Goal: Task Accomplishment & Management: Manage account settings

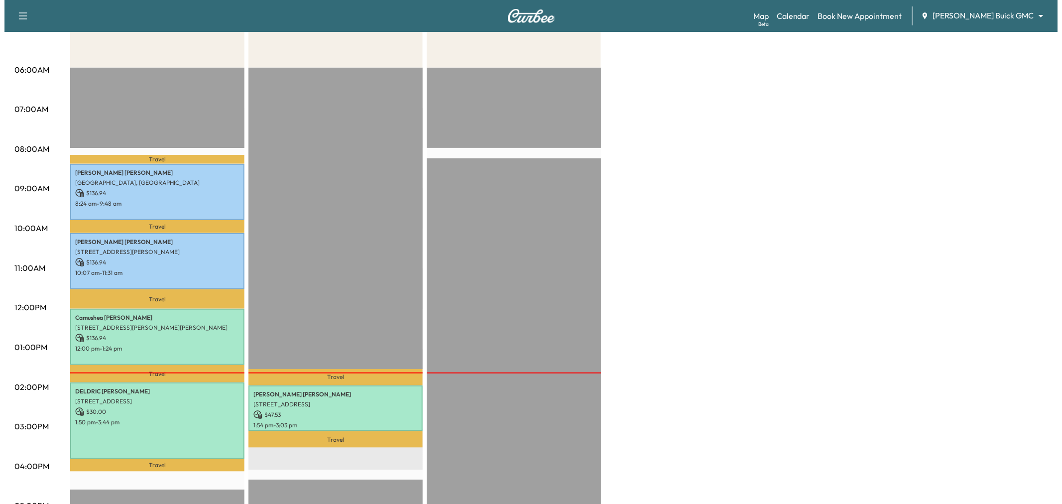
scroll to position [221, 0]
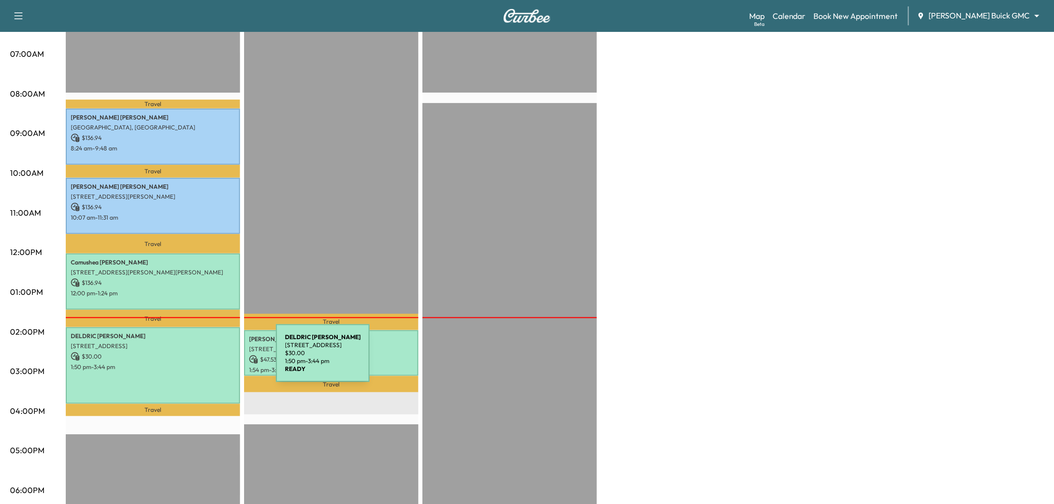
click at [198, 367] on div "DELDRIC WILLIAMS 13775 Blackwolf Run Trail, Frisco, TX 75035, USA $ 30.00 1:50 …" at bounding box center [153, 365] width 174 height 76
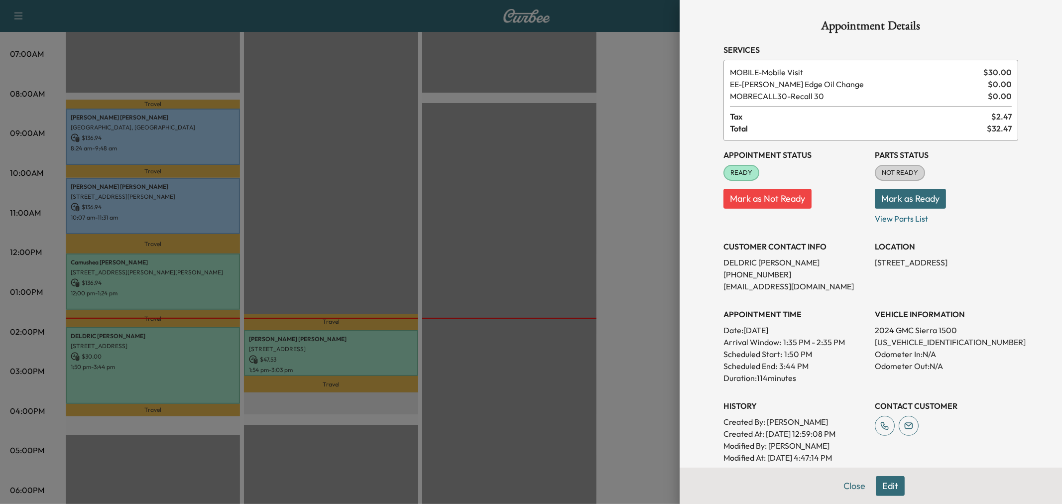
click at [198, 367] on div at bounding box center [531, 252] width 1062 height 504
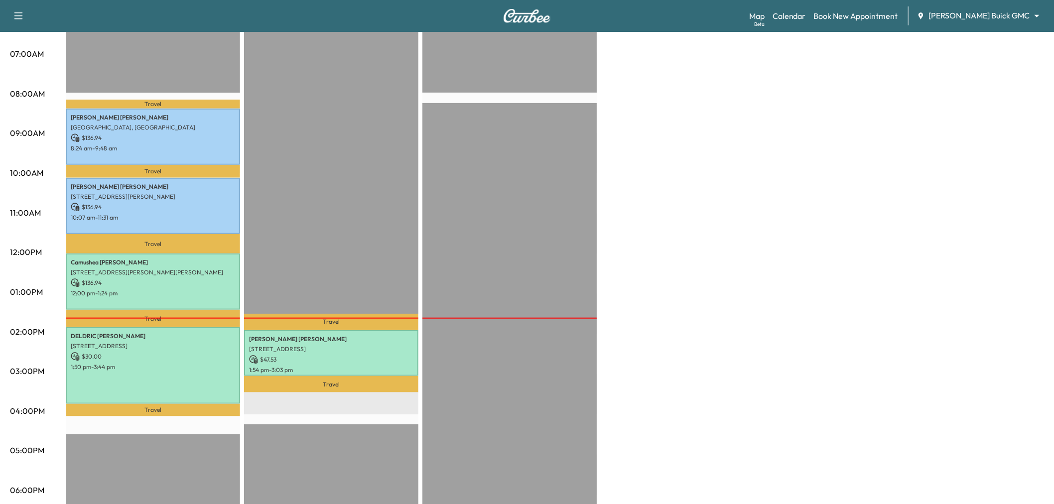
click at [347, 260] on div "Travel Getahun Getahun 5307 E Mockingbird Ln unit 802, Dallas, TX 75206, USA $ …" at bounding box center [331, 333] width 174 height 643
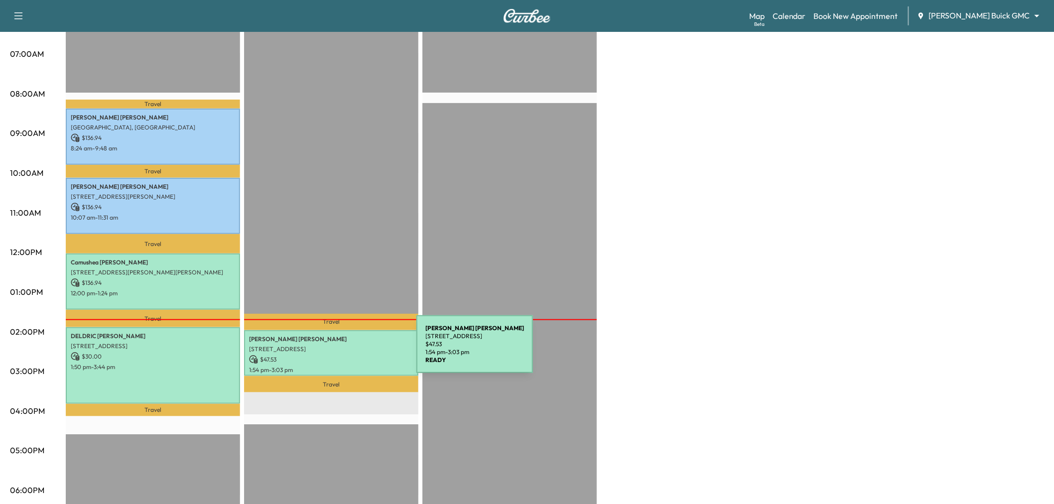
click at [342, 355] on p "$ 47.53" at bounding box center [331, 359] width 164 height 9
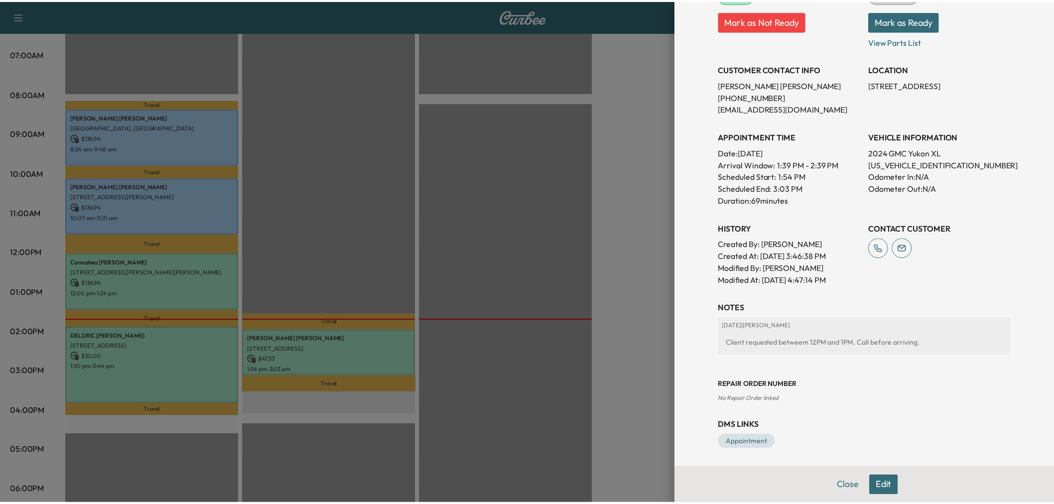
scroll to position [111, 0]
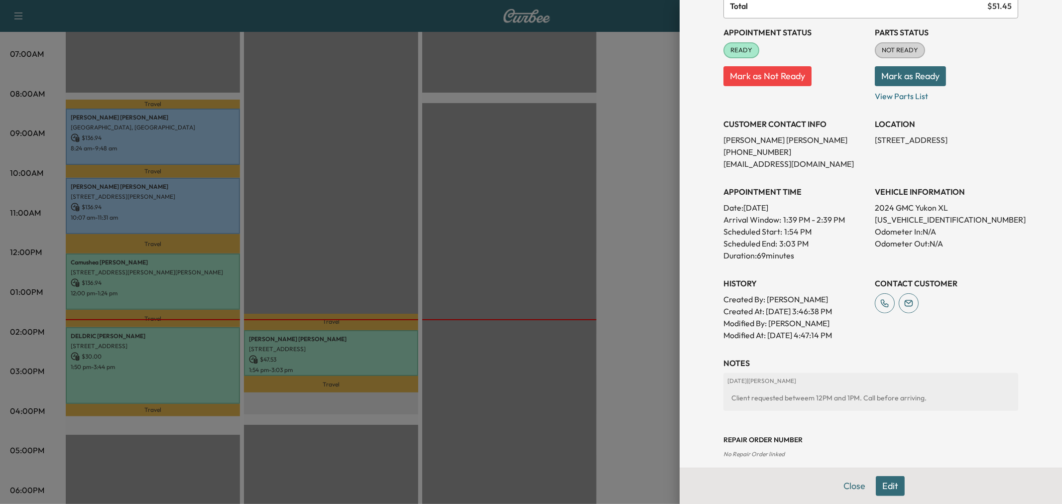
click at [633, 188] on div at bounding box center [531, 252] width 1062 height 504
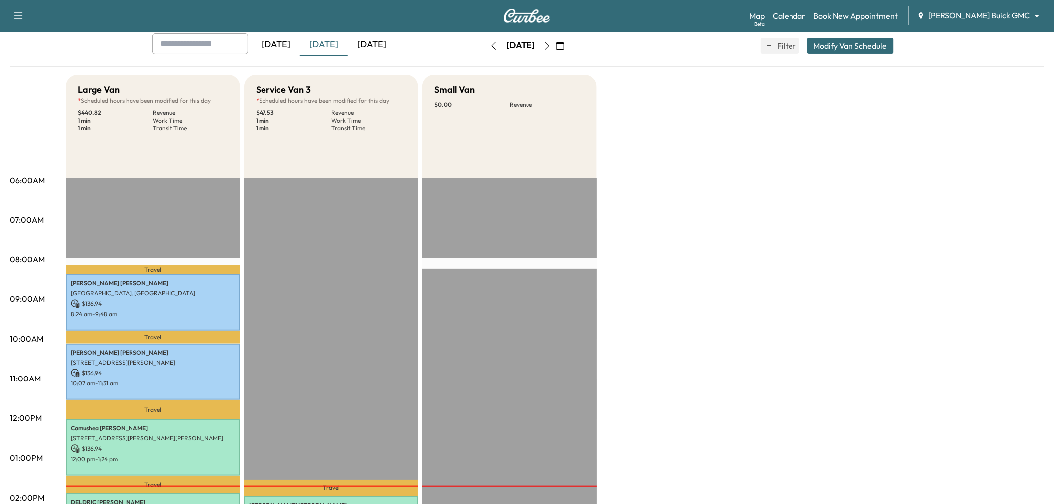
scroll to position [0, 0]
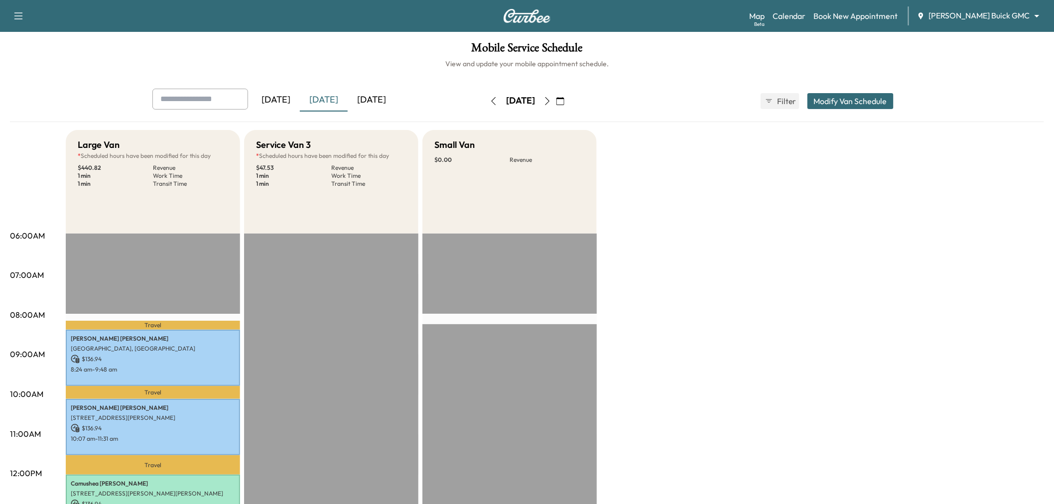
click at [550, 101] on icon "button" at bounding box center [547, 101] width 4 height 8
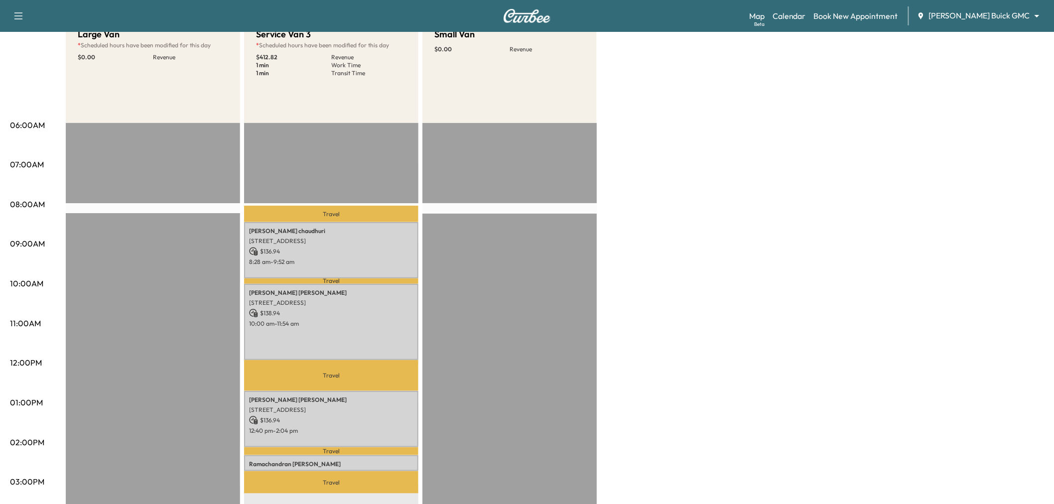
scroll to position [221, 0]
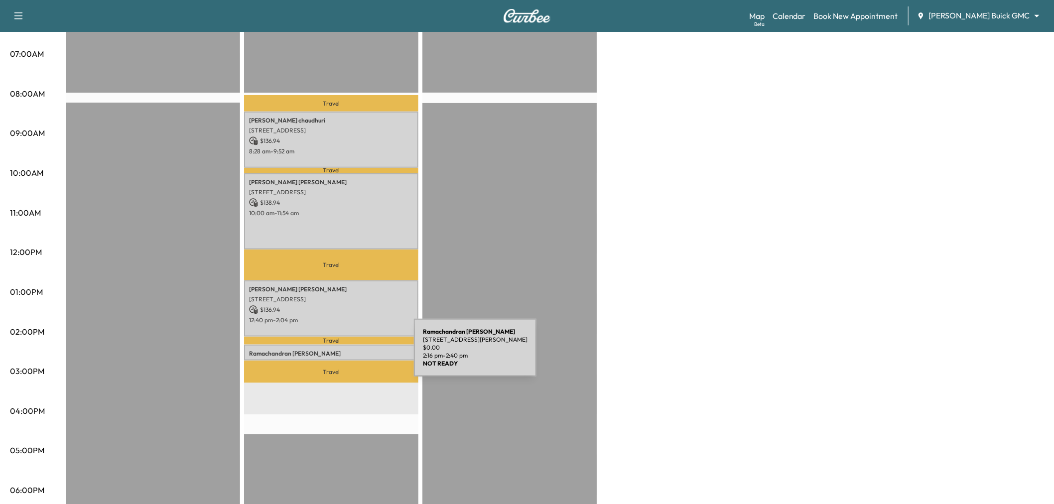
click at [339, 354] on div "Ramachandran Kailasam 2003 Peace Place, Saint Paul, TX 75098, US $ 0.00 2:16 pm…" at bounding box center [331, 353] width 174 height 16
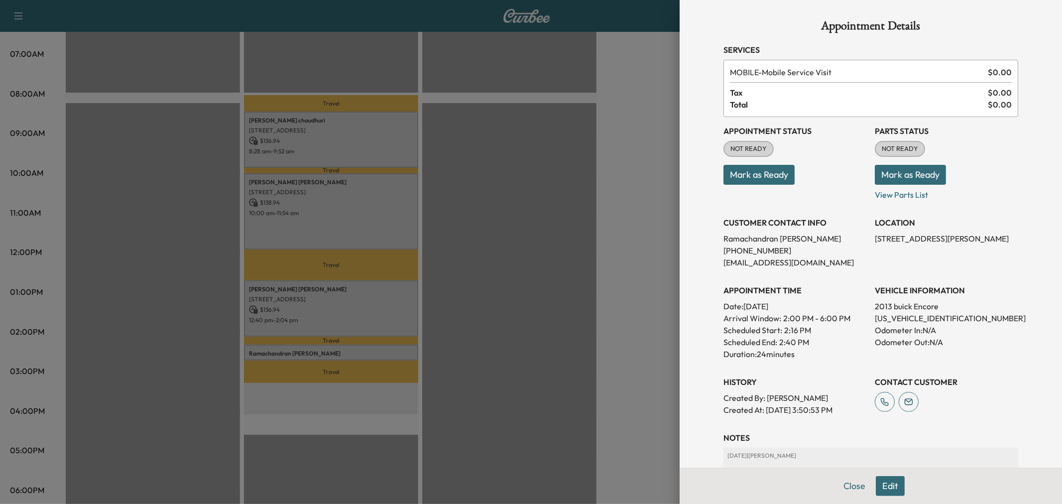
click at [965, 236] on p "2003 Peace Place, Saint Paul, TX 75098, US" at bounding box center [946, 239] width 143 height 12
click at [964, 236] on p "2003 Peace Place, Saint Paul, TX 75098, US" at bounding box center [946, 239] width 143 height 12
copy p "2003 Peace Place, Saint Paul, TX 75098, US"
click at [494, 141] on div at bounding box center [531, 252] width 1062 height 504
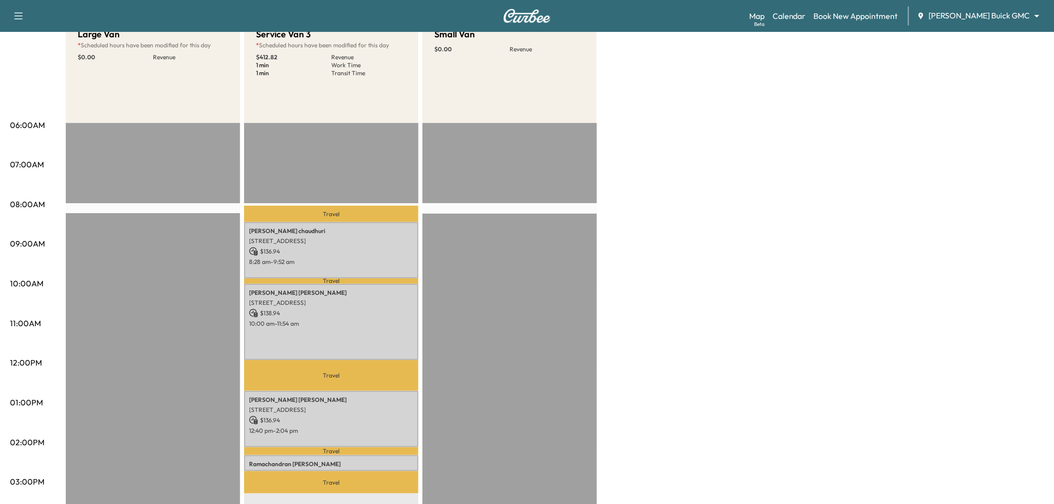
scroll to position [0, 0]
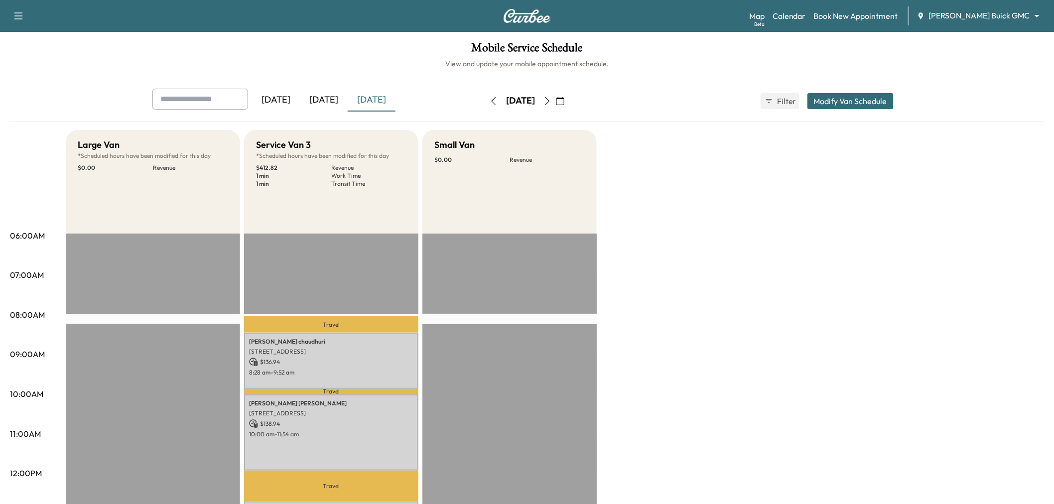
click at [880, 23] on div "Map Beta Calendar Book New Appointment Ewing Buick GMC ******** ​" at bounding box center [897, 15] width 297 height 19
click at [881, 16] on link "Book New Appointment" at bounding box center [856, 16] width 84 height 12
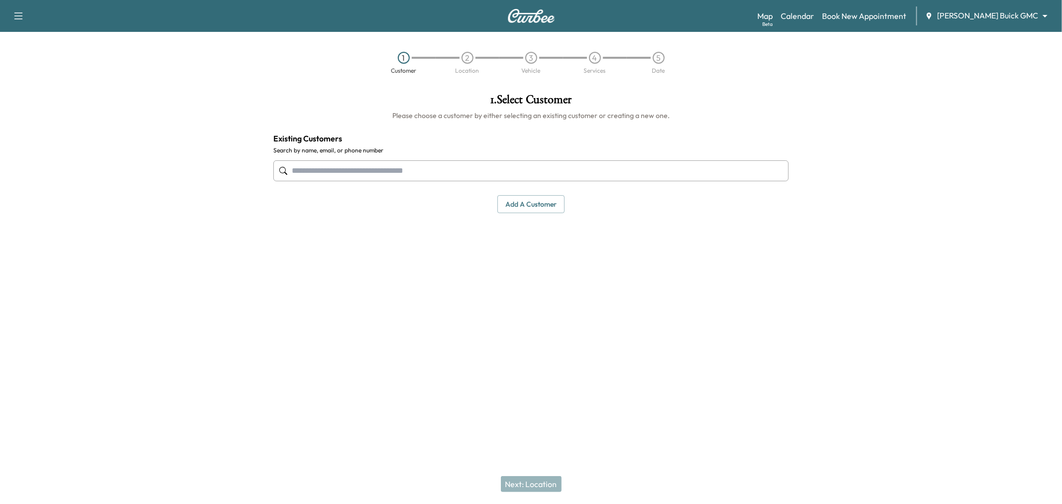
click at [450, 178] on input "text" at bounding box center [530, 170] width 515 height 21
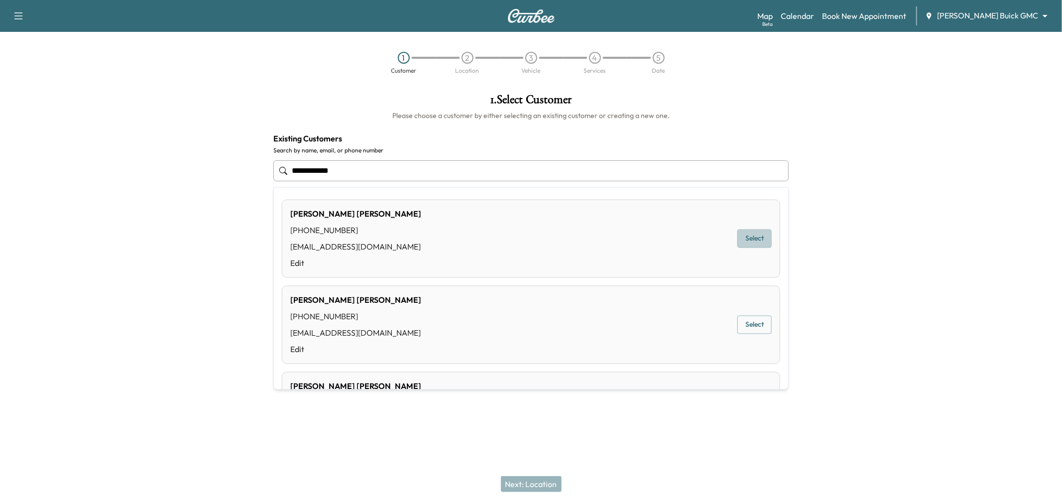
click at [737, 235] on button "Select" at bounding box center [754, 239] width 34 height 18
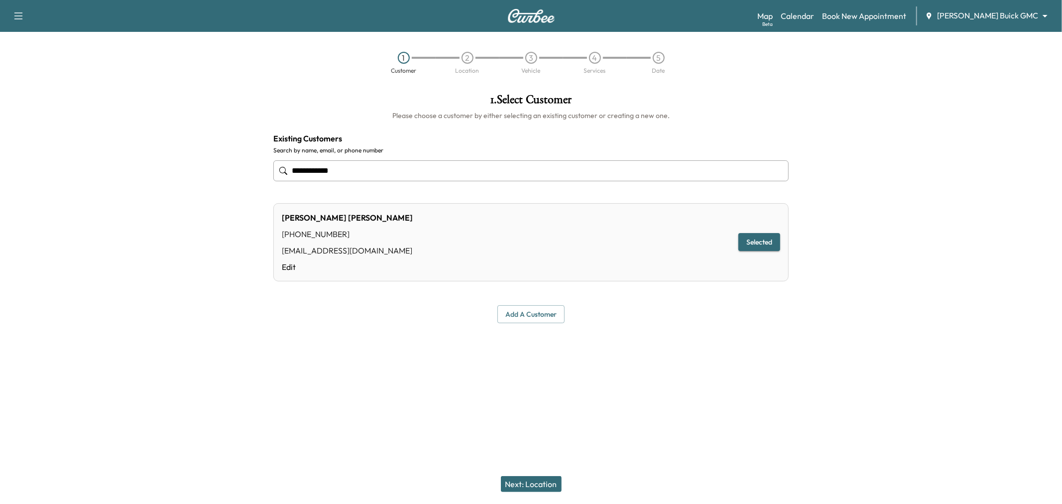
type input "**********"
click at [530, 484] on button "Next: Location" at bounding box center [531, 484] width 61 height 16
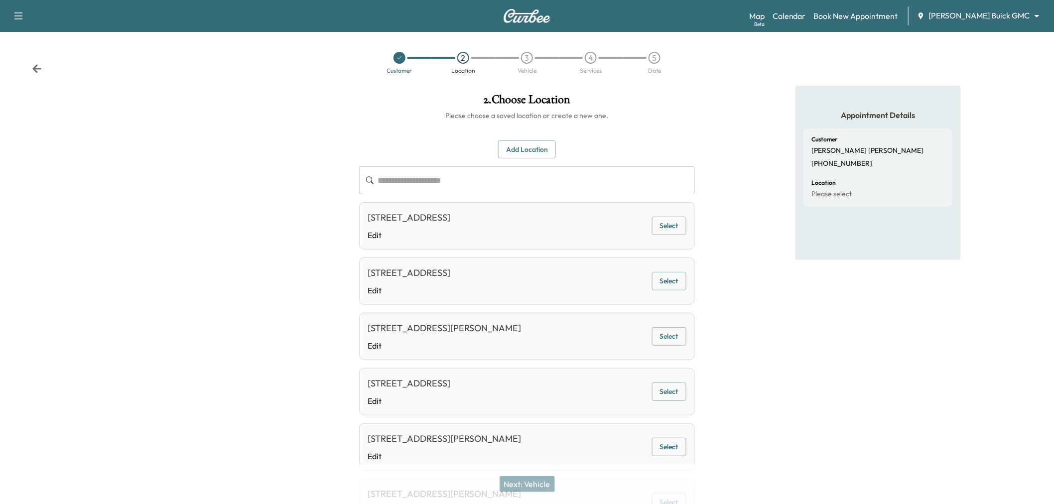
scroll to position [55, 0]
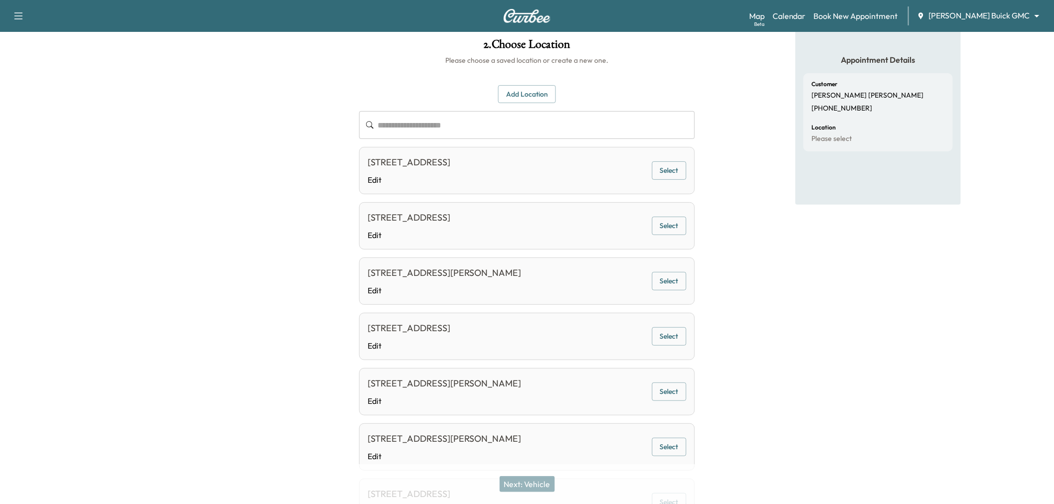
click at [661, 284] on button "Select" at bounding box center [669, 281] width 34 height 18
click at [546, 482] on button "Next: Vehicle" at bounding box center [526, 484] width 55 height 16
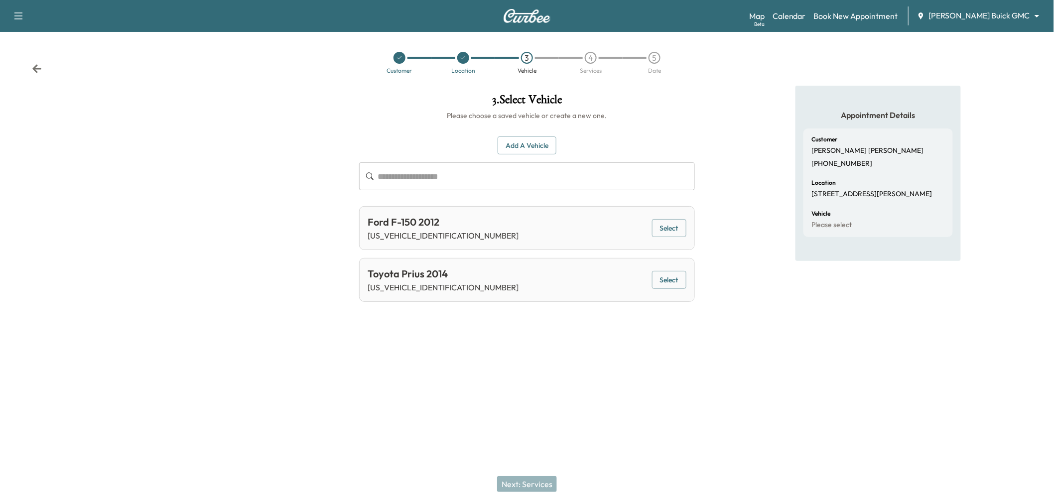
scroll to position [0, 0]
drag, startPoint x: 675, startPoint y: 281, endPoint x: 649, endPoint y: 294, distance: 29.4
click at [676, 281] on button "Select" at bounding box center [674, 280] width 34 height 18
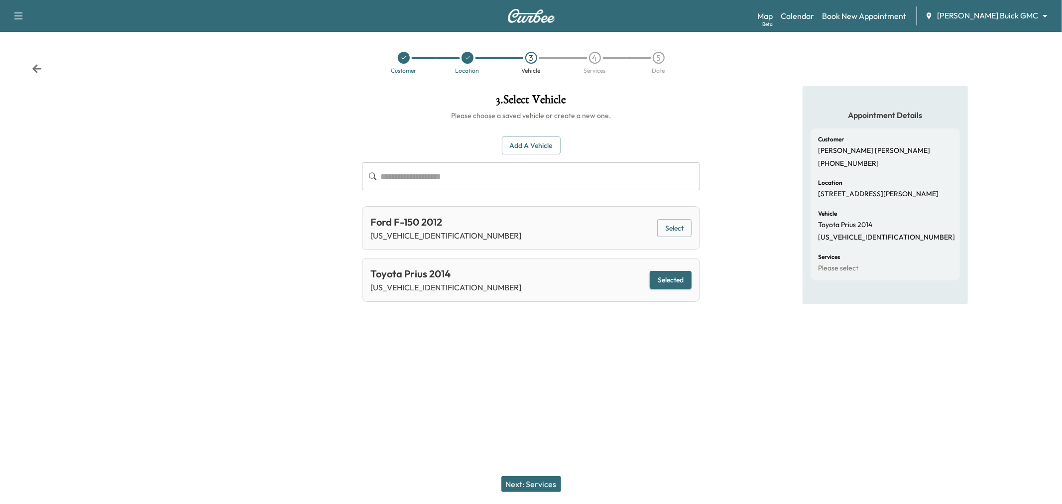
click at [540, 478] on button "Next: Services" at bounding box center [531, 484] width 60 height 16
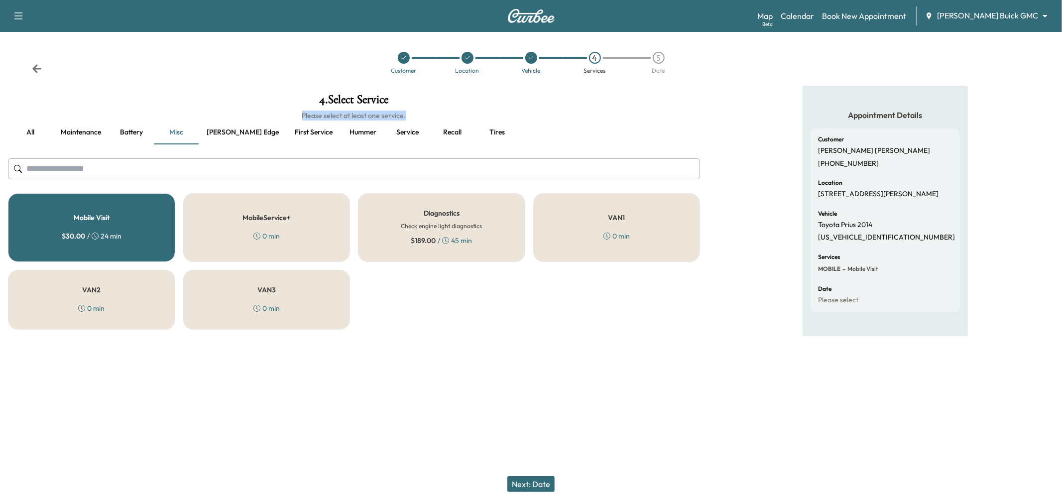
drag, startPoint x: 427, startPoint y: 109, endPoint x: 424, endPoint y: 123, distance: 15.1
click at [427, 116] on div "4 . Select Service Please select at least one service." at bounding box center [354, 107] width 692 height 27
click at [430, 134] on button "Recall" at bounding box center [452, 133] width 45 height 24
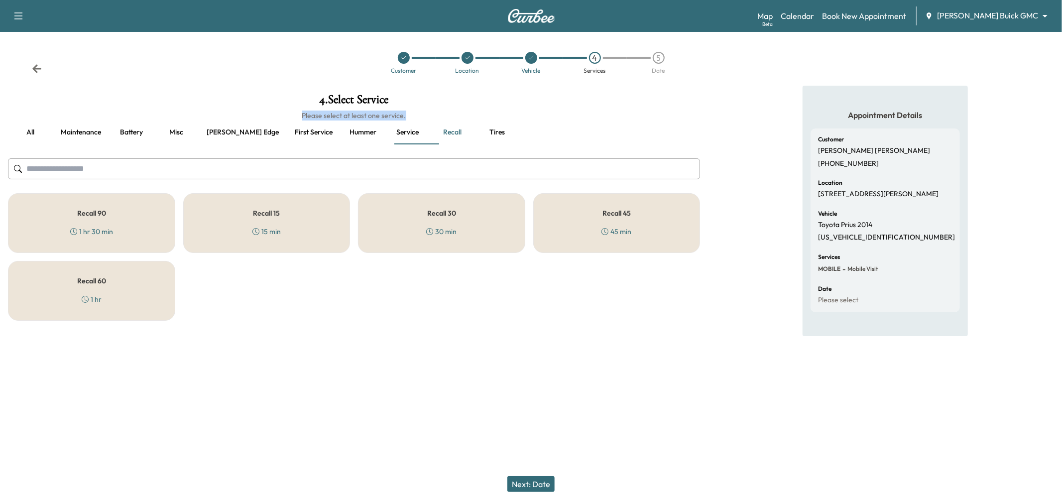
click at [628, 229] on div "45 min" at bounding box center [617, 232] width 30 height 10
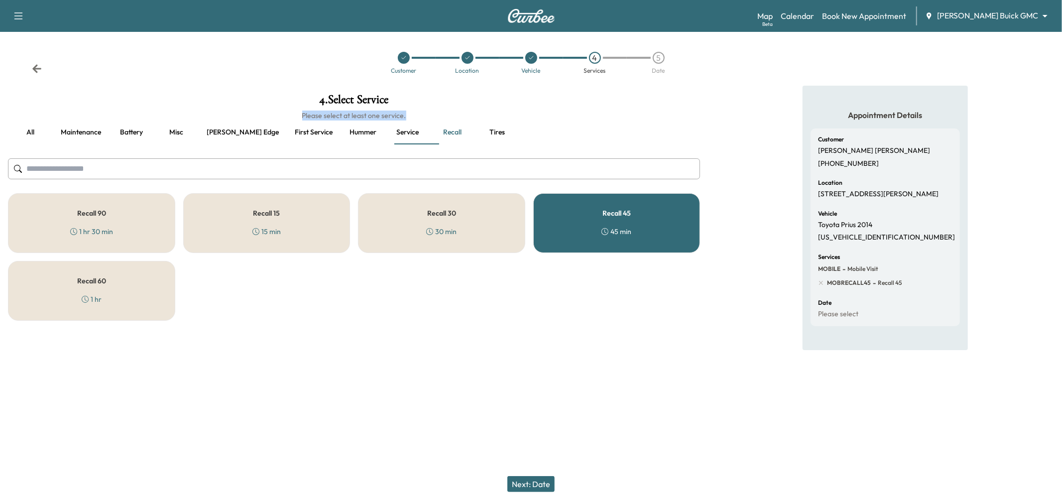
click at [526, 481] on button "Next: Date" at bounding box center [530, 484] width 47 height 16
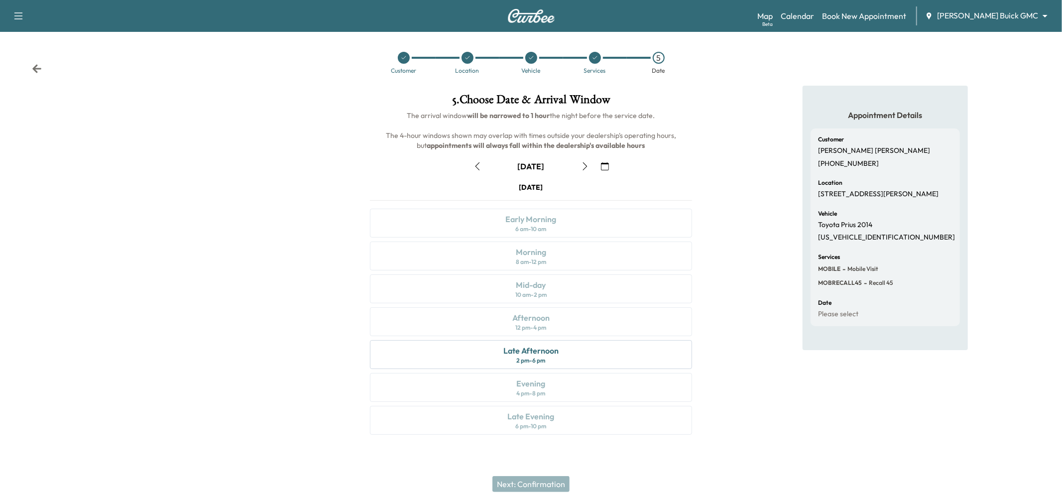
click at [543, 275] on div "Wednesday September 17 Early Morning 6 am - 10 am Morning 8 am - 12 pm Mid-day …" at bounding box center [531, 310] width 338 height 256
click at [540, 298] on div "Wednesday September 17 Early Morning 6 am - 10 am Morning 8 am - 12 pm Mid-day …" at bounding box center [531, 310] width 338 height 256
click at [474, 165] on icon "button" at bounding box center [478, 166] width 8 height 8
click at [583, 163] on icon "button" at bounding box center [585, 166] width 8 height 8
click at [562, 285] on div "Mid-day 10 am - 2 pm" at bounding box center [531, 288] width 322 height 29
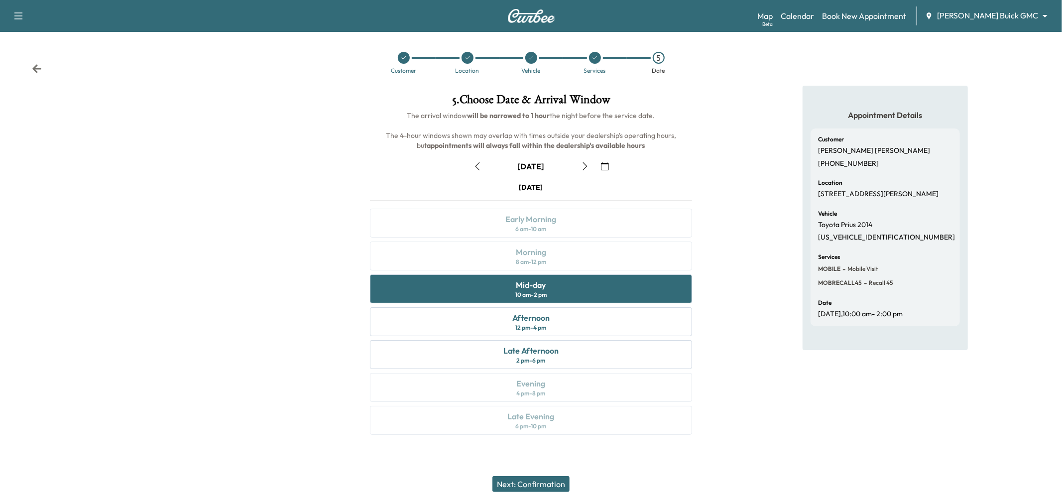
click at [545, 483] on button "Next: Confirmation" at bounding box center [530, 484] width 77 height 16
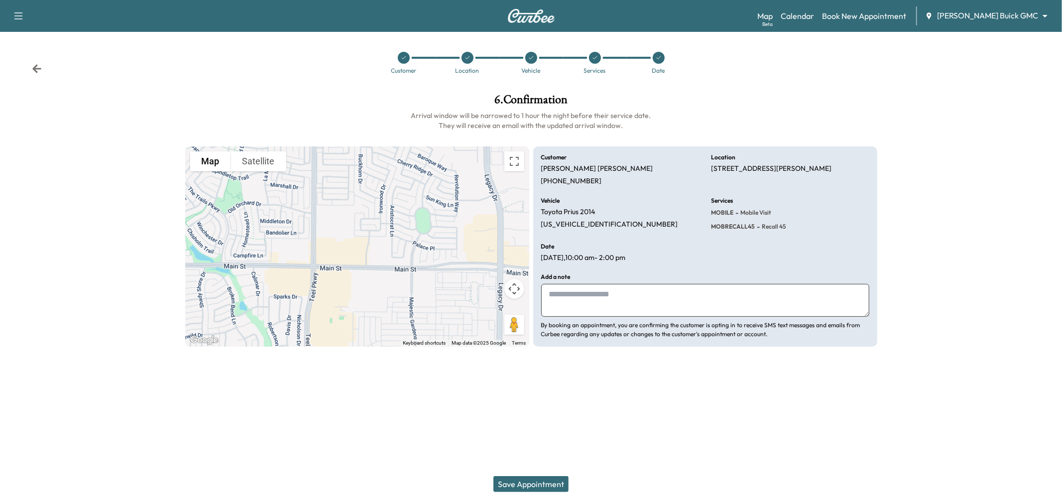
click at [536, 491] on button "Save Appointment" at bounding box center [530, 484] width 75 height 16
click at [603, 65] on div "Services" at bounding box center [595, 63] width 64 height 22
click at [594, 59] on icon at bounding box center [595, 57] width 4 height 3
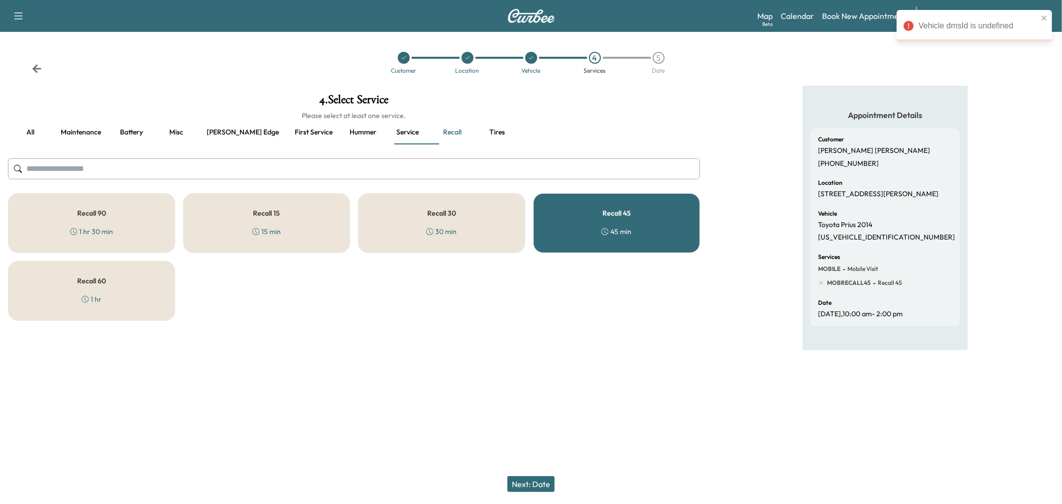
click at [535, 55] on div at bounding box center [531, 58] width 12 height 12
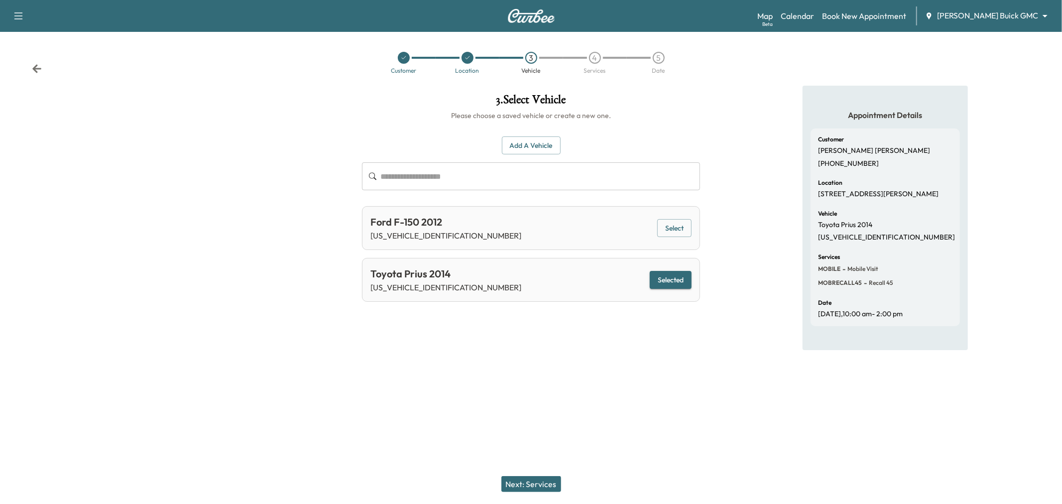
click at [668, 283] on button "Selected" at bounding box center [671, 280] width 42 height 18
click at [669, 223] on button "Select" at bounding box center [674, 228] width 34 height 18
click at [524, 490] on button "Next: Services" at bounding box center [531, 484] width 60 height 16
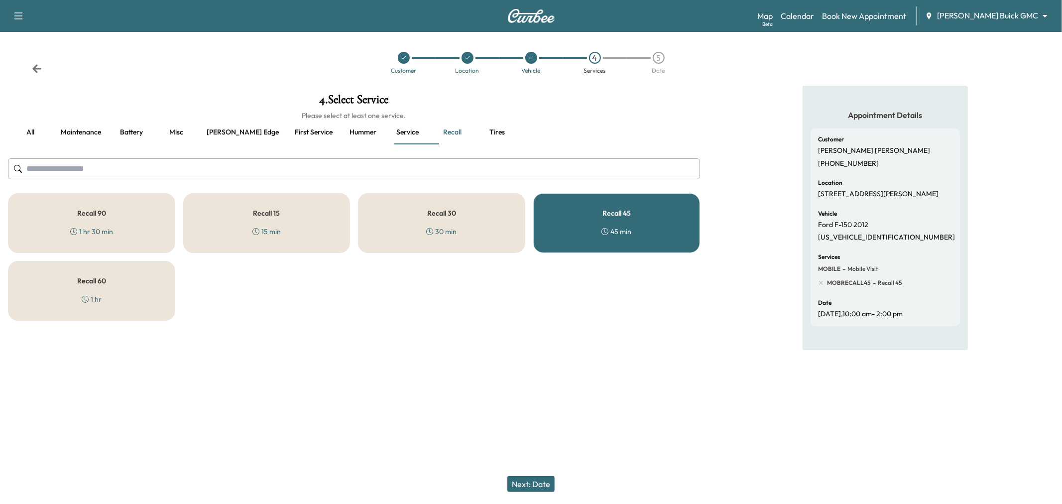
click at [520, 482] on button "Next: Date" at bounding box center [530, 484] width 47 height 16
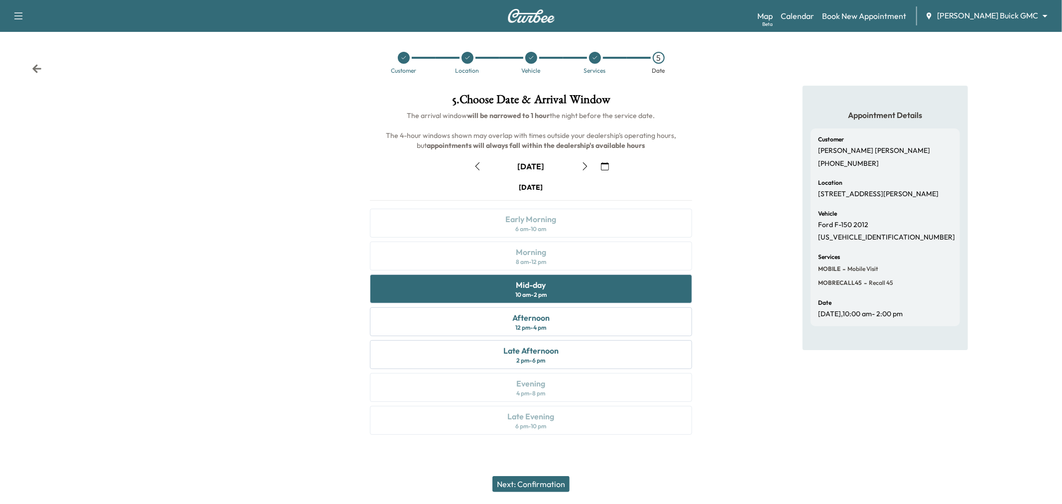
click at [540, 484] on button "Next: Confirmation" at bounding box center [530, 484] width 77 height 16
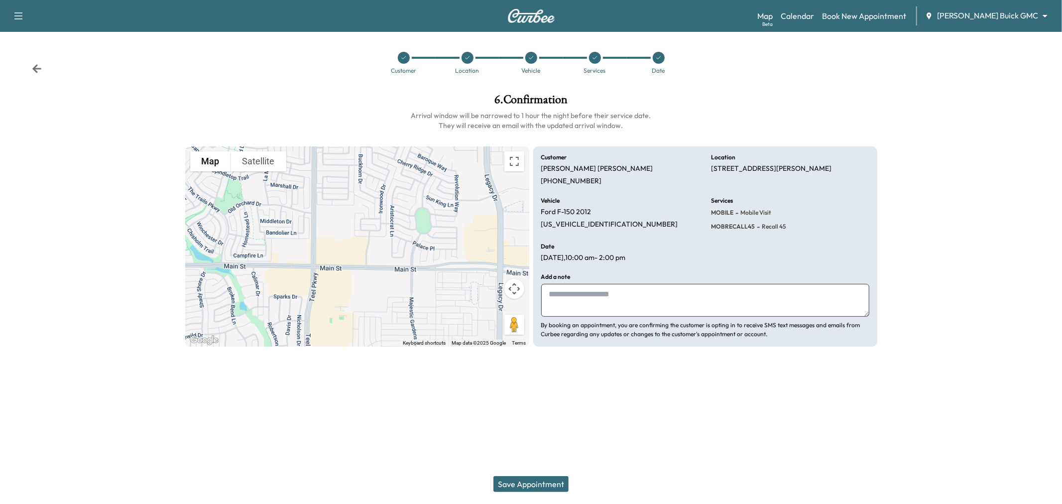
click at [532, 485] on button "Save Appointment" at bounding box center [530, 484] width 75 height 16
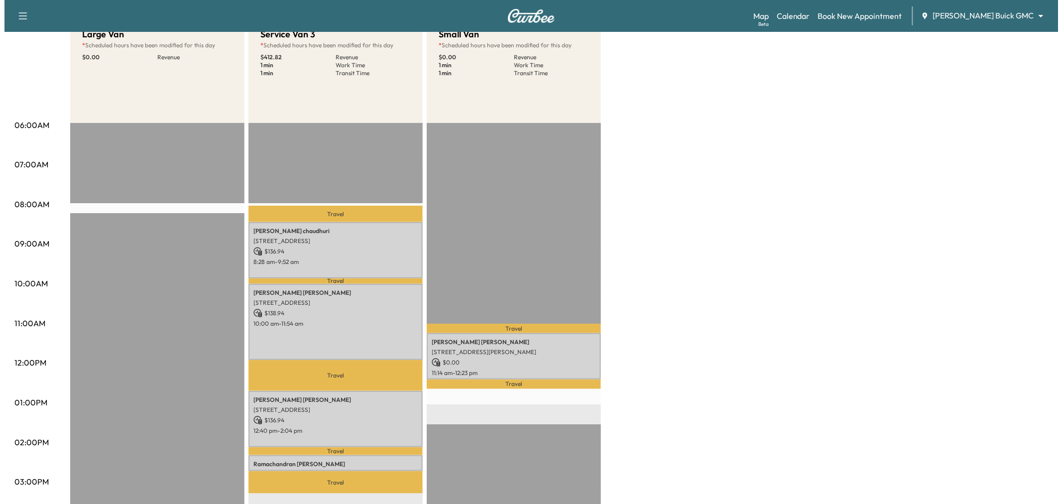
scroll to position [55, 0]
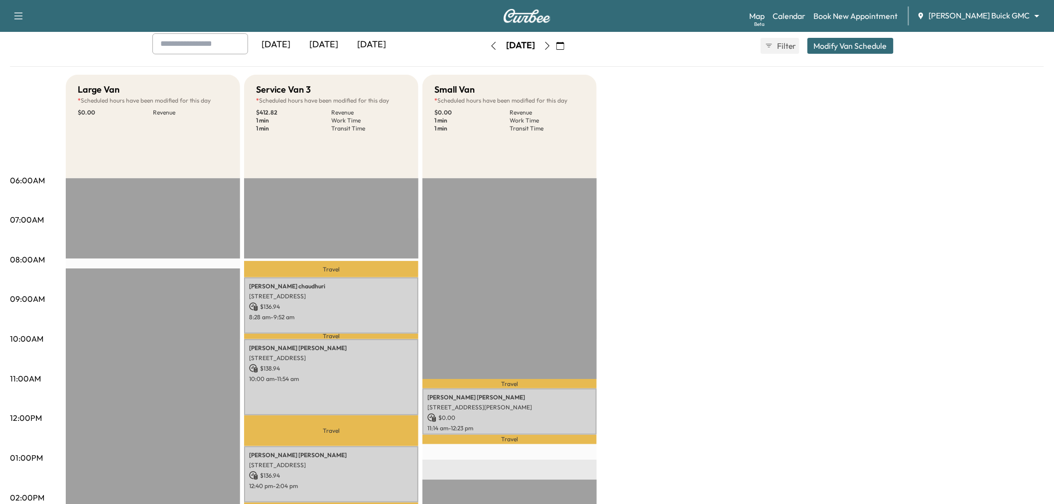
click at [874, 52] on button "Modify Van Schedule" at bounding box center [850, 46] width 86 height 16
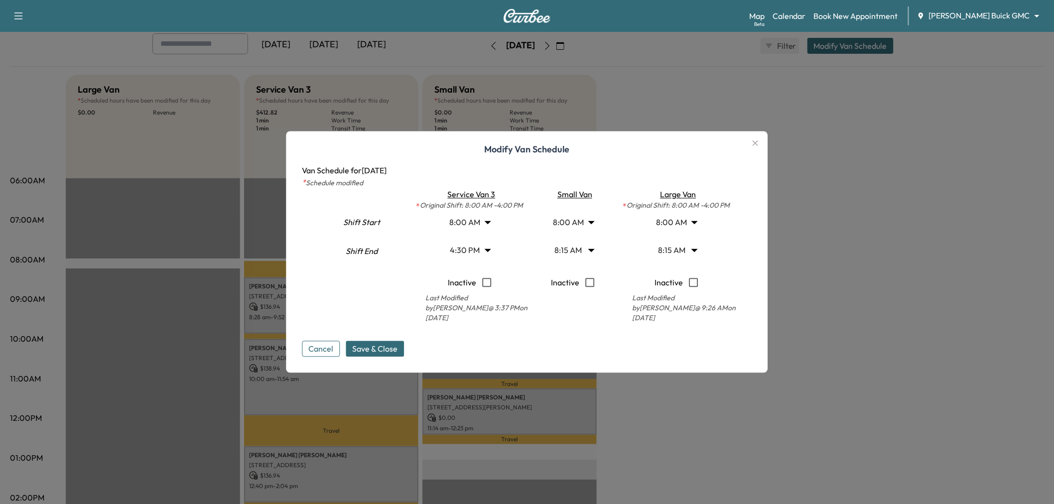
click at [756, 143] on icon "button" at bounding box center [755, 143] width 12 height 12
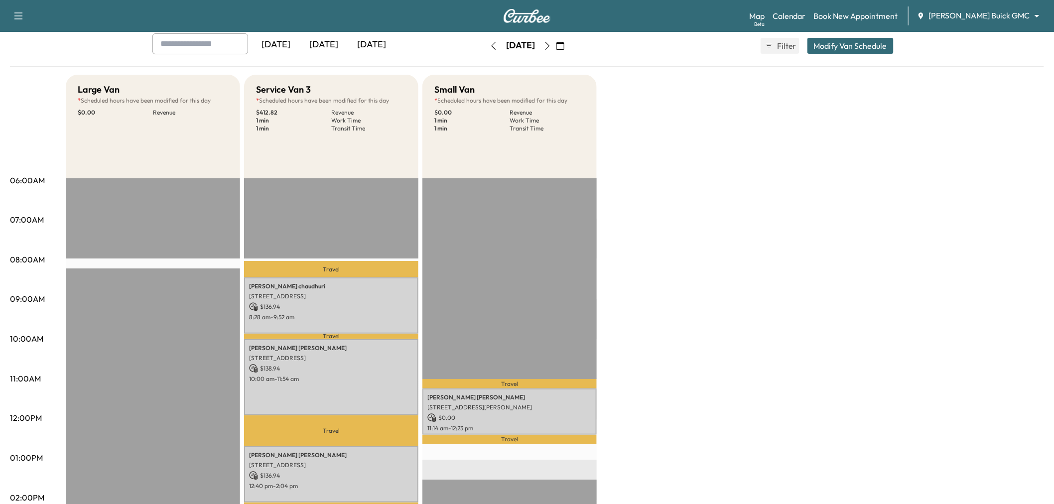
click at [655, 267] on div "Large Van * Scheduled hours have been modified for this day $ 0.00 Revenue EST …" at bounding box center [555, 448] width 978 height 747
click at [852, 48] on button "Modify Van Schedule" at bounding box center [850, 46] width 86 height 16
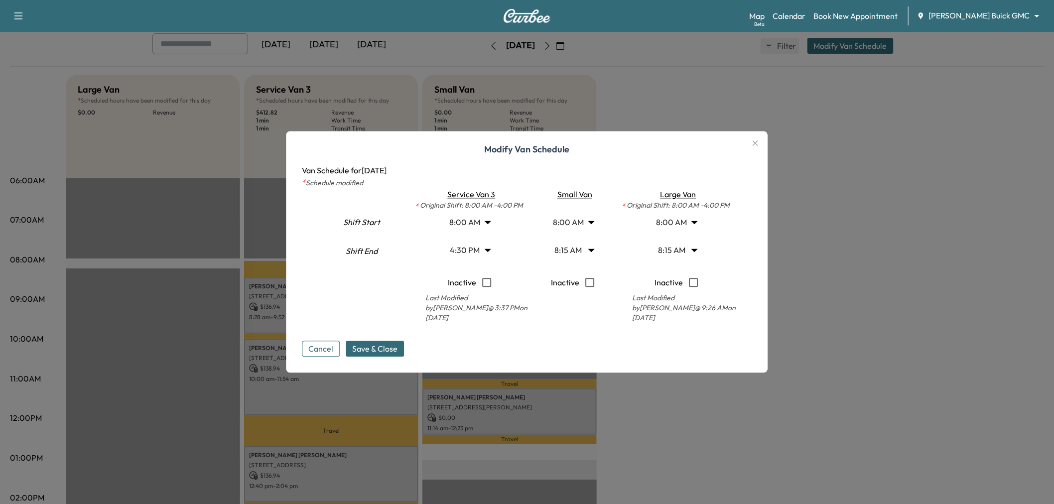
click at [581, 250] on body "Support Log Out Map Beta Calendar Book New Appointment Ewing Buick GMC ********…" at bounding box center [527, 197] width 1054 height 504
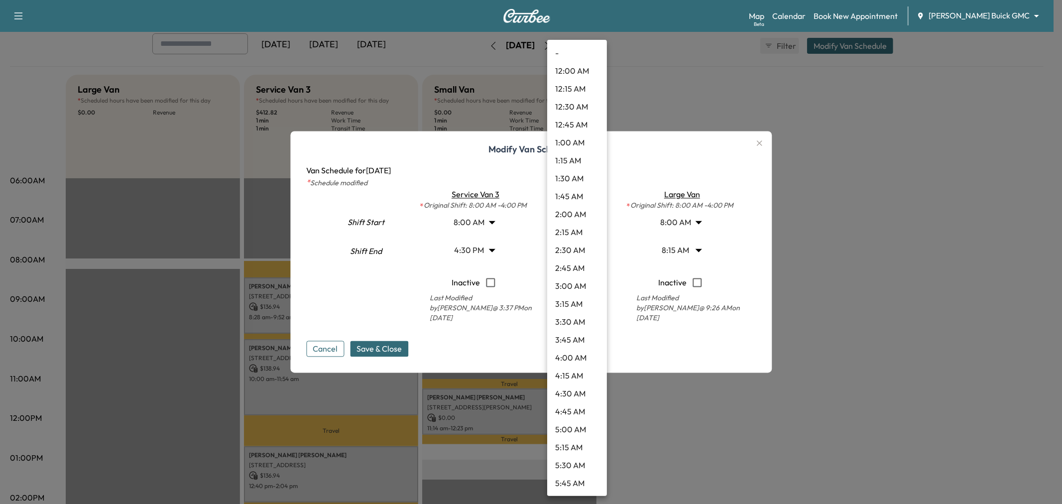
scroll to position [394, 0]
click at [570, 290] on li "8:30 AM" at bounding box center [577, 286] width 60 height 18
type input "***"
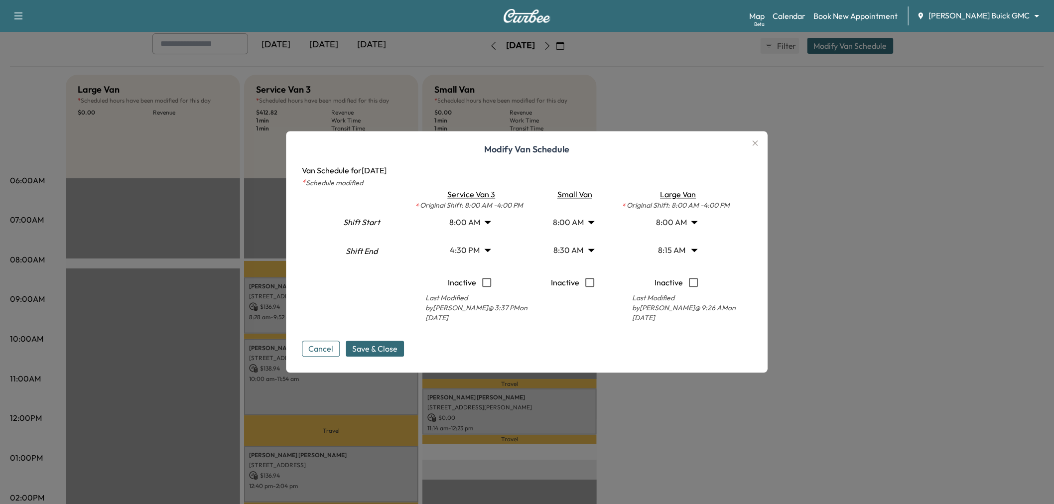
click at [468, 250] on body "Support Log Out Map Beta Calendar Book New Appointment Ewing Buick GMC ********…" at bounding box center [527, 197] width 1054 height 504
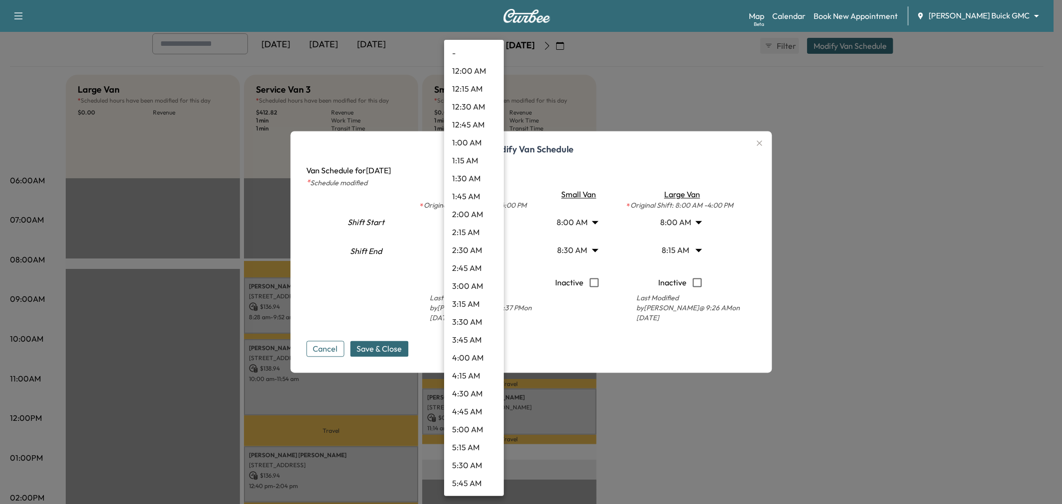
scroll to position [985, 0]
click at [461, 298] on li "5:00 PM" at bounding box center [474, 305] width 60 height 18
type input "**"
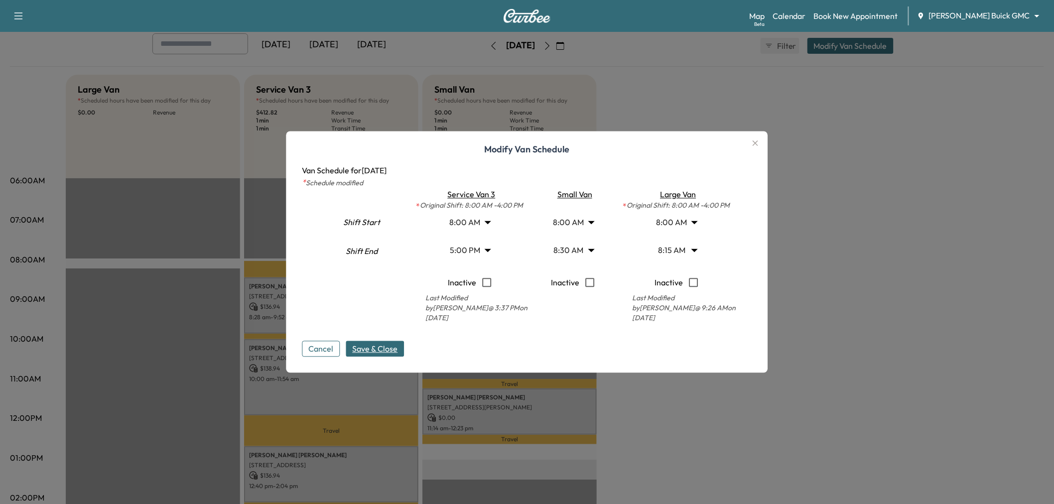
click at [364, 354] on span "Save & Close" at bounding box center [375, 349] width 45 height 12
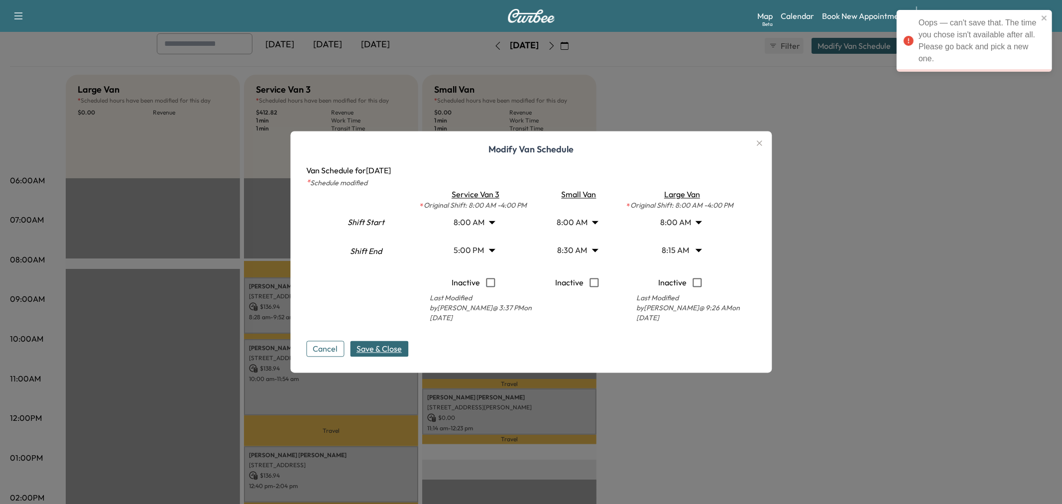
click at [581, 246] on body "Oops — can't save that. The time you chose isn't available after all. Please go…" at bounding box center [531, 197] width 1062 height 504
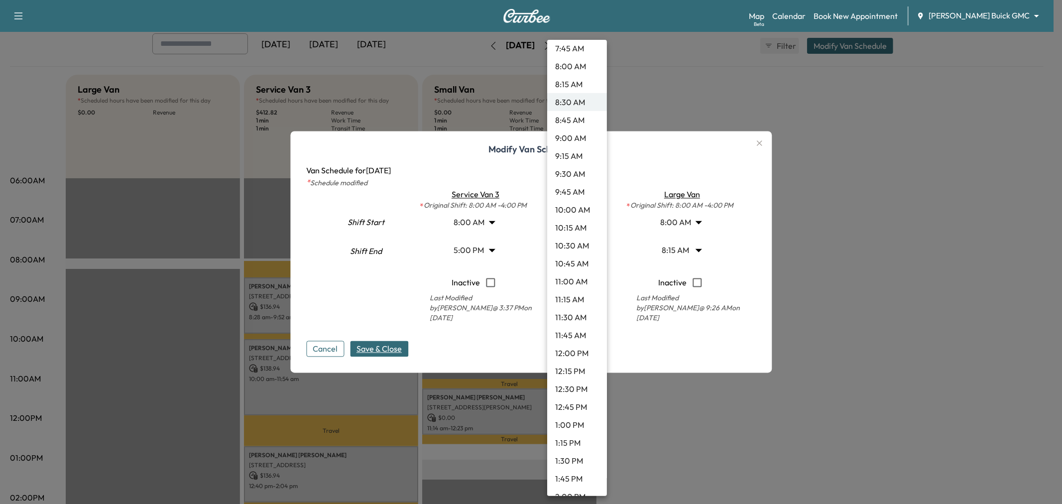
scroll to position [633, 0]
click at [578, 403] on li "1:30 PM" at bounding box center [577, 405] width 60 height 18
type input "****"
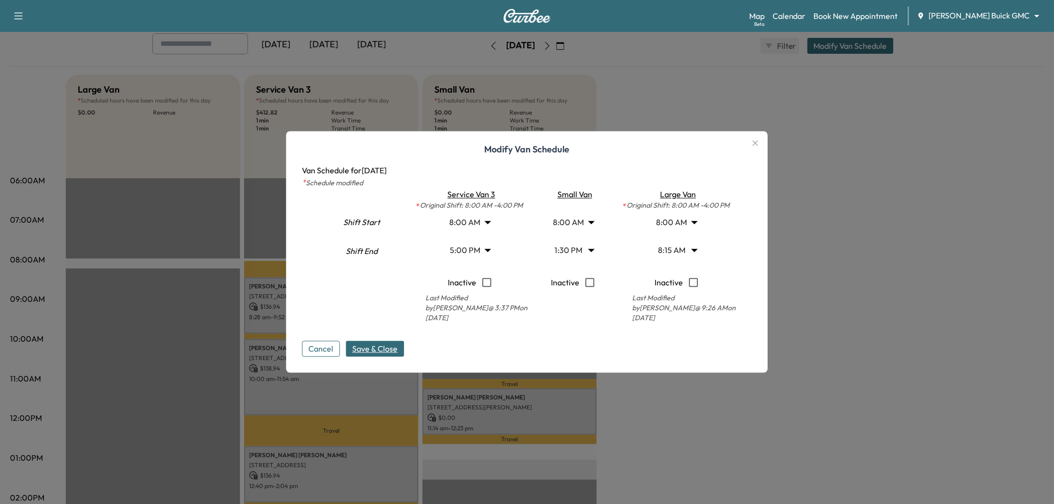
click at [573, 226] on body "Support Log Out Map Beta Calendar Book New Appointment Ewing Buick GMC ********…" at bounding box center [527, 197] width 1054 height 504
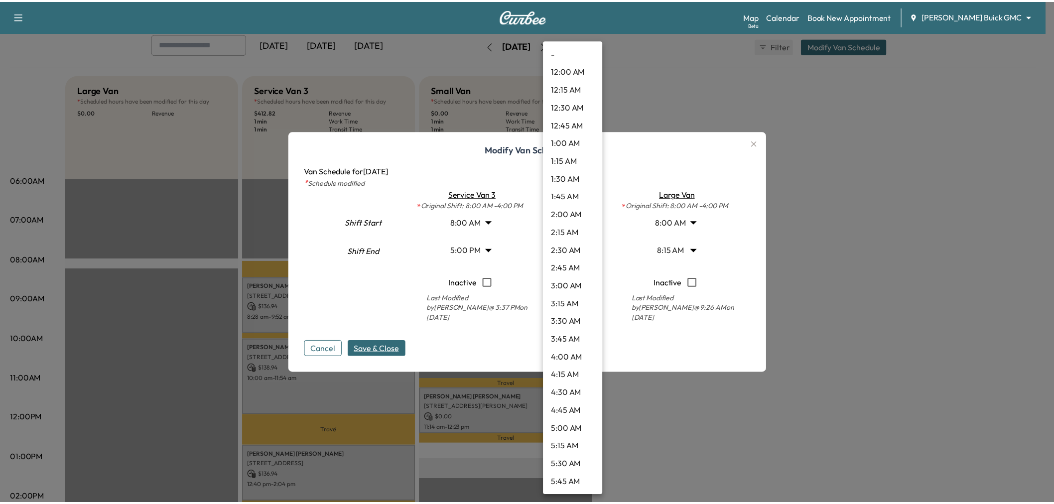
scroll to position [376, 0]
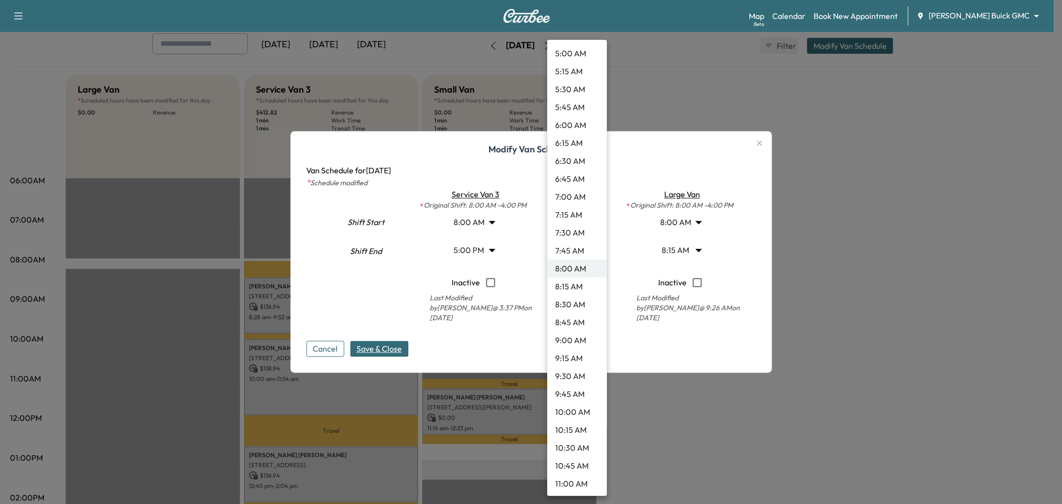
click at [580, 479] on li "11:00 AM" at bounding box center [577, 484] width 60 height 18
type input "**"
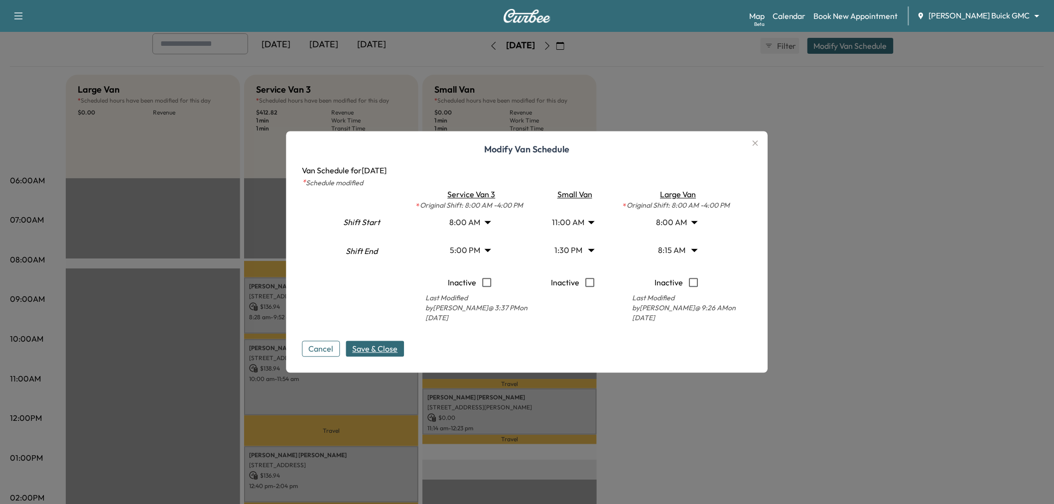
click at [393, 350] on span "Save & Close" at bounding box center [375, 349] width 45 height 12
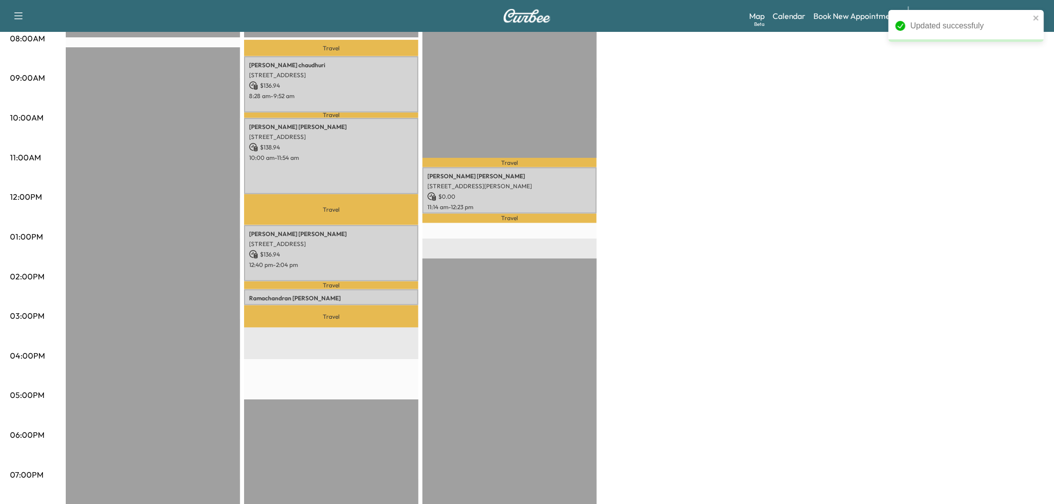
scroll to position [221, 0]
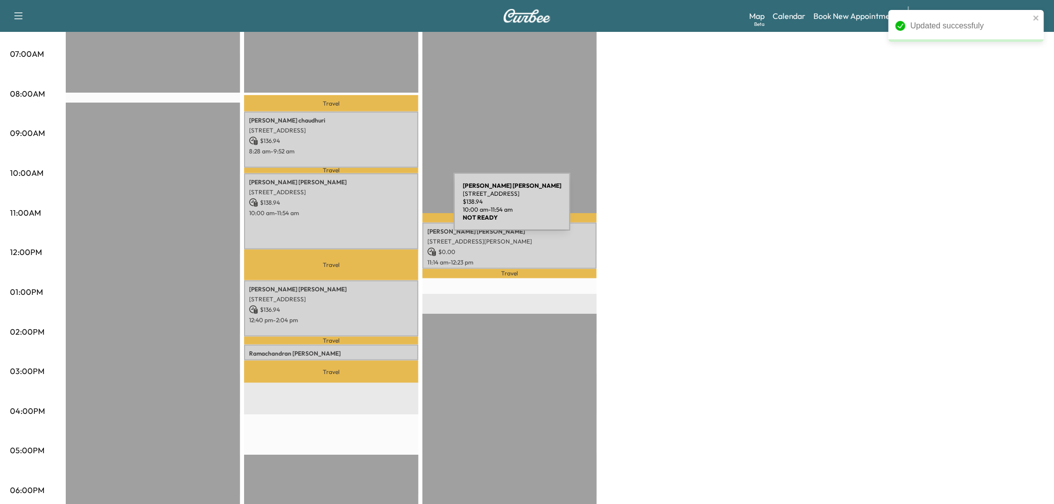
click at [379, 209] on p "10:00 am - 11:54 am" at bounding box center [331, 213] width 164 height 8
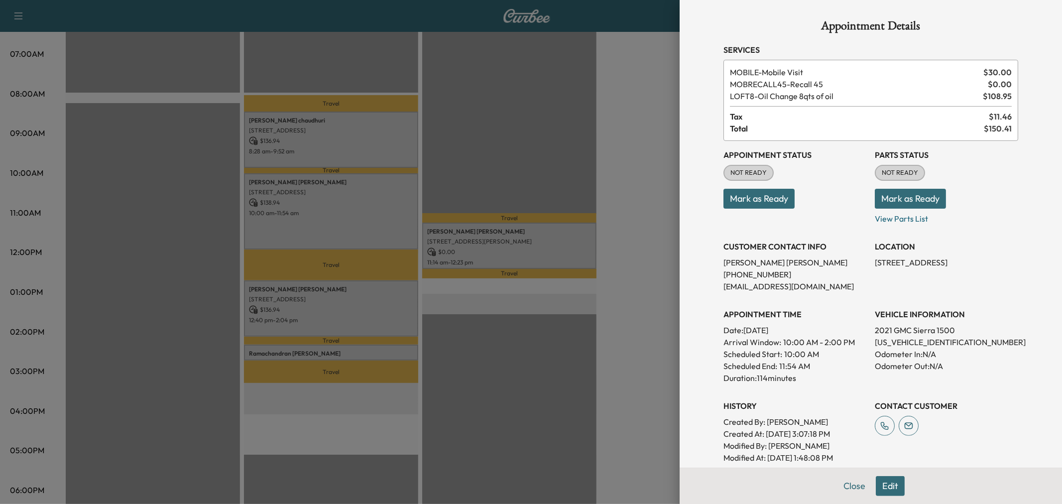
click at [387, 142] on div at bounding box center [531, 252] width 1062 height 504
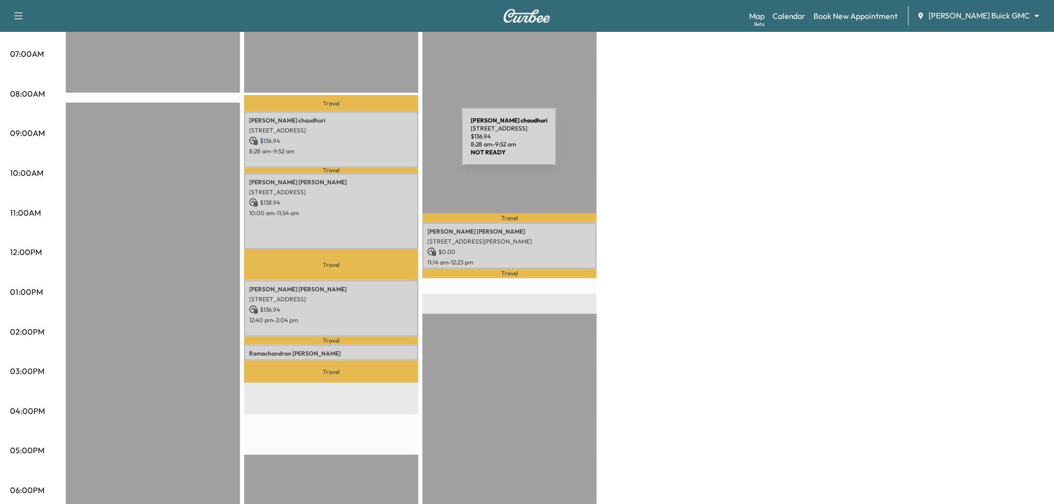
click at [387, 142] on p "$ 136.94" at bounding box center [331, 140] width 164 height 9
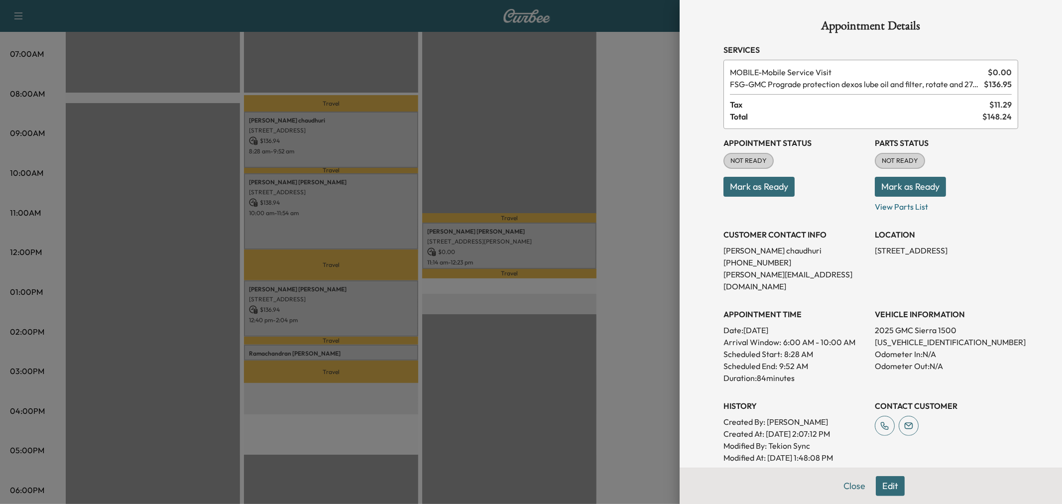
click at [365, 310] on div at bounding box center [531, 252] width 1062 height 504
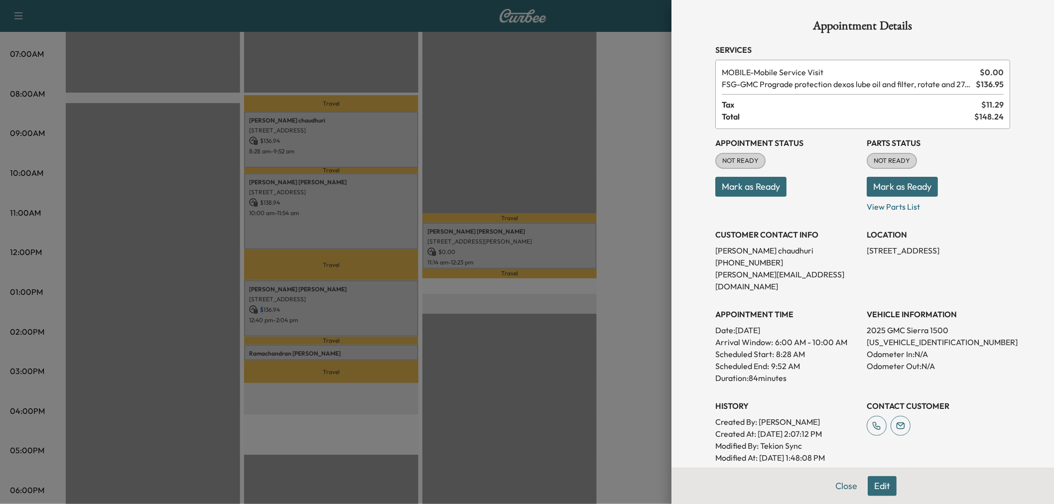
click at [365, 310] on p "$ 136.94" at bounding box center [331, 309] width 164 height 9
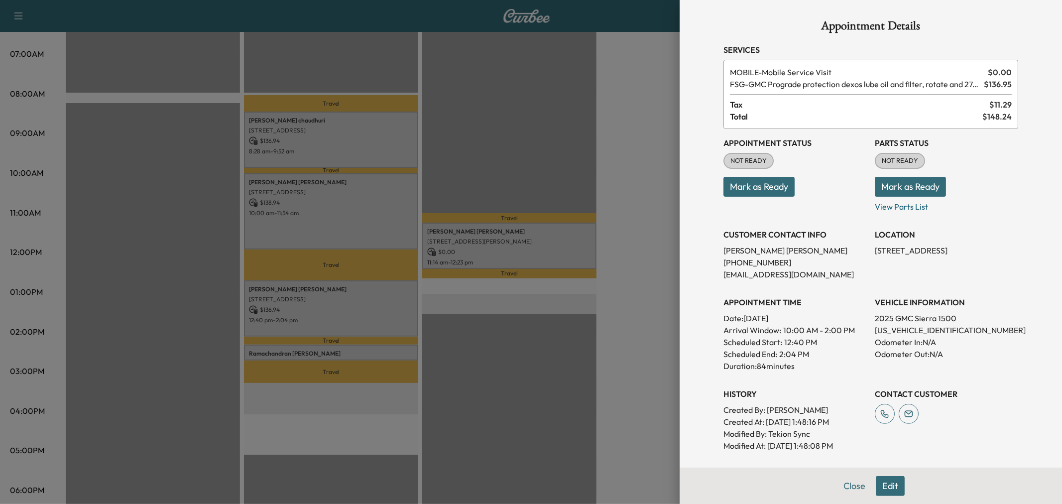
click at [365, 310] on div at bounding box center [531, 252] width 1062 height 504
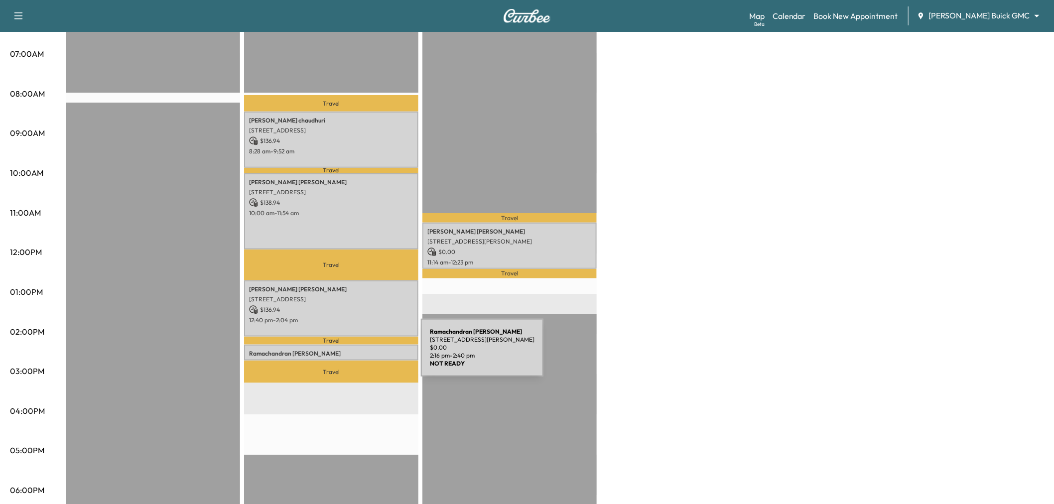
click at [346, 354] on div "Ramachandran Kailasam 2003 Peace Place, Saint Paul, TX 75098, US $ 0.00 2:16 pm…" at bounding box center [331, 353] width 174 height 16
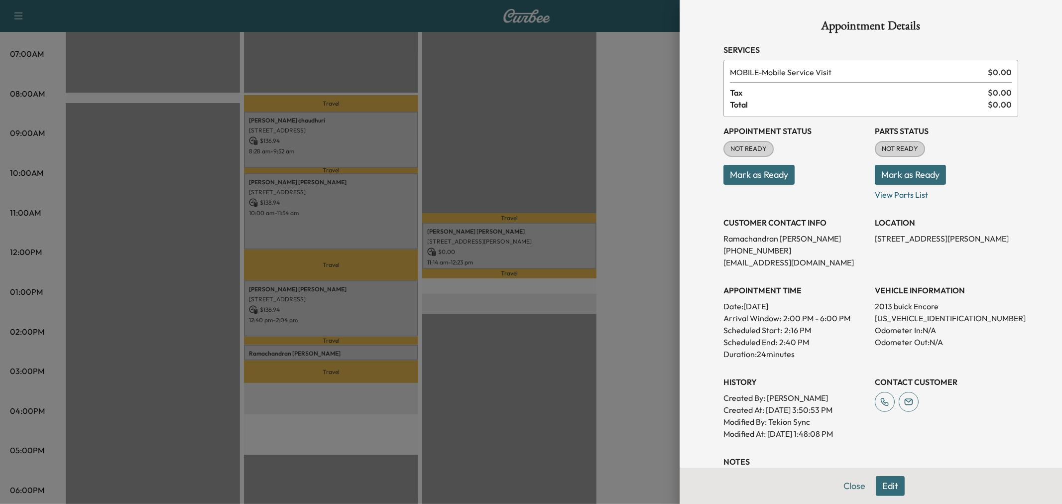
click at [346, 354] on div at bounding box center [531, 252] width 1062 height 504
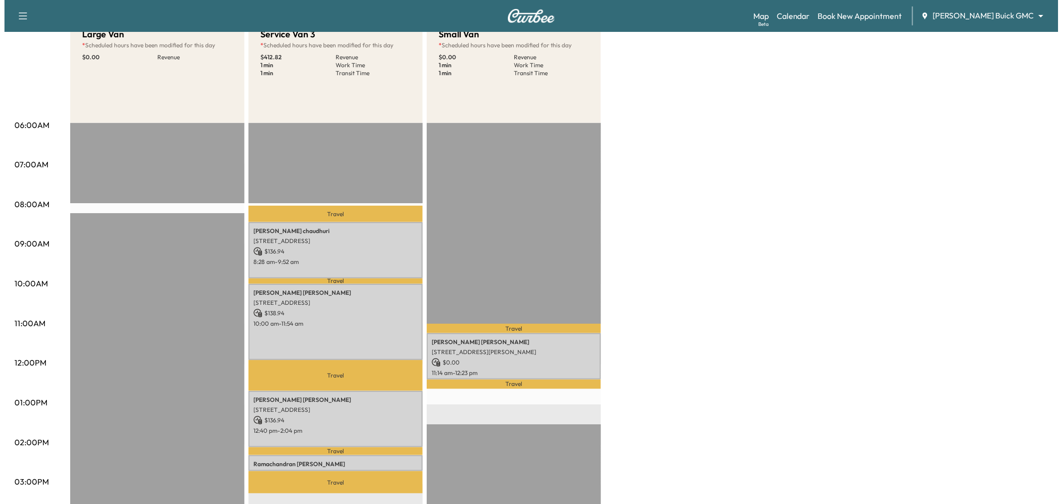
scroll to position [0, 0]
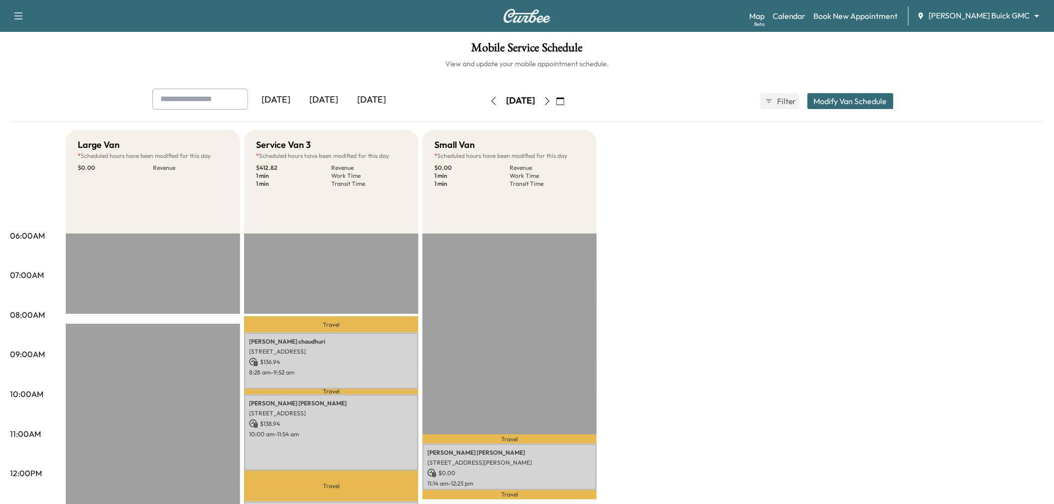
click at [847, 97] on button "Modify Van Schedule" at bounding box center [850, 101] width 86 height 16
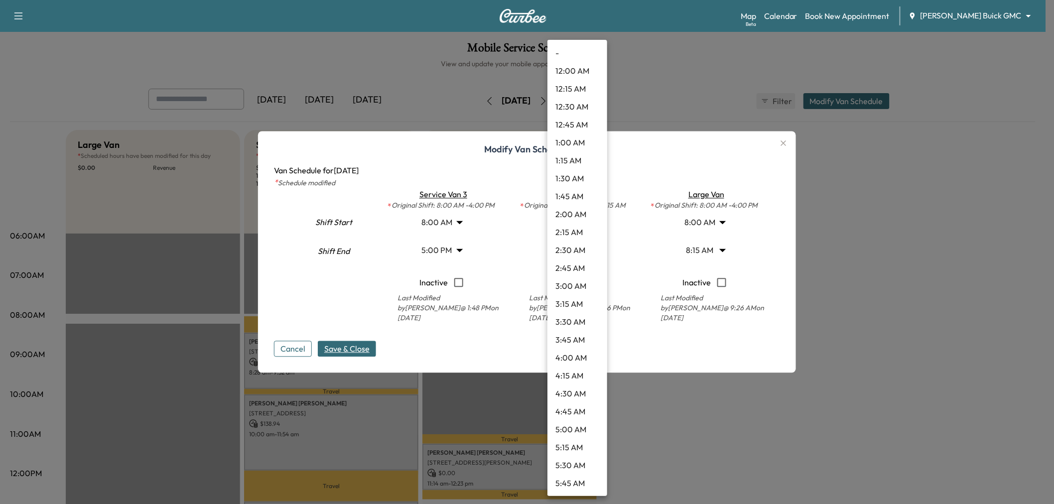
click at [560, 247] on body "Support Log Out Map Beta Calendar Book New Appointment Ewing Buick GMC ********…" at bounding box center [527, 252] width 1054 height 504
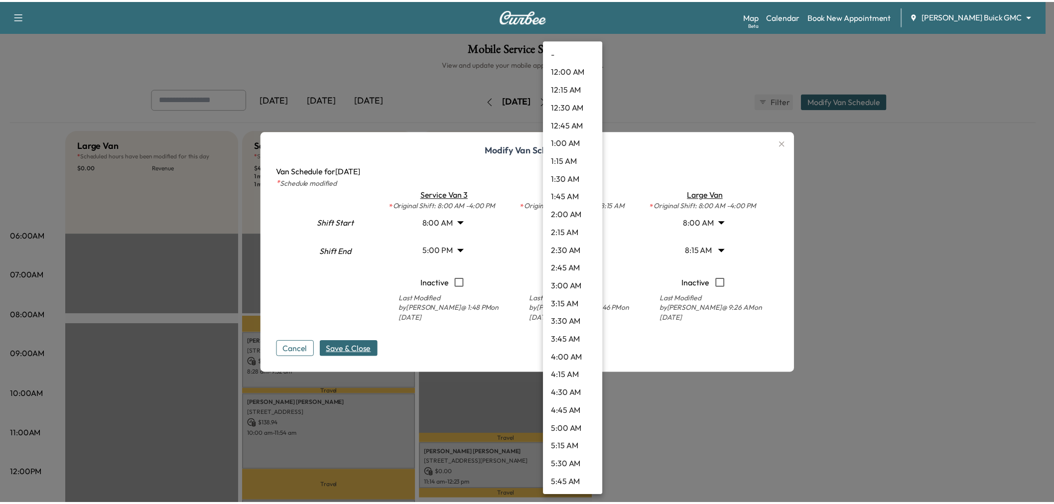
scroll to position [770, 0]
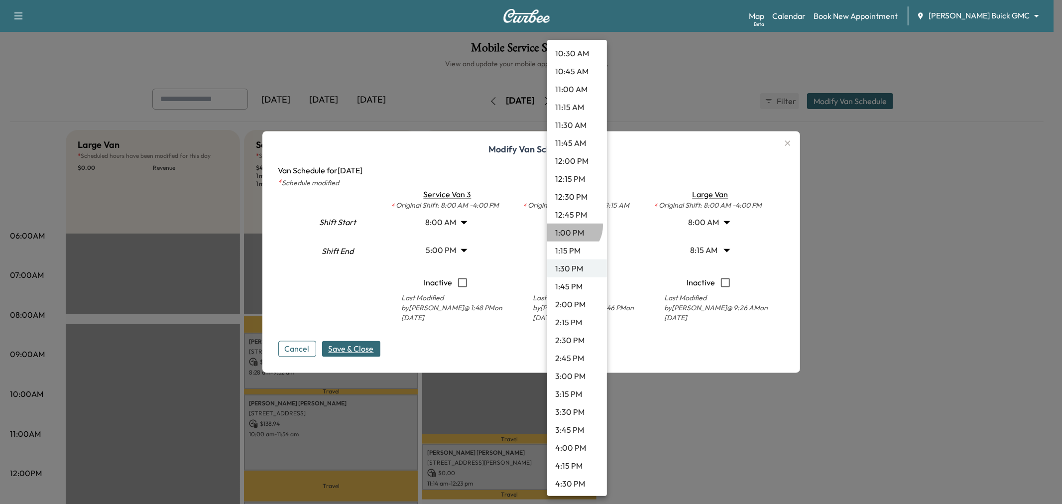
click at [570, 226] on li "1:00 PM" at bounding box center [577, 233] width 60 height 18
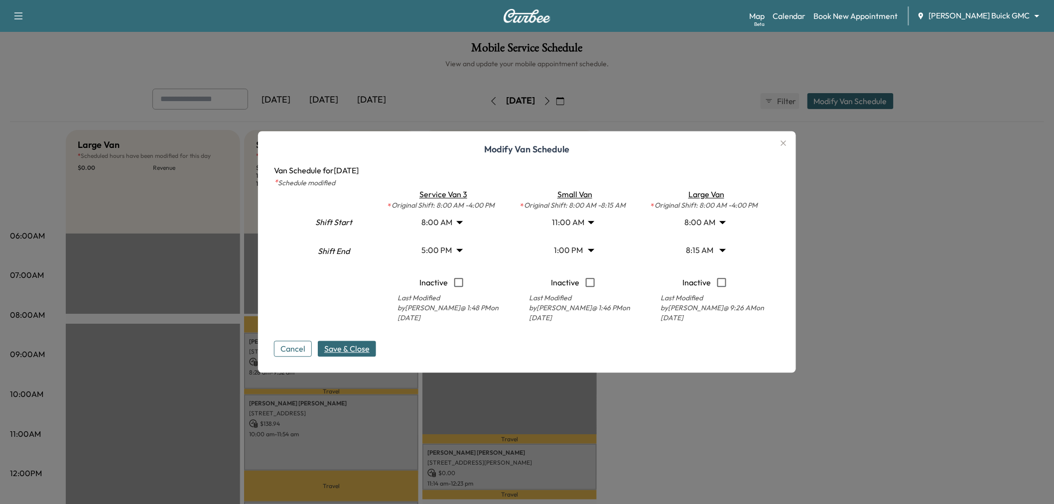
click at [359, 359] on div "Modify Van Schedule Van Schedule for Wednesday, September 17, 2025 * Schedule m…" at bounding box center [527, 252] width 538 height 242
click at [365, 349] on span "Save & Close" at bounding box center [346, 349] width 45 height 12
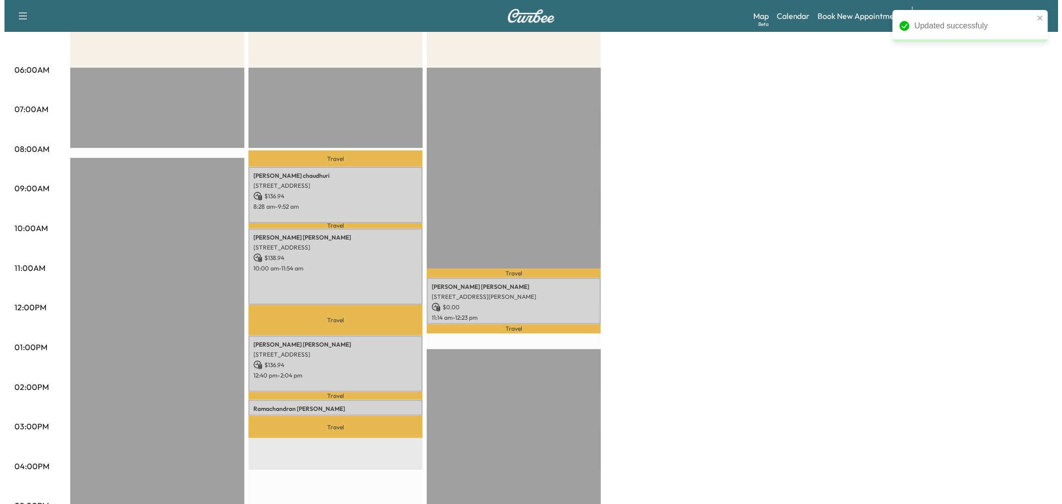
scroll to position [55, 0]
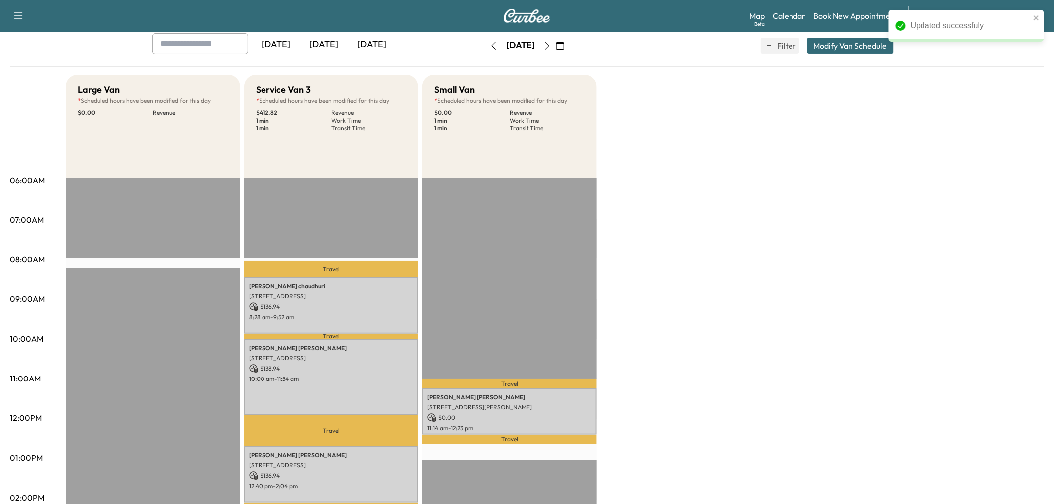
click at [858, 41] on button "Modify Van Schedule" at bounding box center [850, 46] width 86 height 16
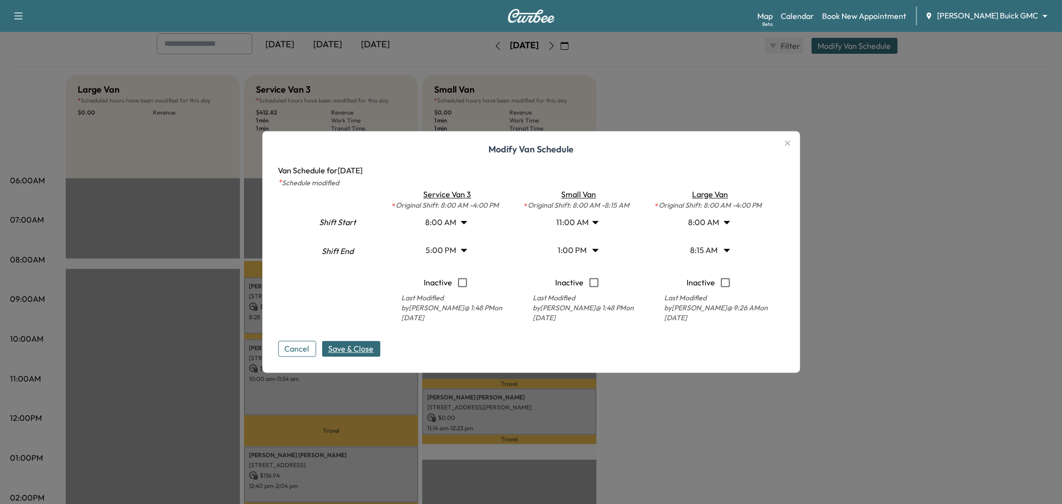
click at [585, 250] on body "Support Log Out Map Beta Calendar Book New Appointment Ewing Buick GMC ********…" at bounding box center [531, 197] width 1062 height 504
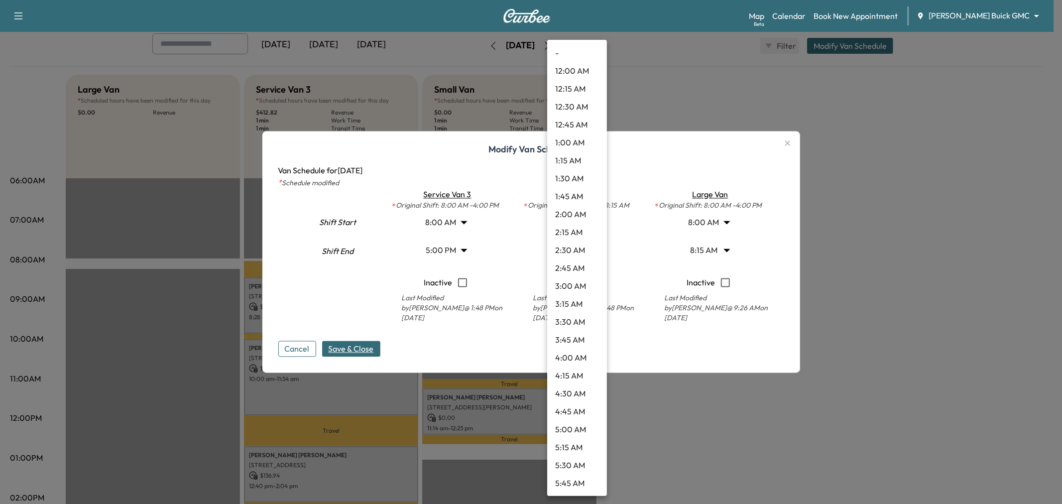
scroll to position [734, 0]
click at [578, 249] on li "12:45 PM" at bounding box center [577, 251] width 60 height 18
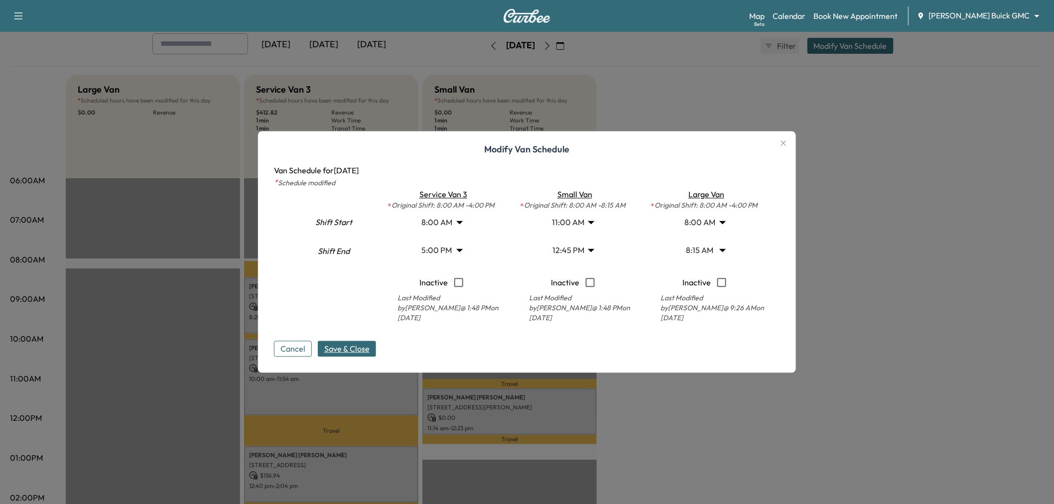
click at [349, 341] on button "Save & Close" at bounding box center [347, 349] width 58 height 16
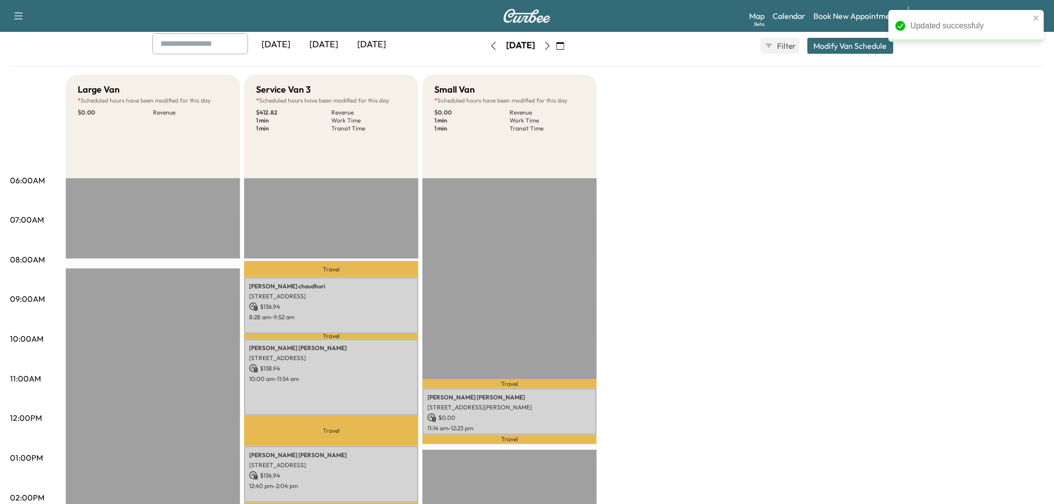
click at [849, 41] on button "Modify Van Schedule" at bounding box center [850, 46] width 86 height 16
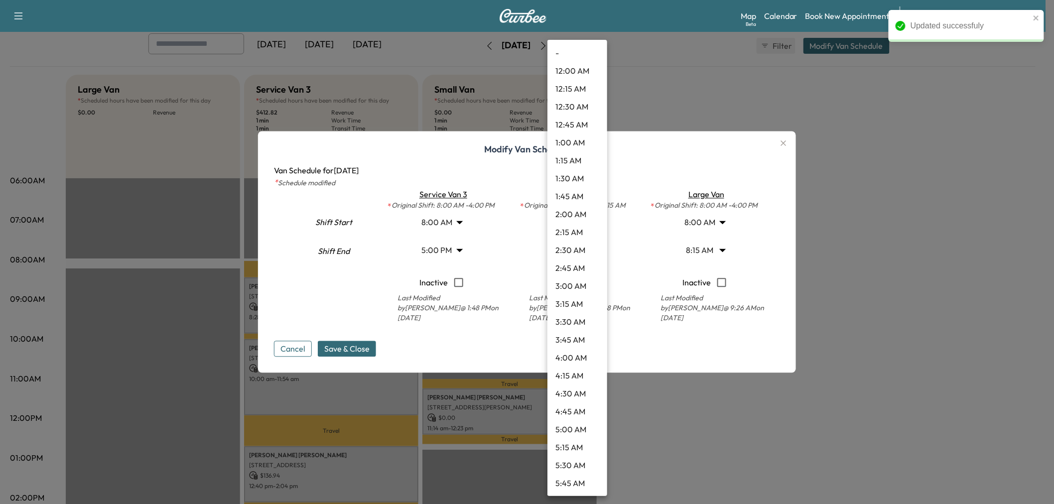
click at [577, 253] on body "Updated successfuly Support Log Out Map Beta Calendar Book New Appointment Ewin…" at bounding box center [527, 197] width 1054 height 504
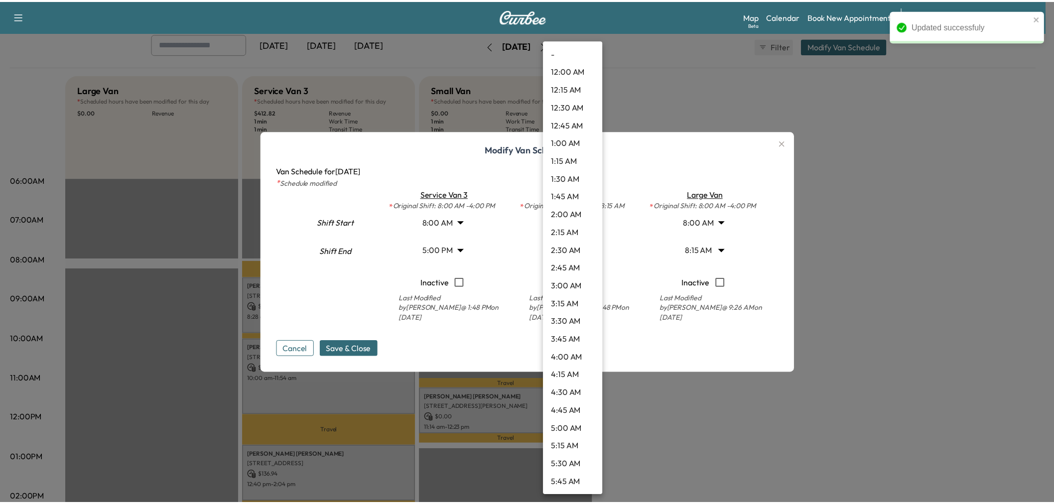
scroll to position [716, 0]
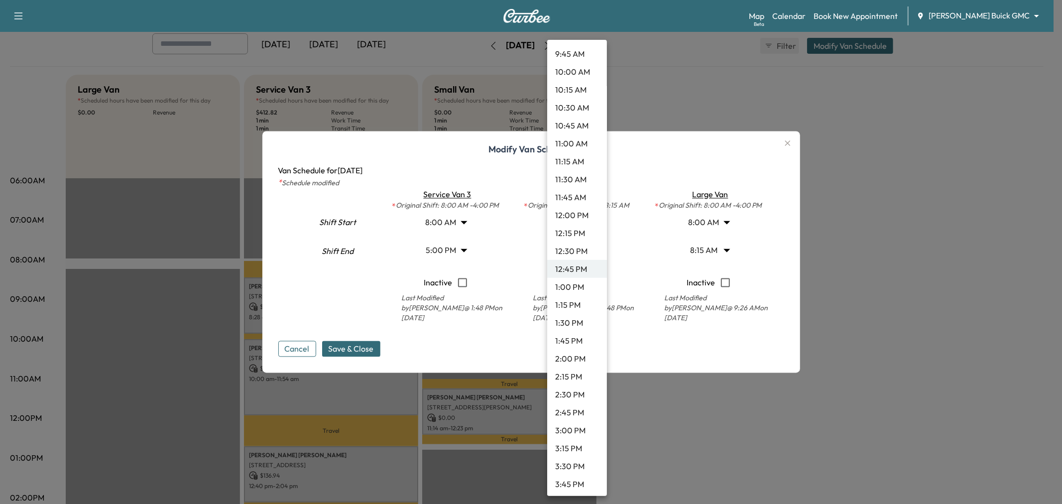
click at [578, 252] on li "12:30 PM" at bounding box center [577, 251] width 60 height 18
type input "****"
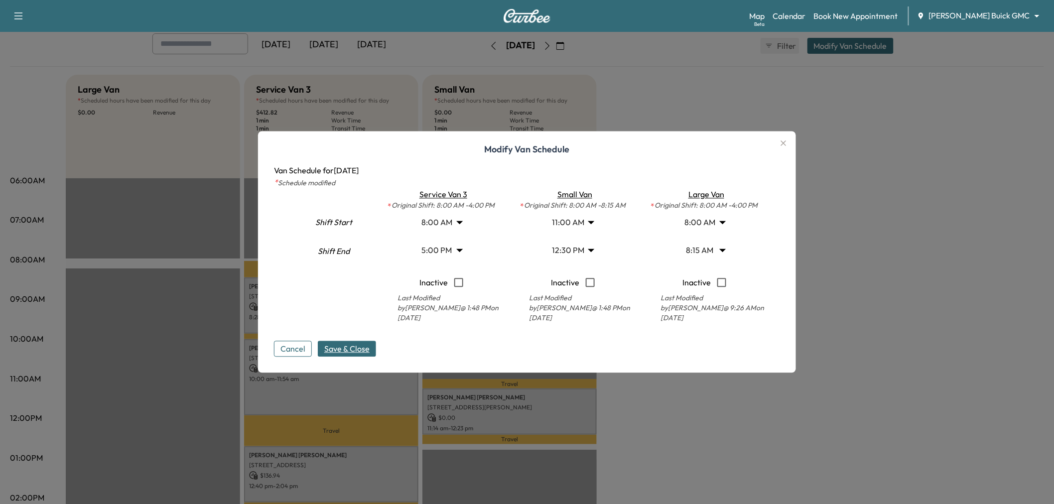
click at [353, 346] on span "Save & Close" at bounding box center [346, 349] width 45 height 12
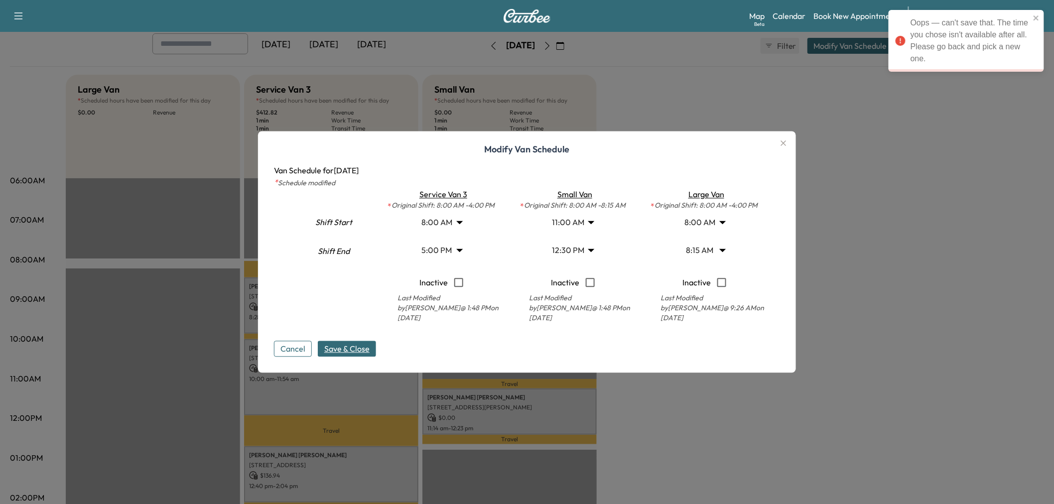
click at [786, 141] on icon "button" at bounding box center [783, 142] width 5 height 5
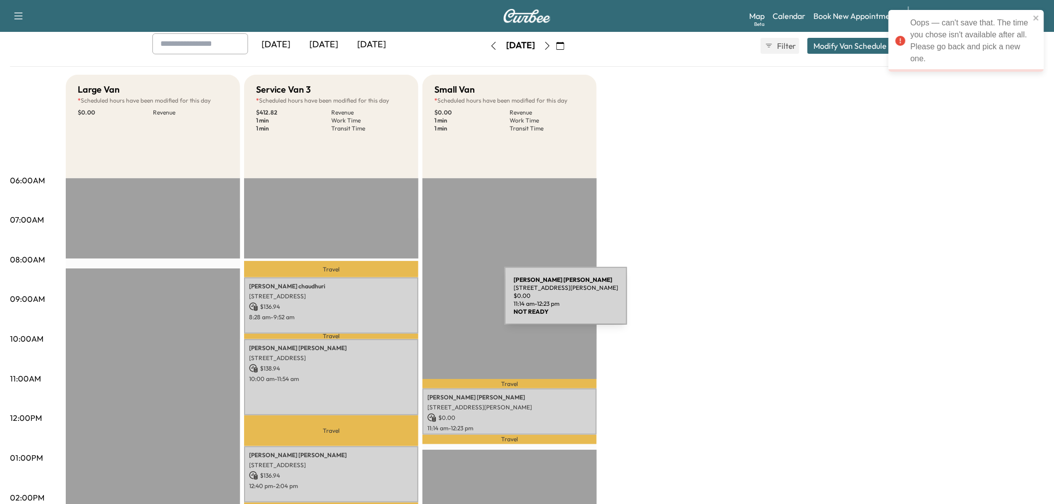
scroll to position [166, 0]
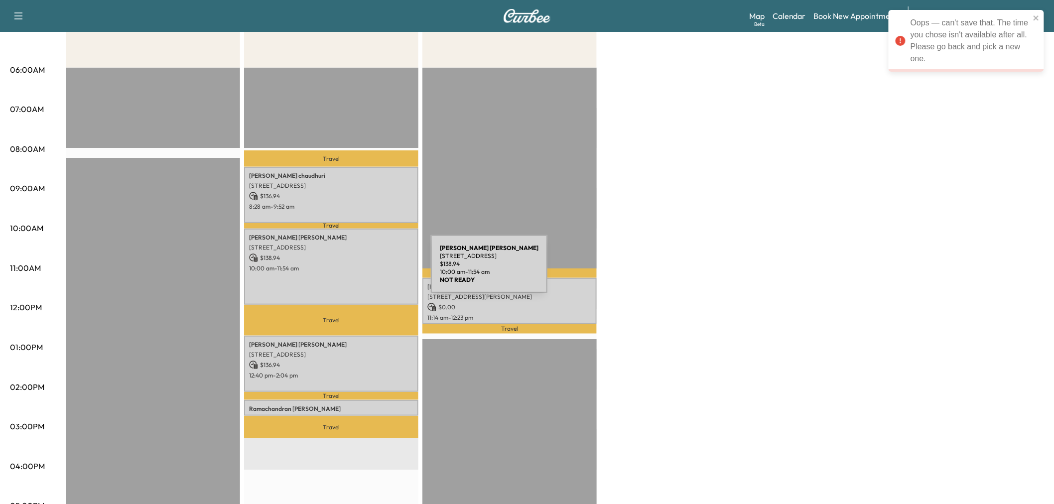
click at [356, 270] on div "Matthew Boswell 3844 Preston Hills Cir, Celina, TX 75009, USA $ 138.94 10:00 am…" at bounding box center [331, 267] width 174 height 76
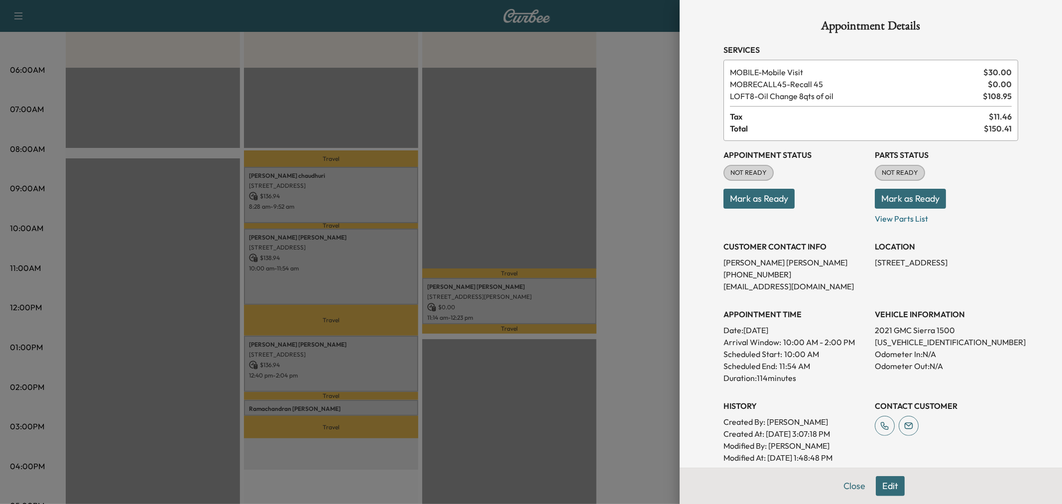
click at [341, 279] on div at bounding box center [531, 252] width 1062 height 504
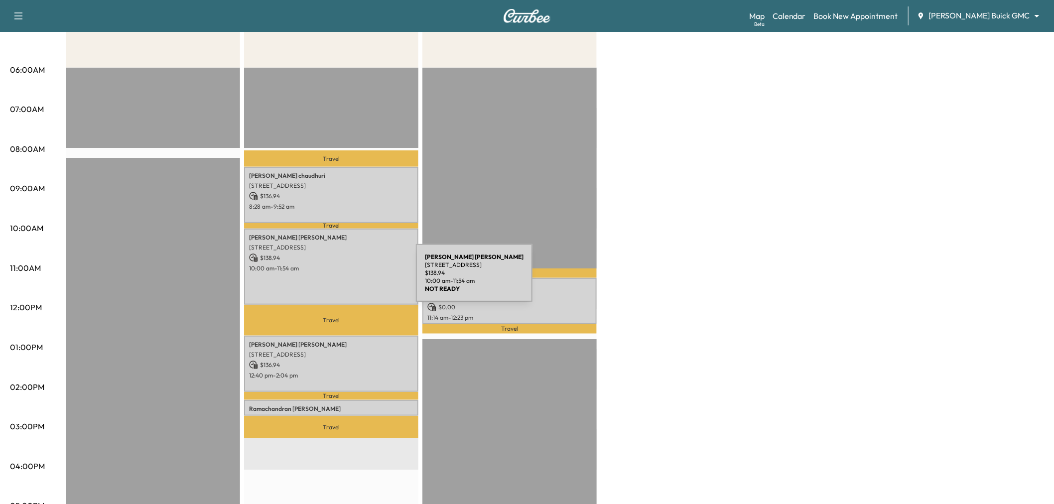
click at [341, 279] on div "Matthew Boswell 3844 Preston Hills Cir, Celina, TX 75009, USA $ 138.94 10:00 am…" at bounding box center [331, 267] width 174 height 76
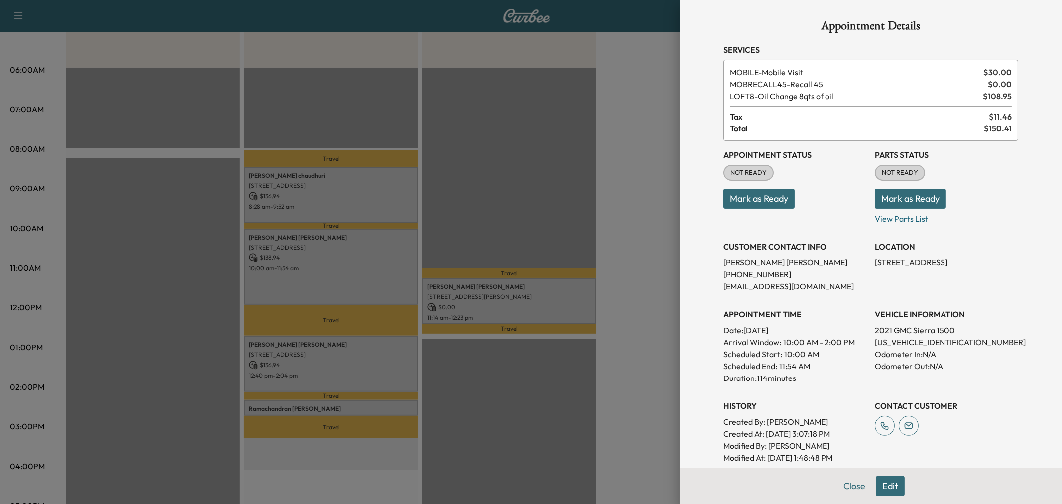
click at [884, 482] on button "Edit" at bounding box center [890, 486] width 29 height 20
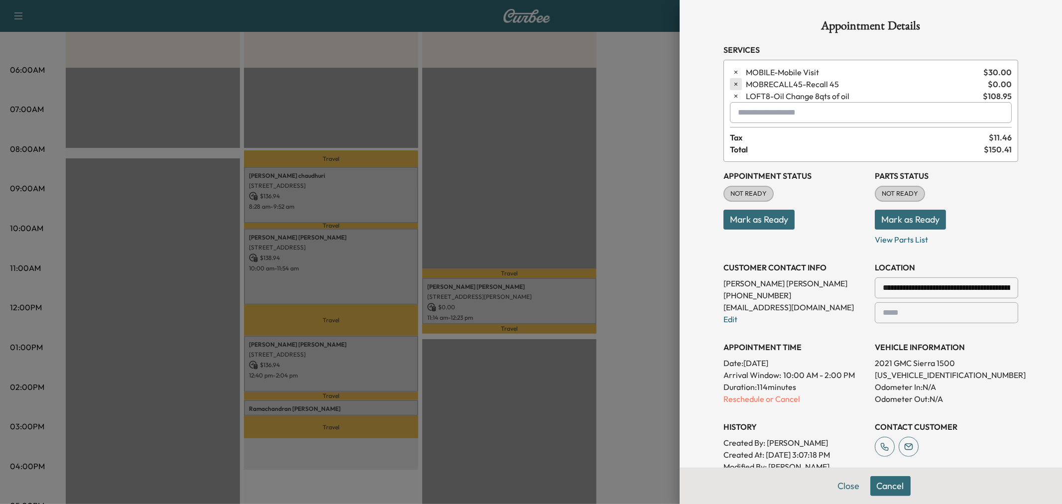
click at [733, 85] on icon "button" at bounding box center [736, 84] width 7 height 7
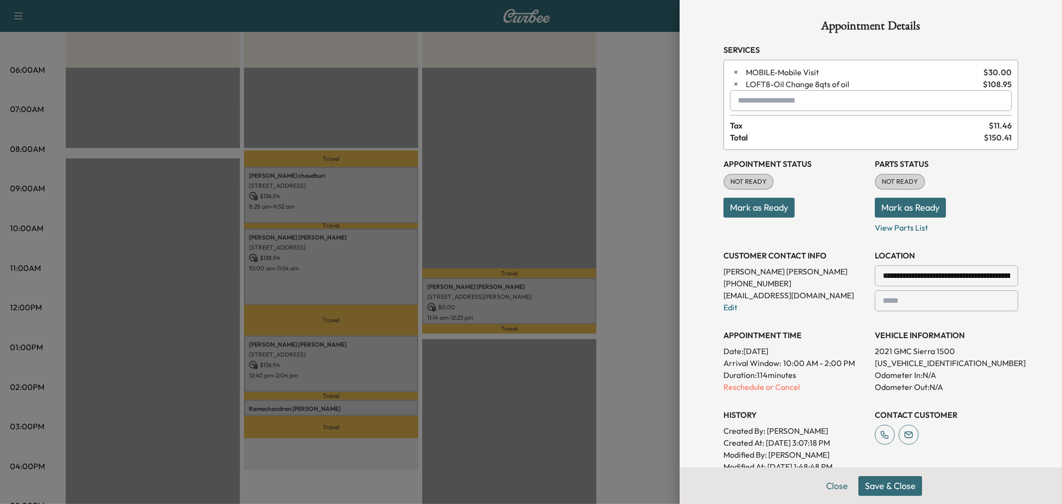
click at [746, 107] on input "text" at bounding box center [871, 100] width 282 height 21
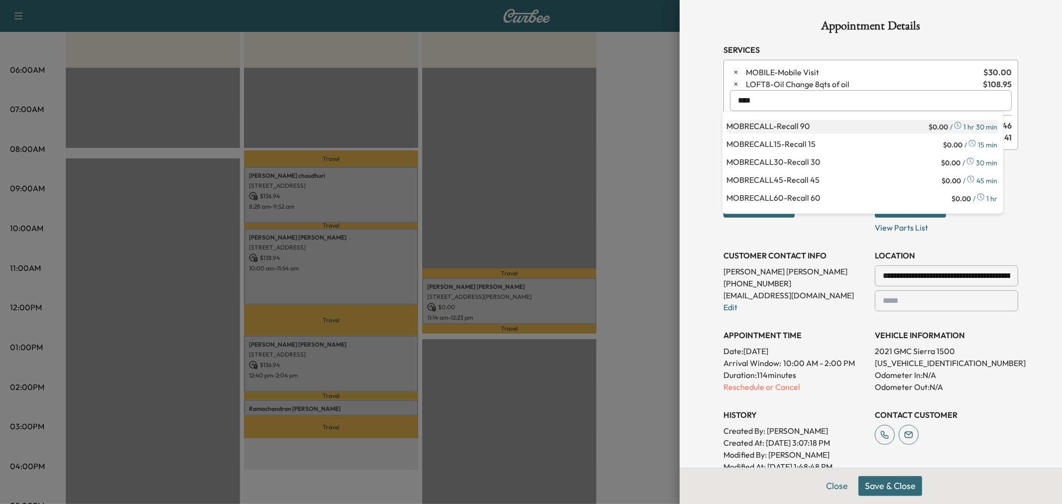
click at [789, 129] on p "MOBRECALL - Recall 90" at bounding box center [827, 127] width 200 height 14
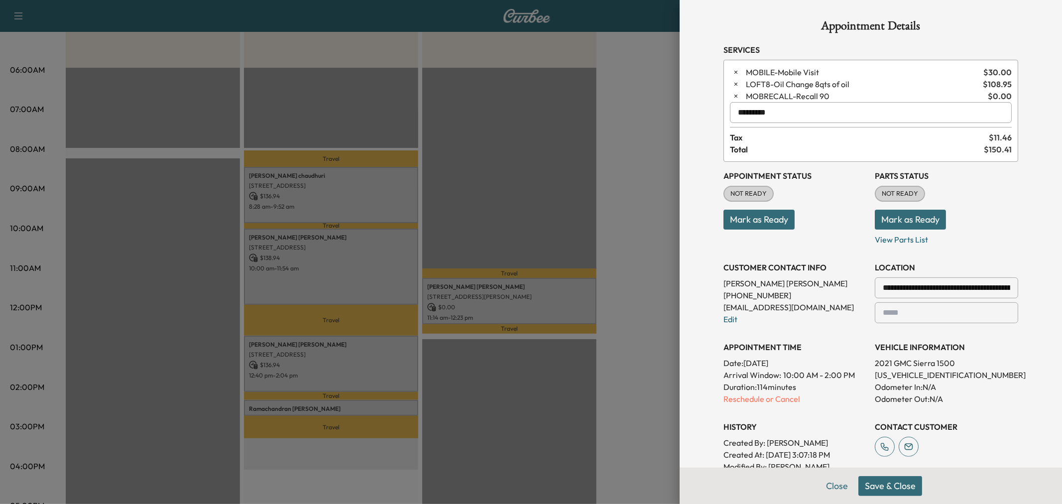
type input "*********"
click at [875, 485] on button "Save & Close" at bounding box center [890, 486] width 64 height 20
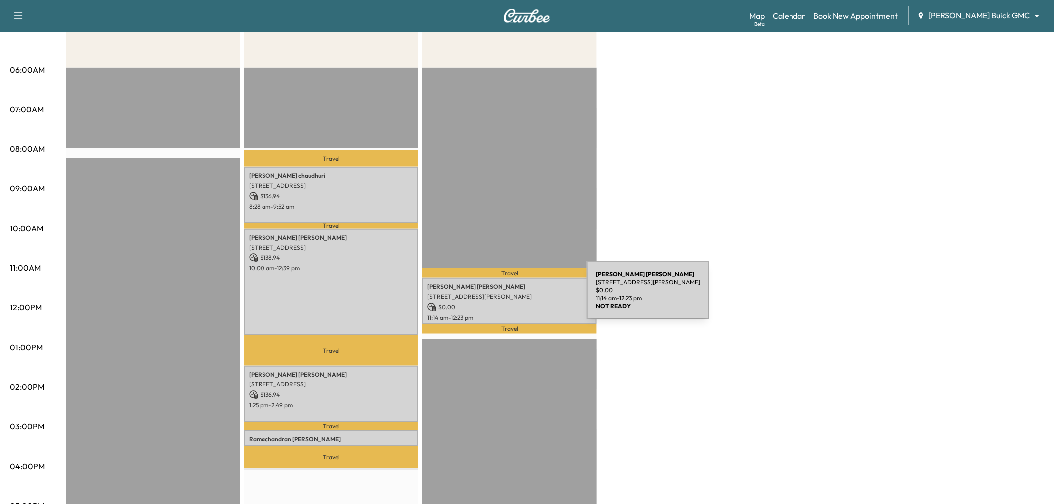
click at [512, 296] on p "9191 Kyser Way, Frisco, TX 75033, US" at bounding box center [509, 297] width 164 height 8
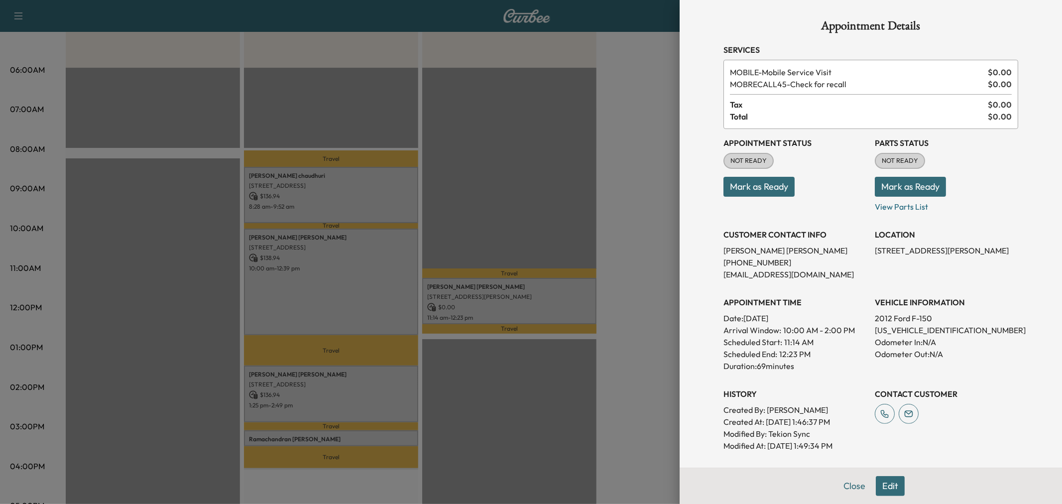
click at [884, 491] on button "Edit" at bounding box center [890, 486] width 29 height 20
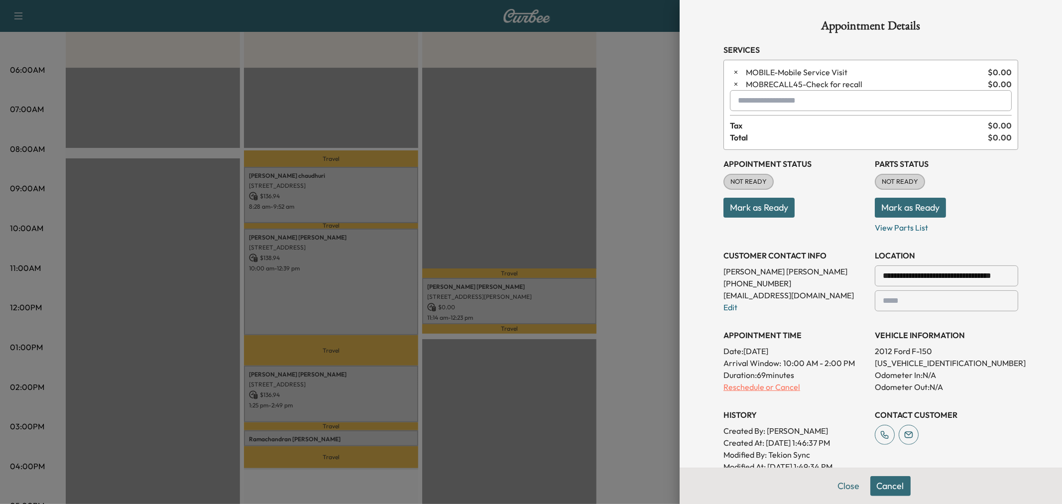
click at [734, 383] on p "Reschedule or Cancel" at bounding box center [795, 387] width 143 height 12
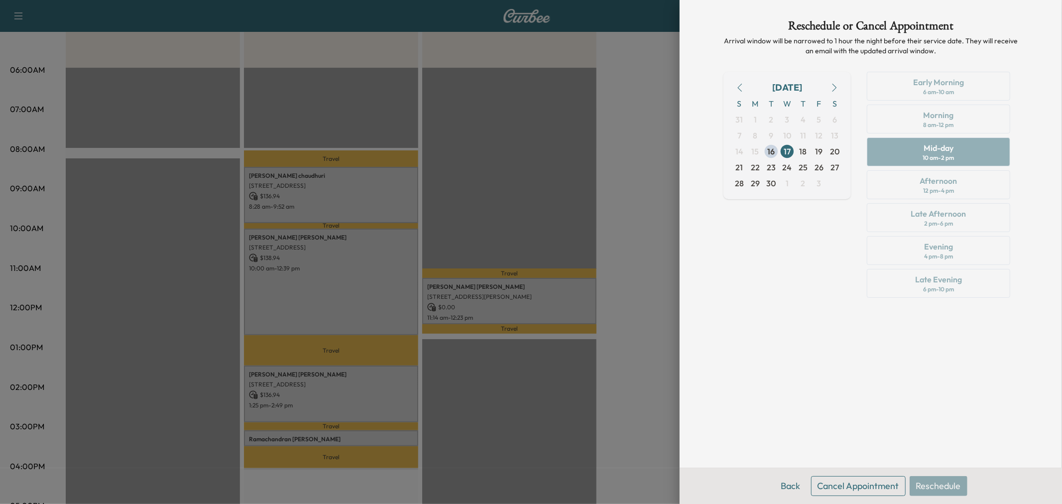
click at [843, 482] on button "Cancel Appointment" at bounding box center [858, 486] width 95 height 20
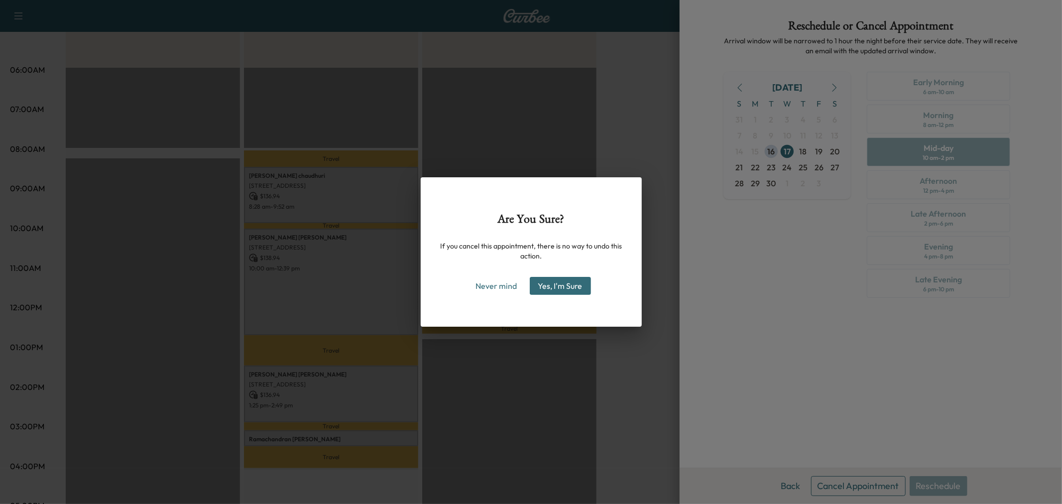
click at [547, 283] on button "Yes, I'm Sure" at bounding box center [560, 286] width 61 height 18
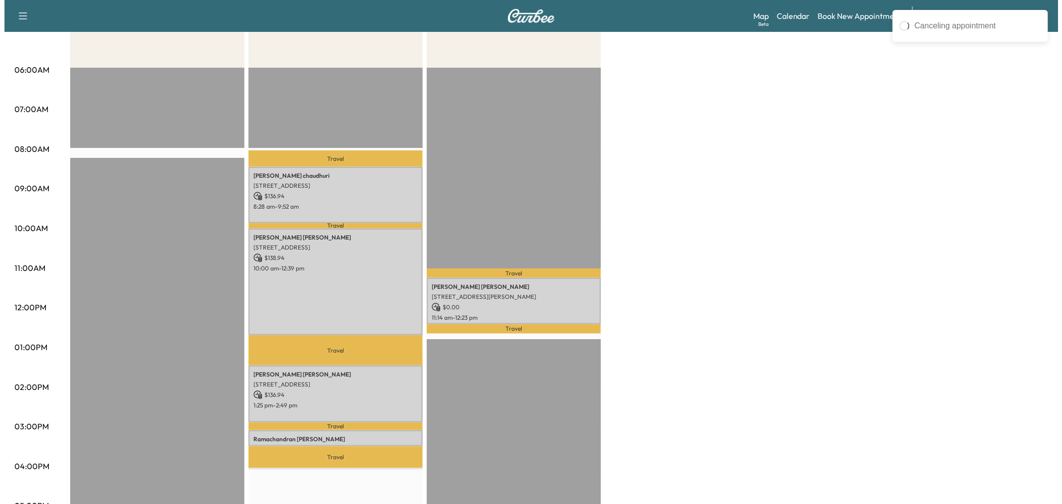
scroll to position [0, 0]
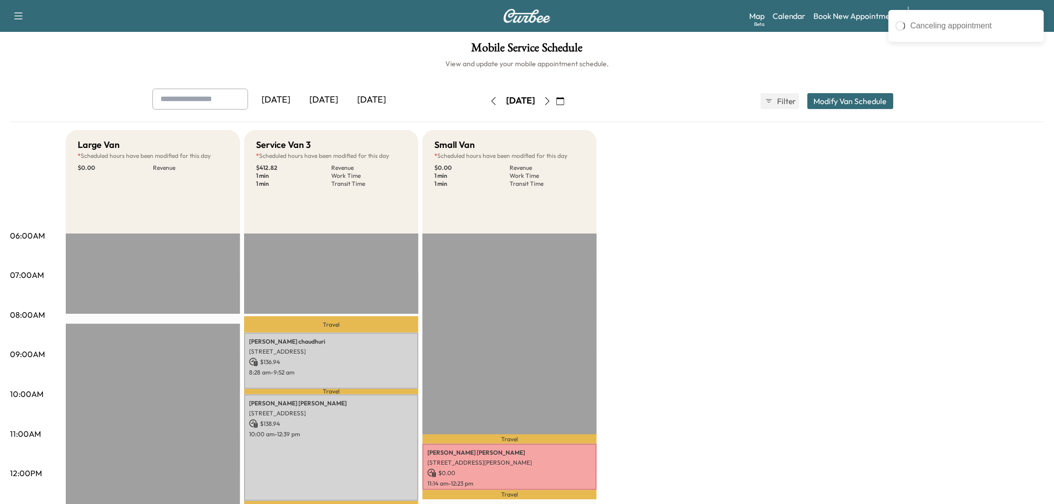
click at [853, 104] on button "Modify Van Schedule" at bounding box center [850, 101] width 86 height 16
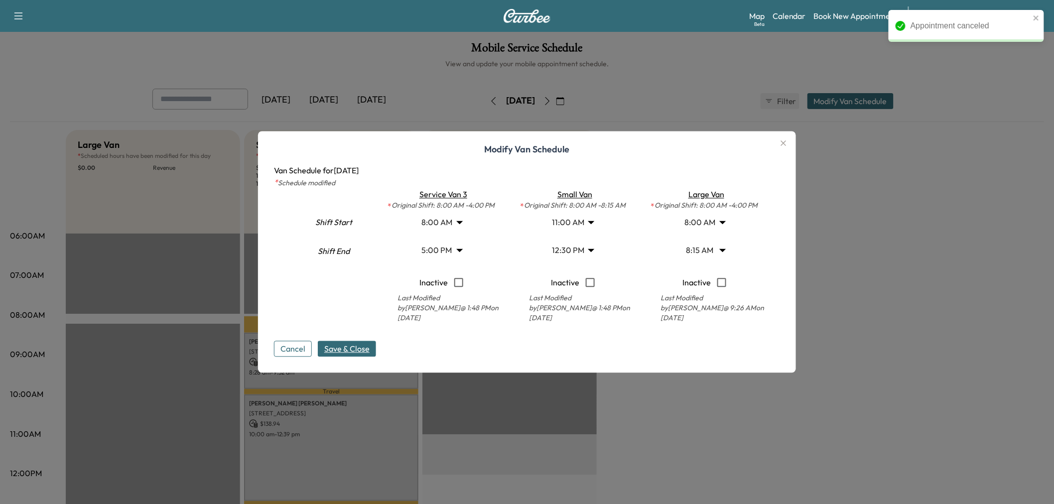
click at [578, 250] on body "Appointment canceled Support Log Out Map Beta Calendar Book New Appointment Ewi…" at bounding box center [527, 252] width 1054 height 504
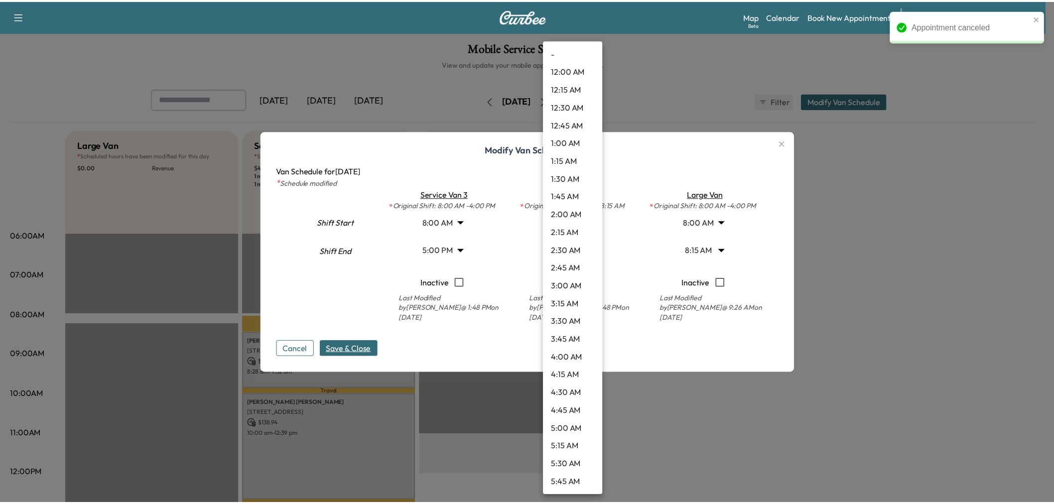
scroll to position [699, 0]
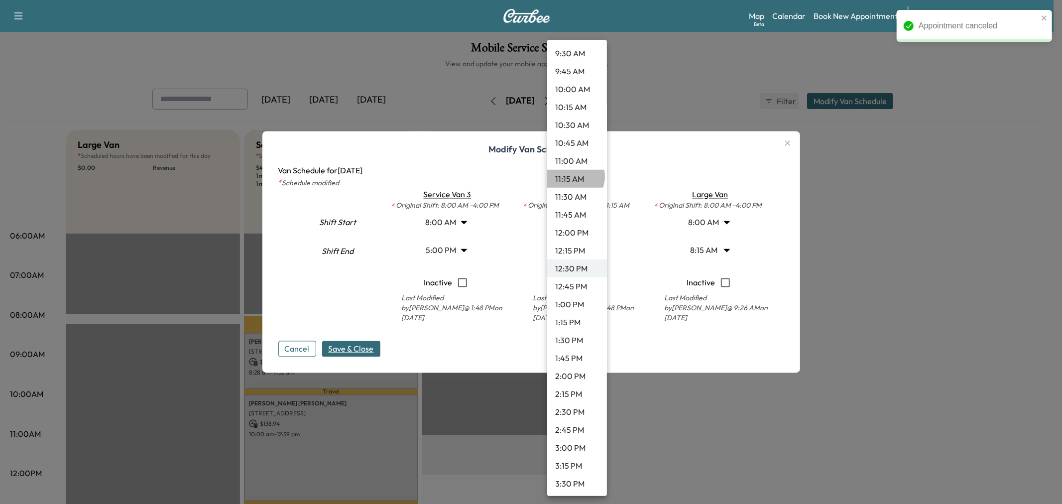
click at [575, 176] on li "11:15 AM" at bounding box center [577, 179] width 60 height 18
type input "*****"
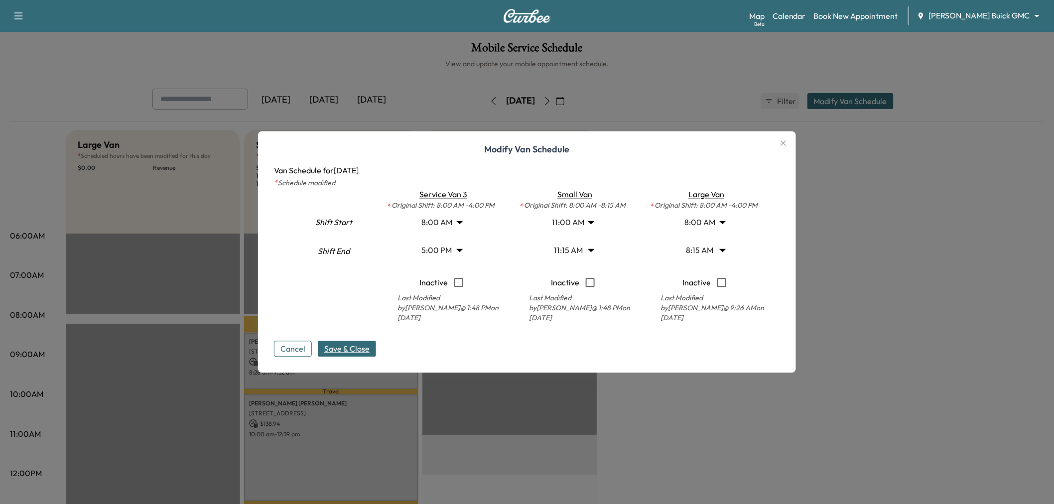
click at [359, 351] on span "Save & Close" at bounding box center [346, 349] width 45 height 12
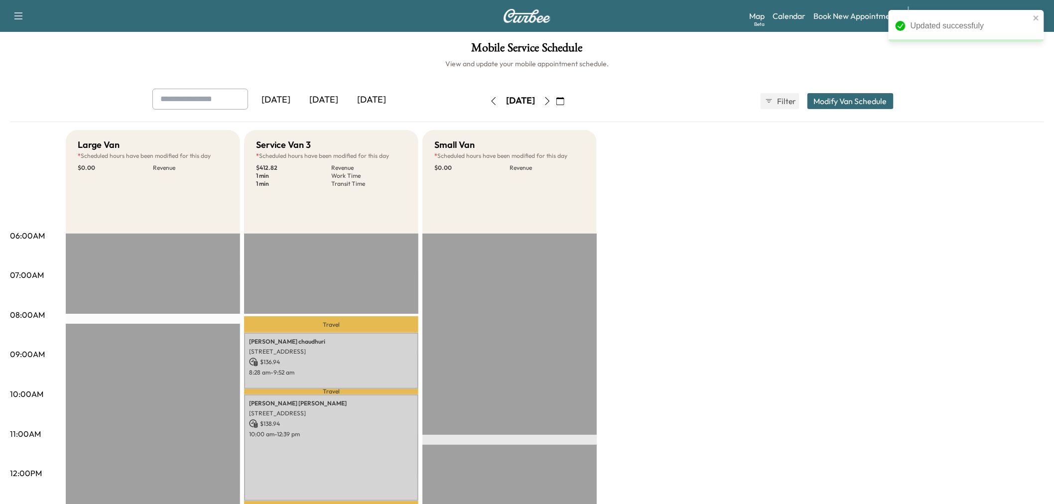
click at [991, 373] on div "Large Van * Scheduled hours have been modified for this day $ 0.00 Revenue EST …" at bounding box center [555, 503] width 978 height 747
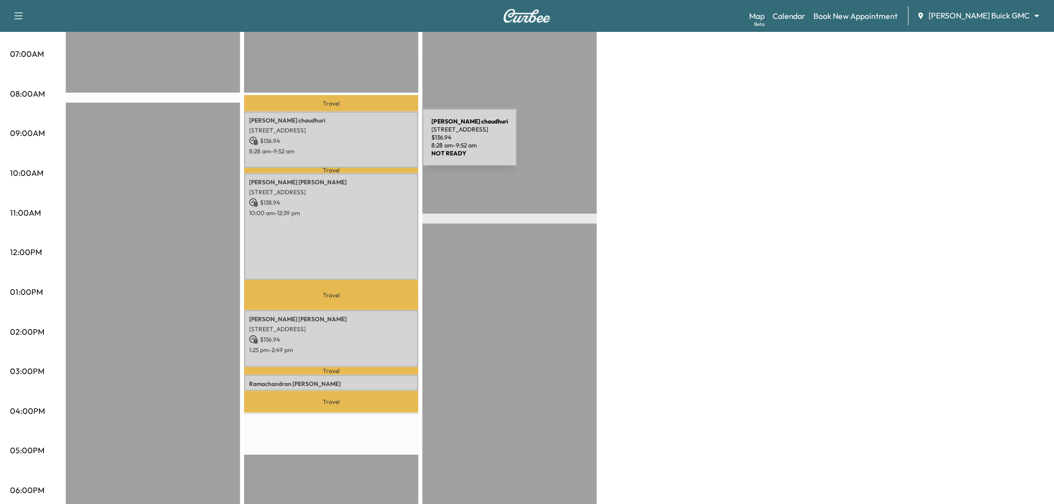
click at [348, 143] on div "biplab chaudhuri 890 Double B Trail, Prosper, TX 75078, USA $ 136.94 8:28 am - …" at bounding box center [331, 140] width 174 height 56
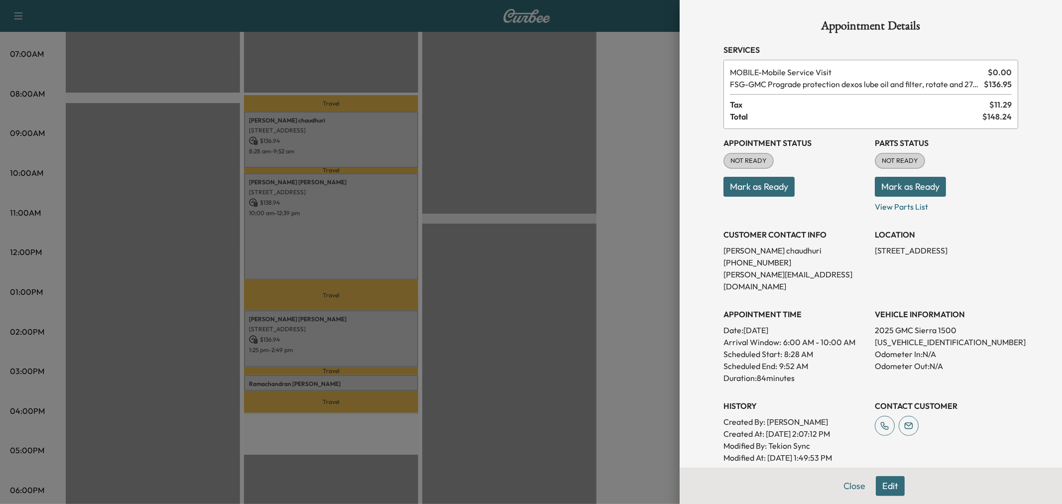
click at [342, 197] on div at bounding box center [531, 252] width 1062 height 504
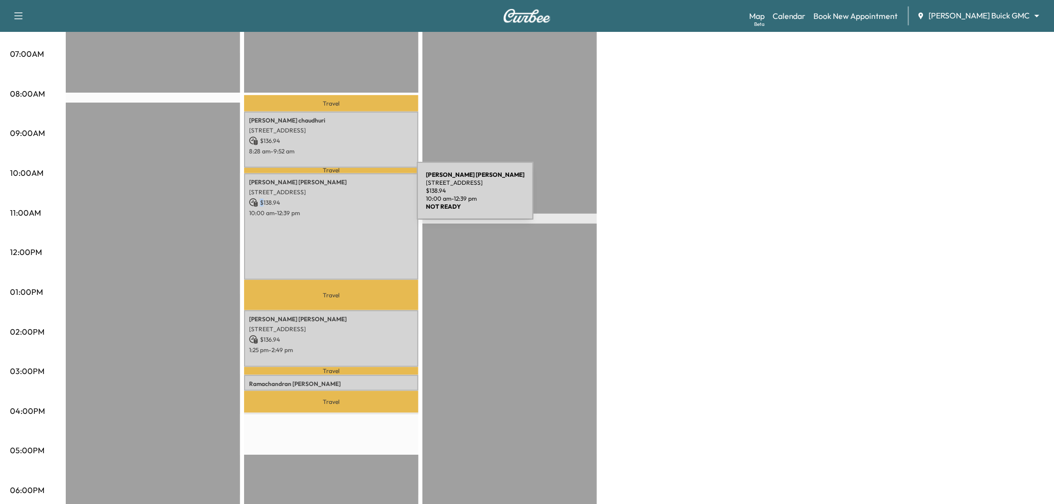
click at [342, 198] on p "$ 138.94" at bounding box center [331, 202] width 164 height 9
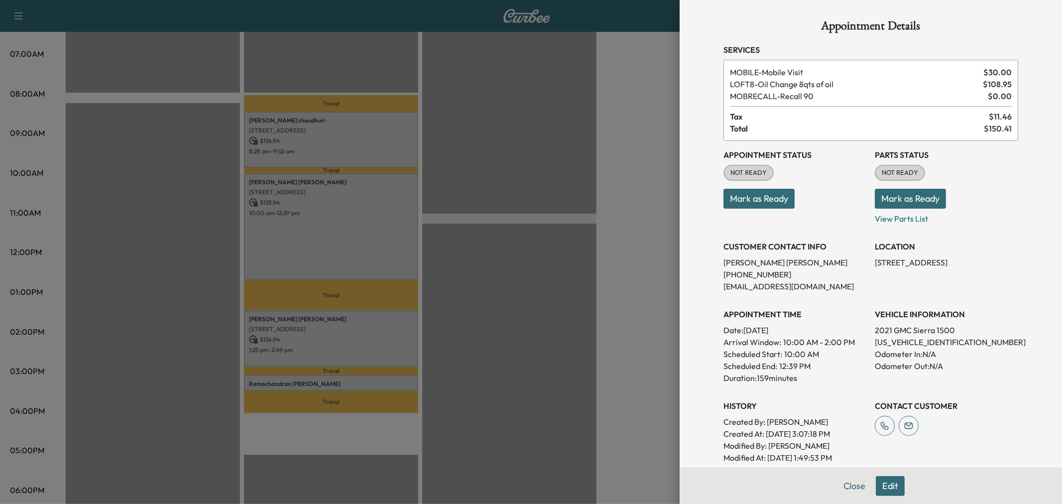
click at [334, 317] on div at bounding box center [531, 252] width 1062 height 504
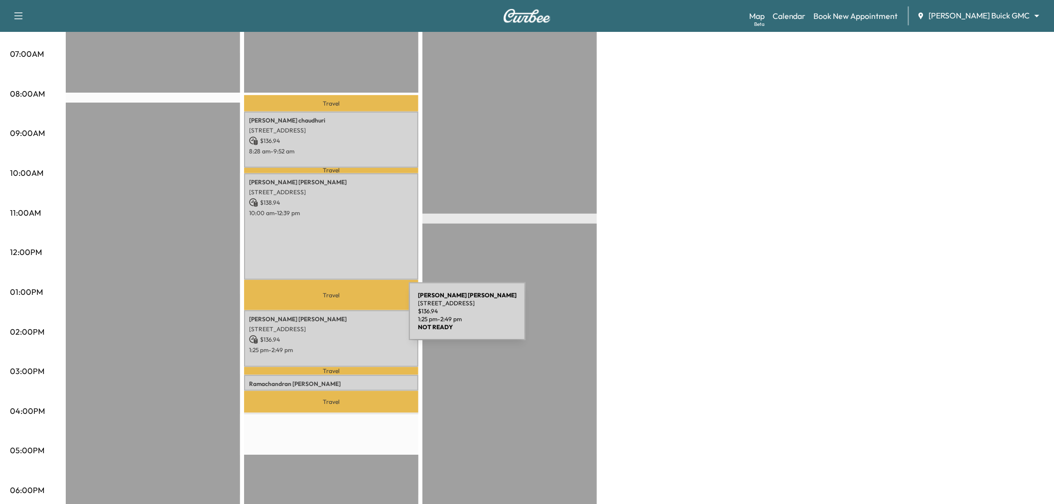
click at [334, 317] on p "Brian Siconolfi" at bounding box center [331, 319] width 164 height 8
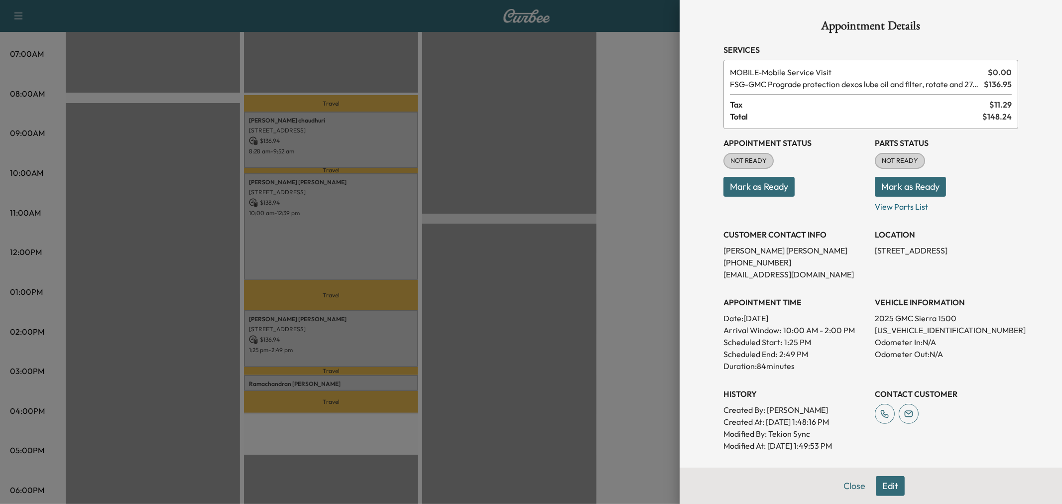
click at [333, 326] on div at bounding box center [531, 252] width 1062 height 504
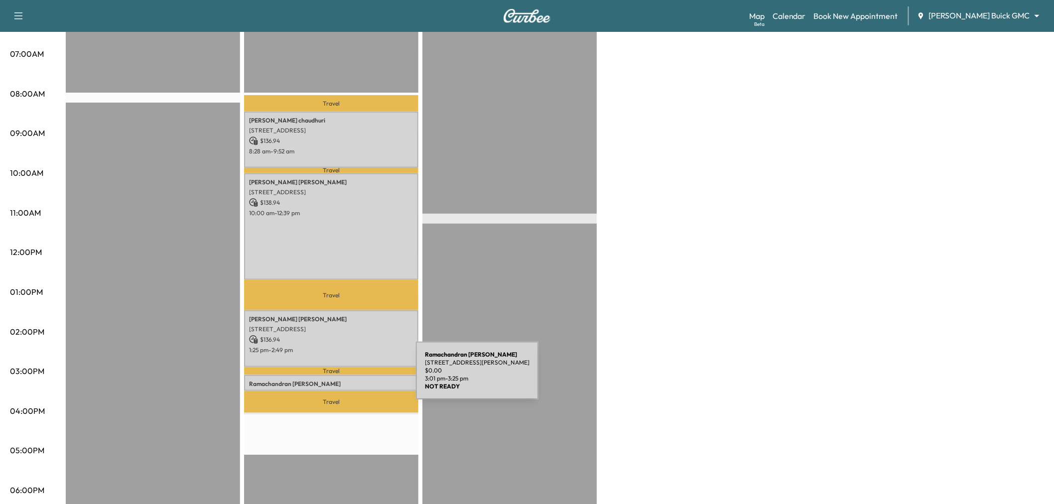
click at [341, 380] on p "Ramachandran Kailasam" at bounding box center [331, 384] width 164 height 8
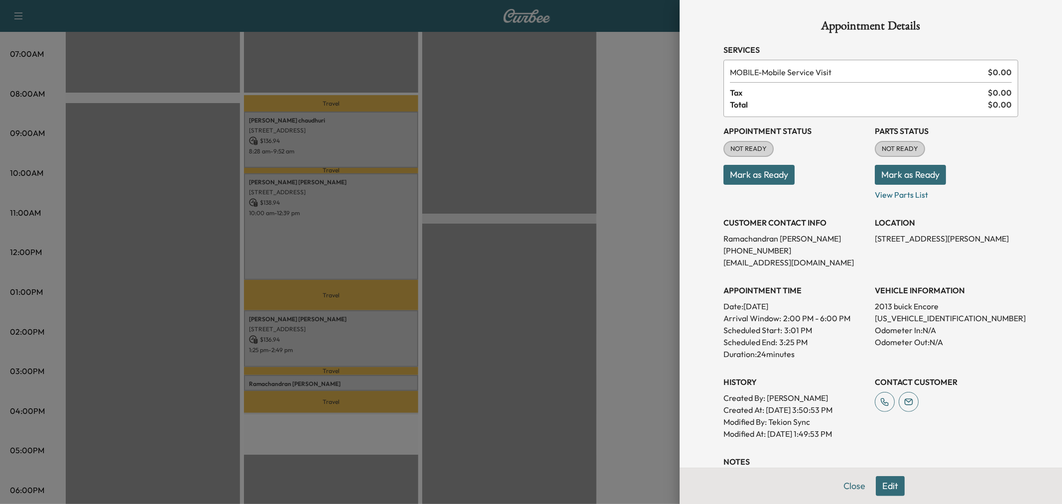
click at [341, 376] on div at bounding box center [531, 252] width 1062 height 504
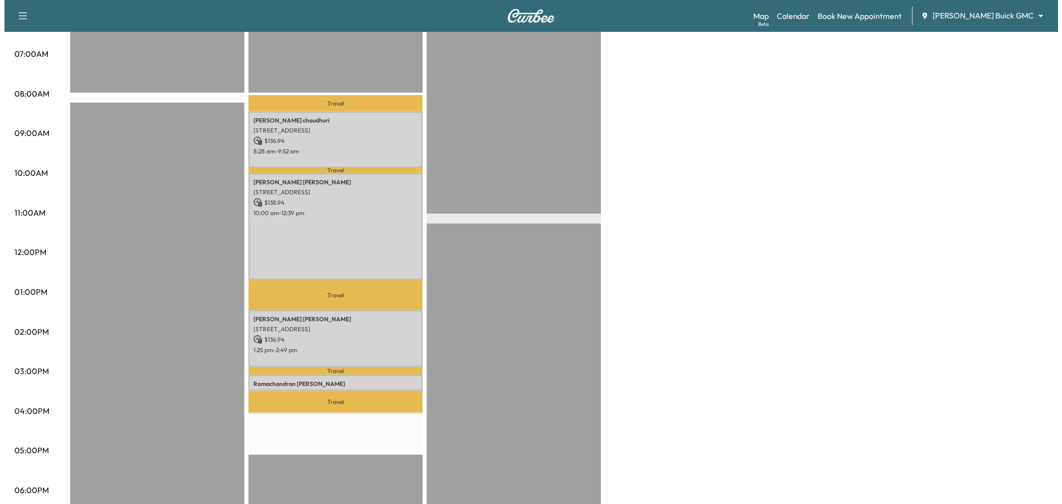
scroll to position [55, 0]
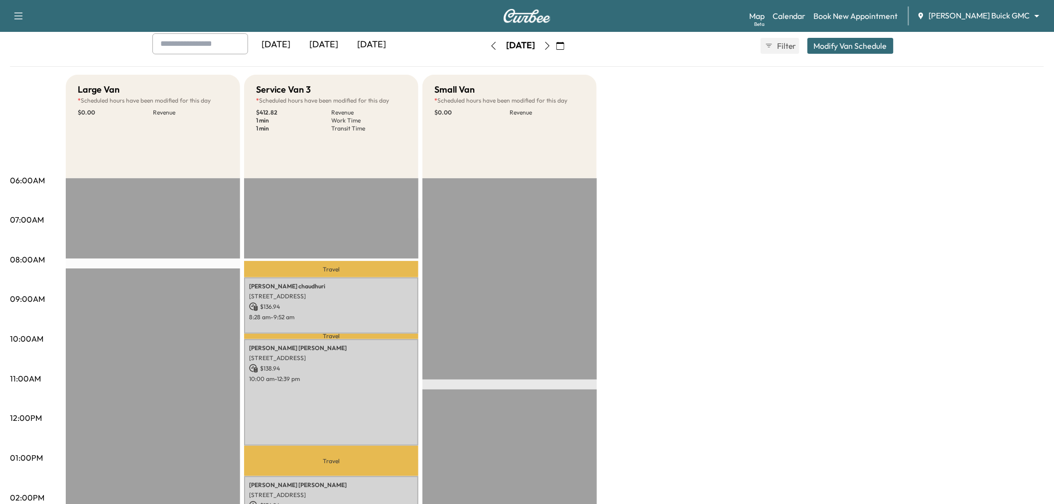
click at [857, 47] on button "Modify Van Schedule" at bounding box center [850, 46] width 86 height 16
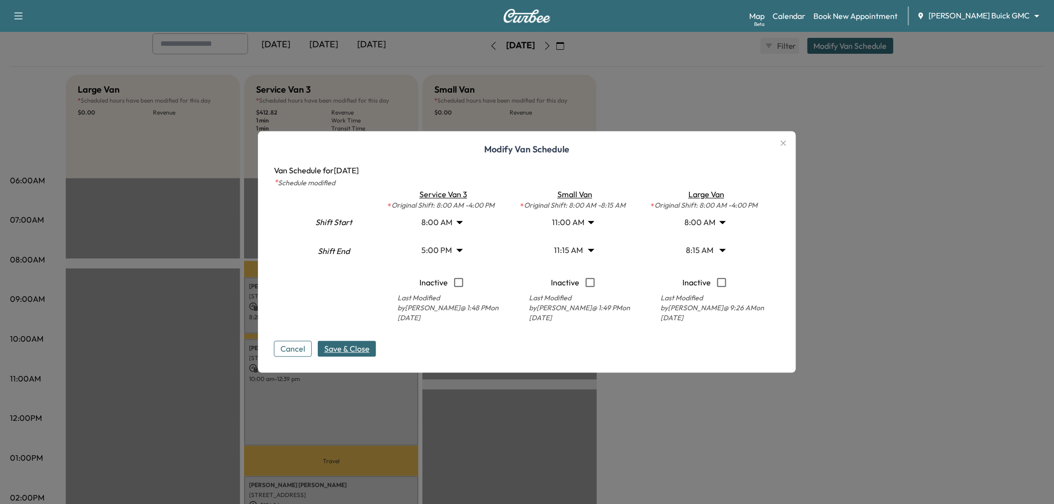
click at [454, 249] on body "Support Log Out Map Beta Calendar Book New Appointment Ewing Buick GMC ********…" at bounding box center [527, 197] width 1054 height 504
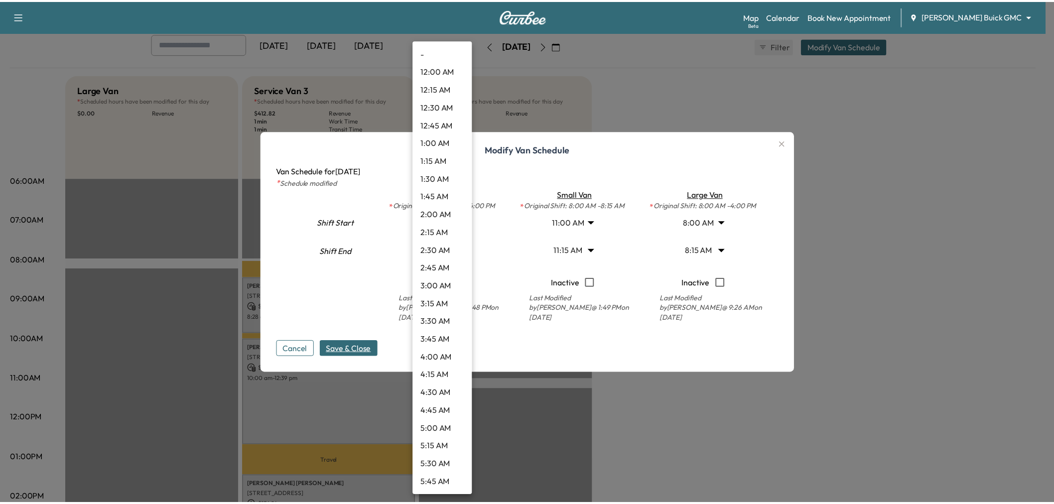
scroll to position [1021, 0]
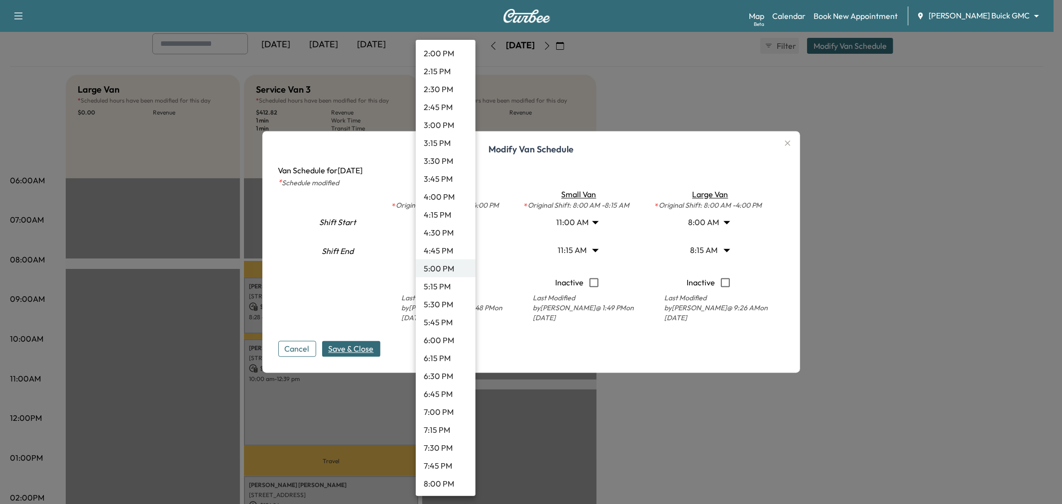
click at [433, 195] on li "4:00 PM" at bounding box center [446, 197] width 60 height 18
type input "**"
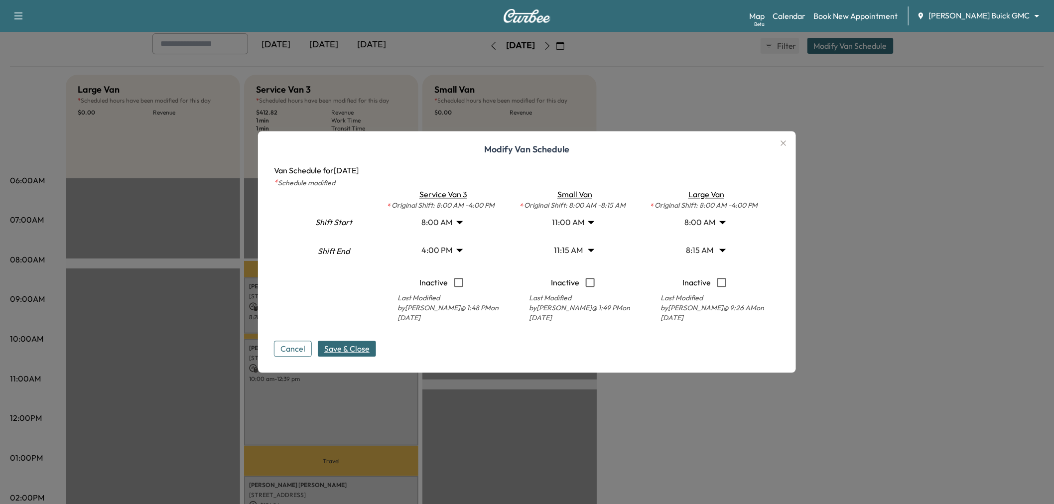
click at [350, 351] on span "Save & Close" at bounding box center [346, 349] width 45 height 12
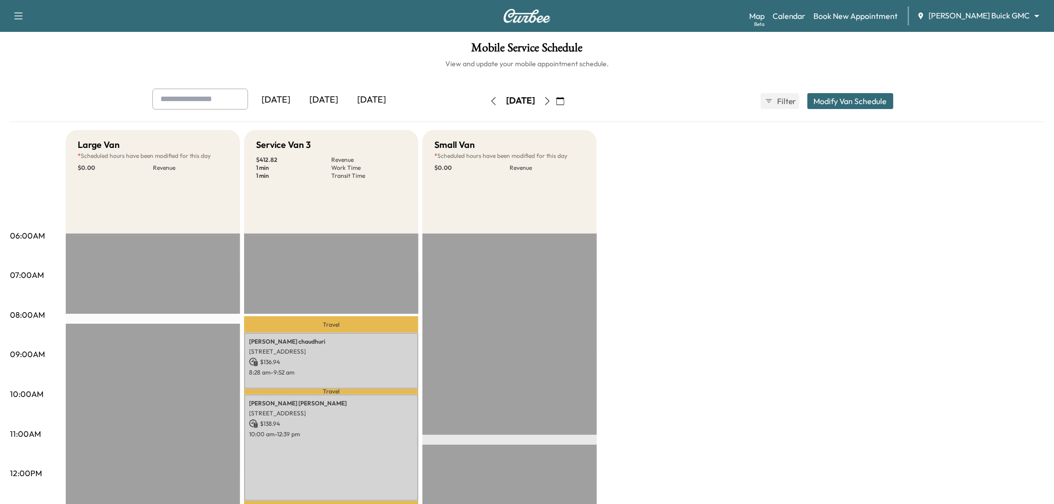
scroll to position [111, 0]
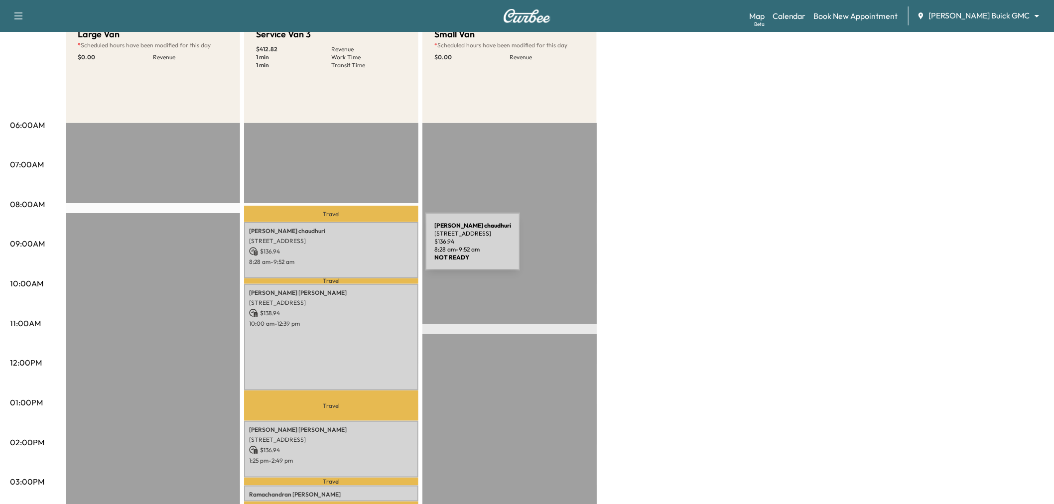
click at [351, 247] on p "$ 136.94" at bounding box center [331, 251] width 164 height 9
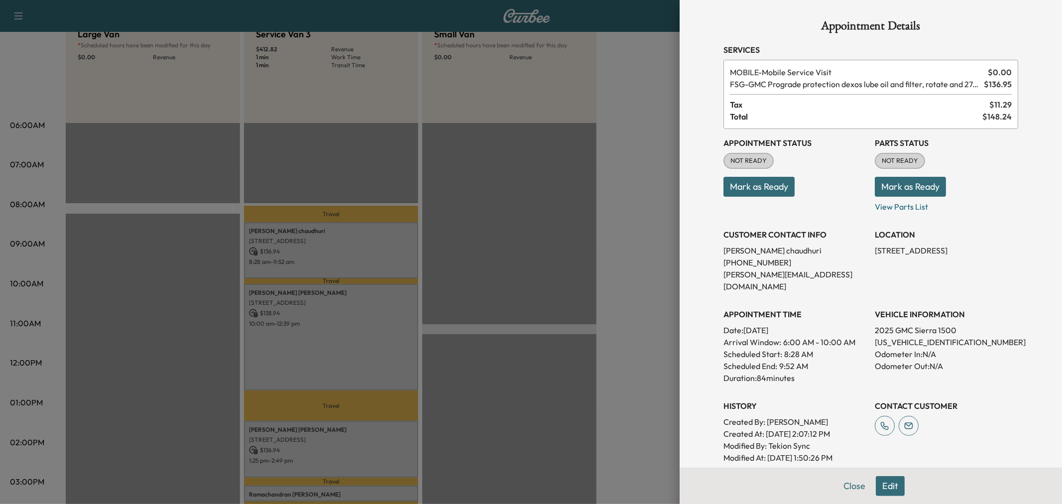
click at [351, 247] on div at bounding box center [531, 252] width 1062 height 504
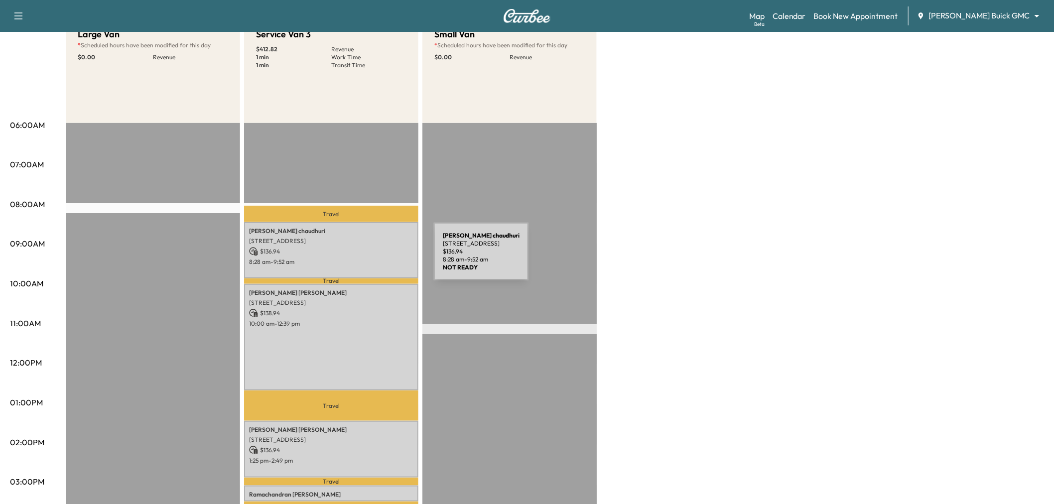
click at [359, 258] on p "8:28 am - 9:52 am" at bounding box center [331, 262] width 164 height 8
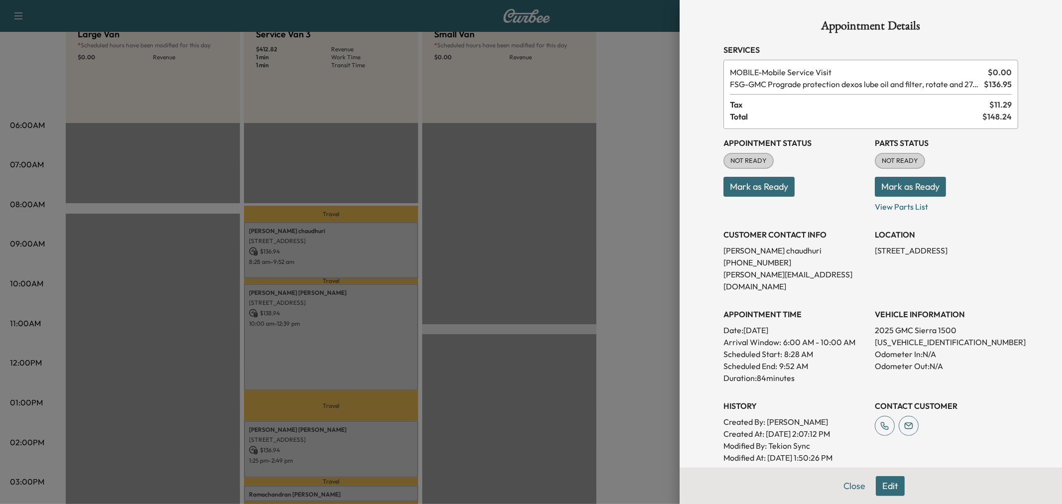
click at [359, 257] on div at bounding box center [531, 252] width 1062 height 504
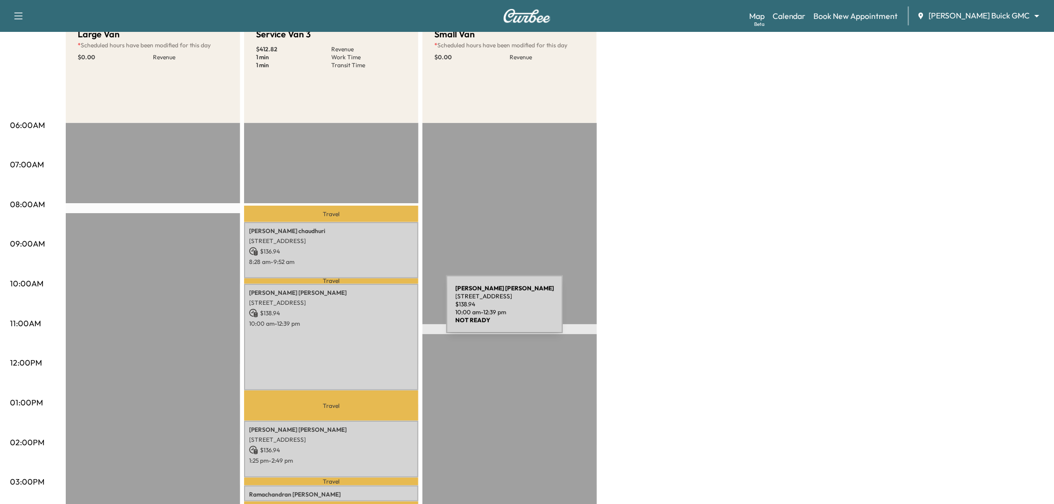
click at [371, 310] on p "$ 138.94" at bounding box center [331, 313] width 164 height 9
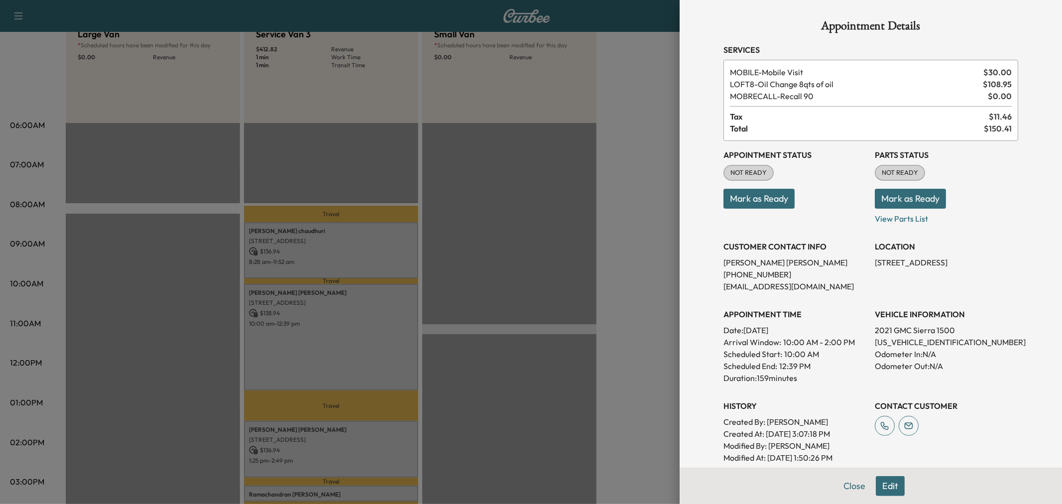
click at [371, 310] on div at bounding box center [531, 252] width 1062 height 504
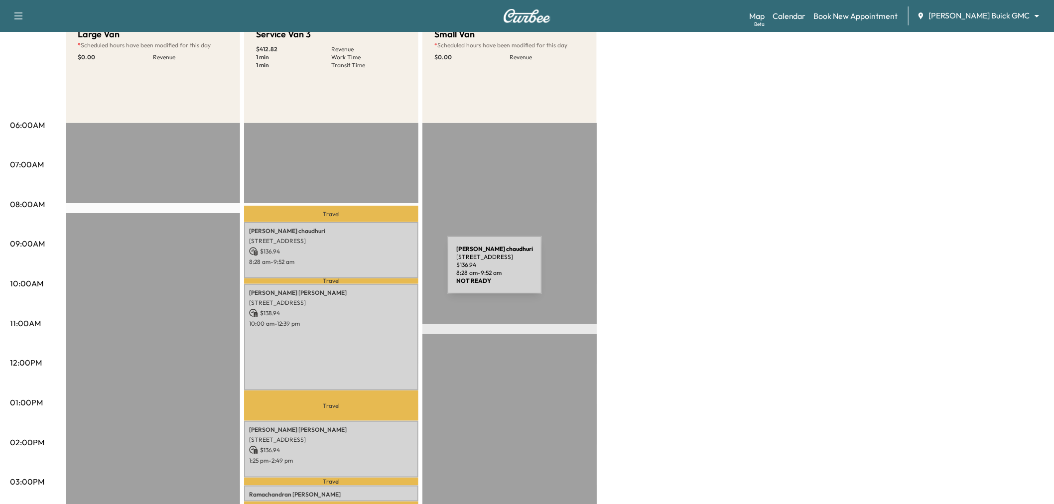
click at [372, 261] on p "8:28 am - 9:52 am" at bounding box center [331, 262] width 164 height 8
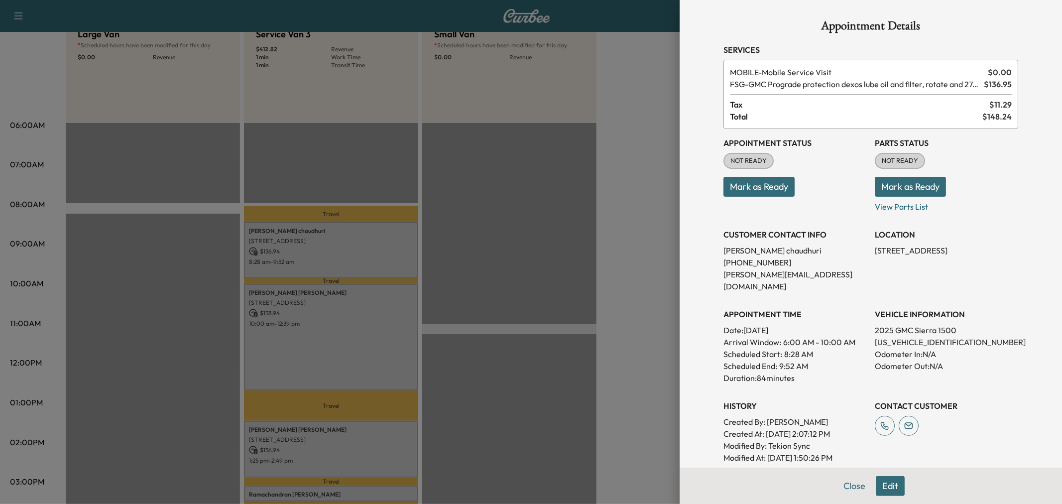
click at [371, 261] on div at bounding box center [531, 252] width 1062 height 504
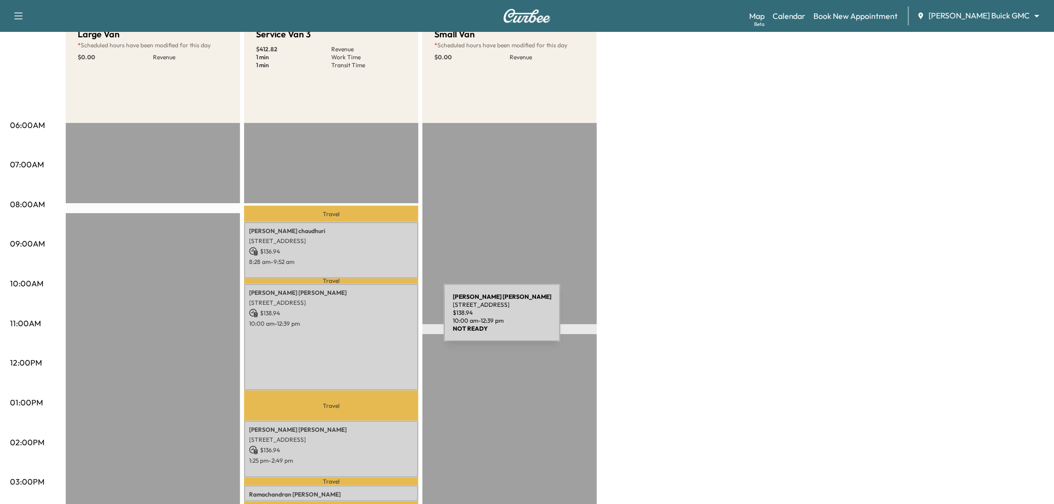
click at [369, 330] on div "Matthew Boswell 3844 Preston Hills Cir, Celina, TX 75009, USA $ 138.94 10:00 am…" at bounding box center [331, 337] width 174 height 107
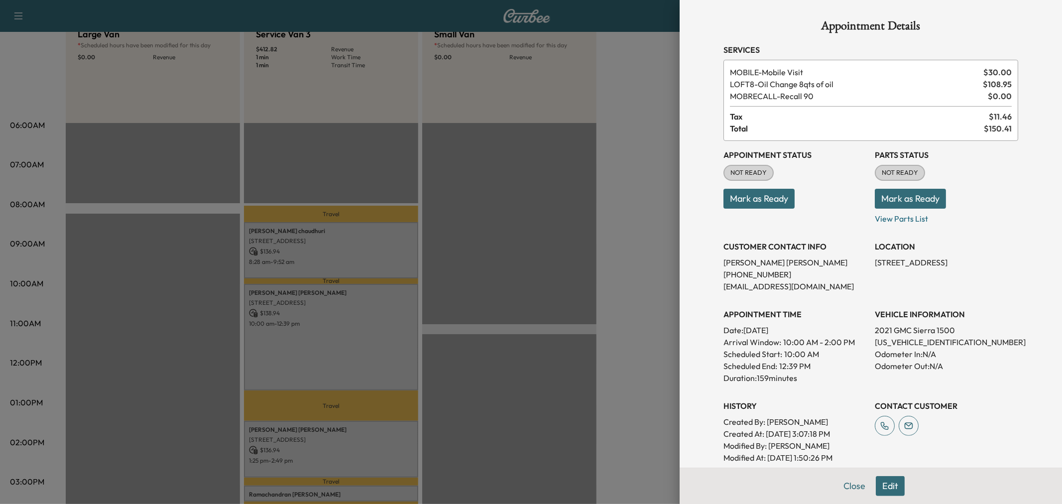
click at [369, 330] on div at bounding box center [531, 252] width 1062 height 504
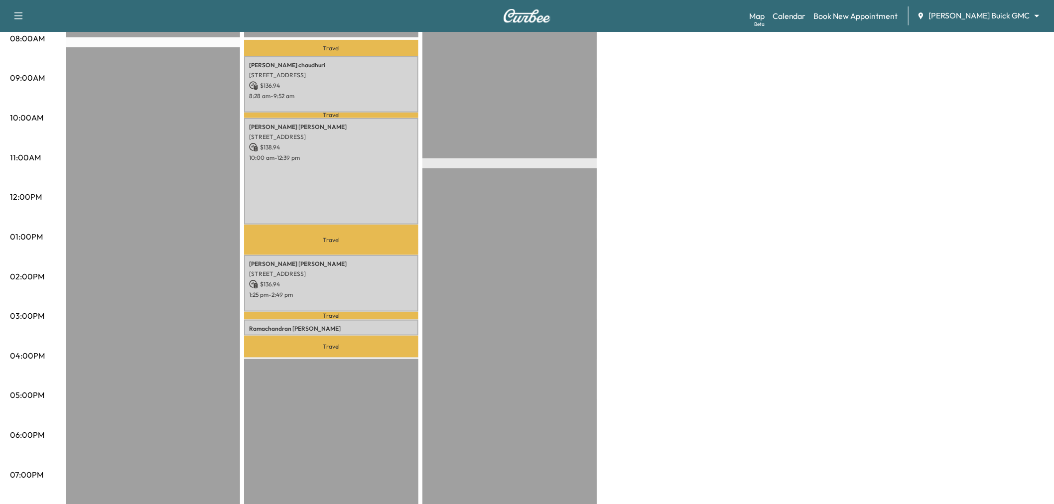
scroll to position [166, 0]
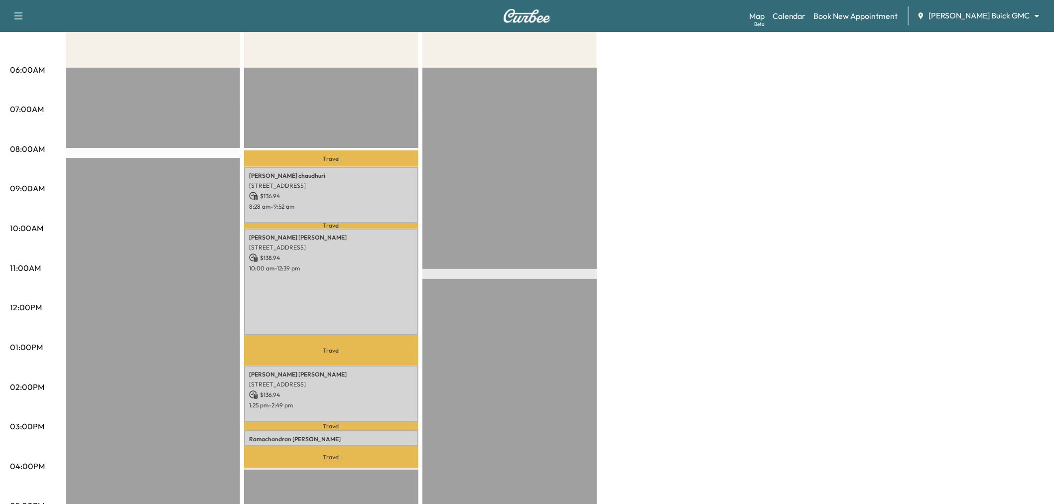
click at [774, 175] on div "Large Van * Scheduled hours have been modified for this day $ 0.00 Revenue EST …" at bounding box center [555, 337] width 978 height 747
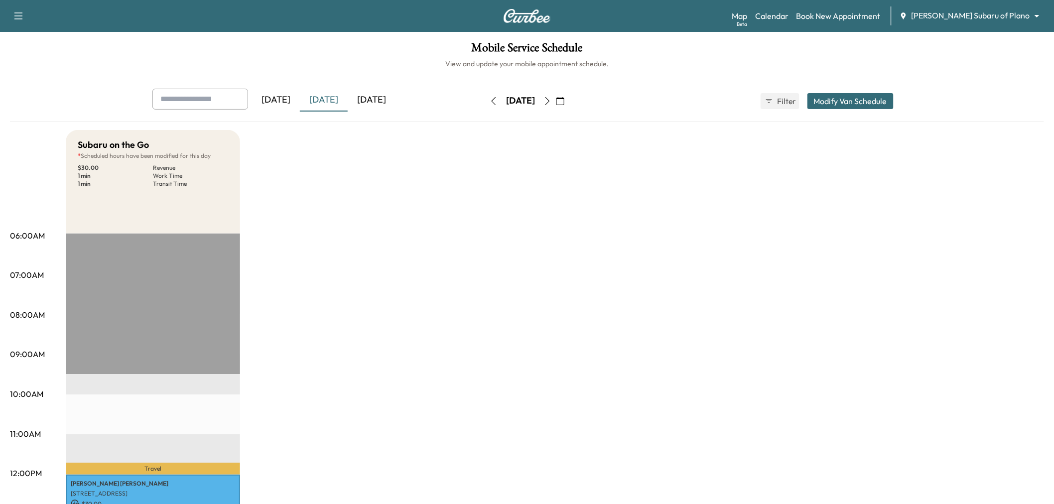
click at [377, 100] on div "[DATE]" at bounding box center [372, 100] width 48 height 23
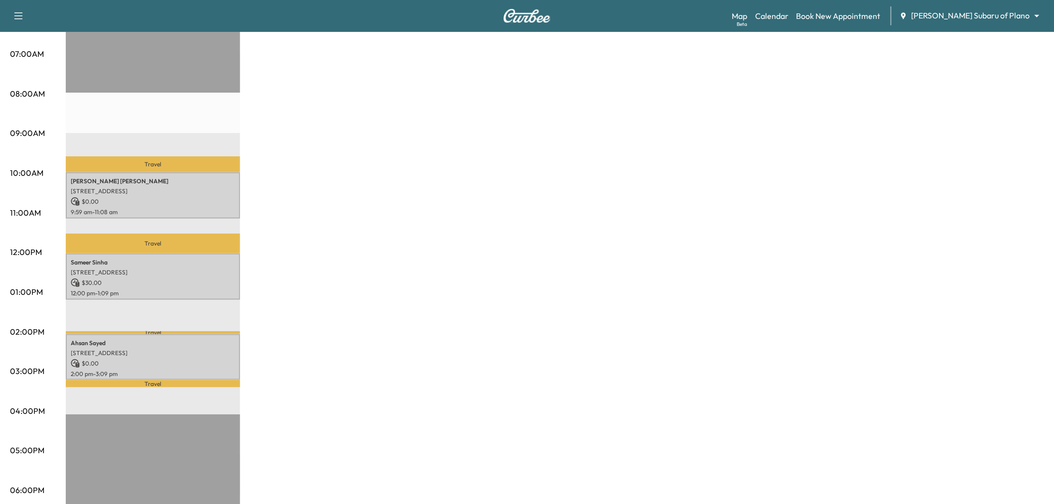
scroll to position [111, 0]
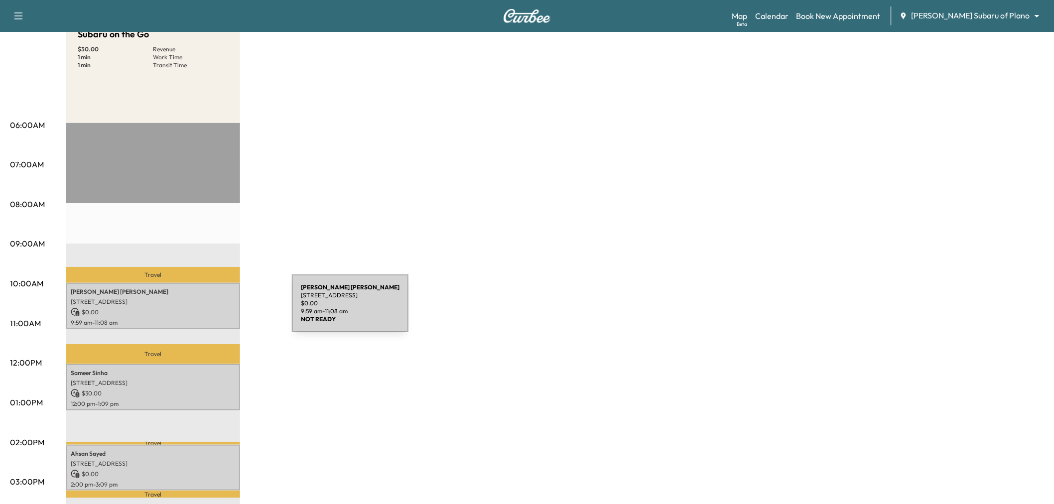
click at [217, 309] on p "$ 0.00" at bounding box center [153, 312] width 164 height 9
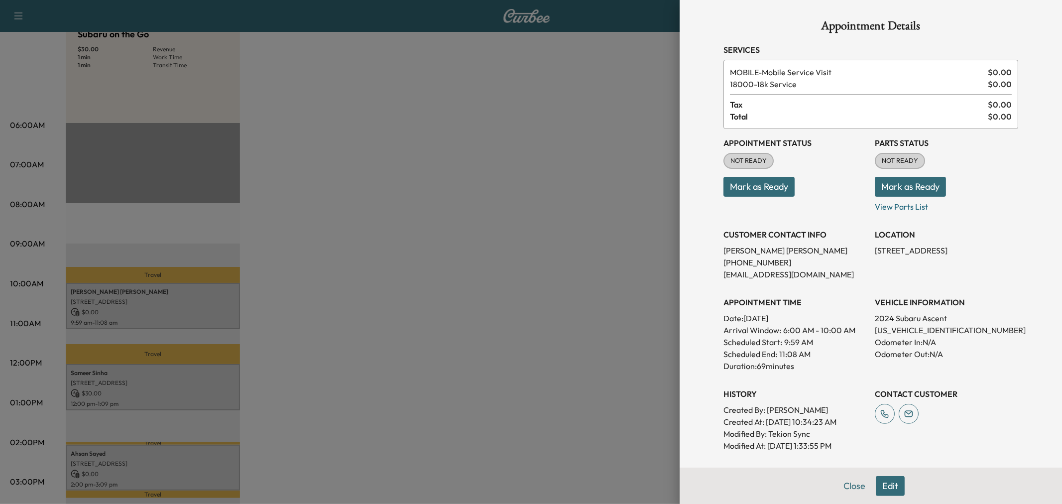
click at [217, 309] on div at bounding box center [531, 252] width 1062 height 504
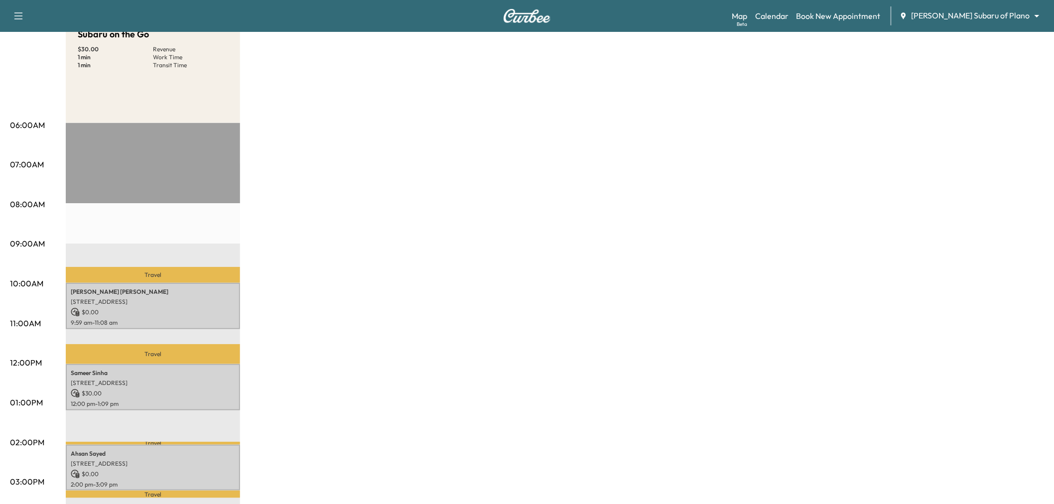
scroll to position [166, 0]
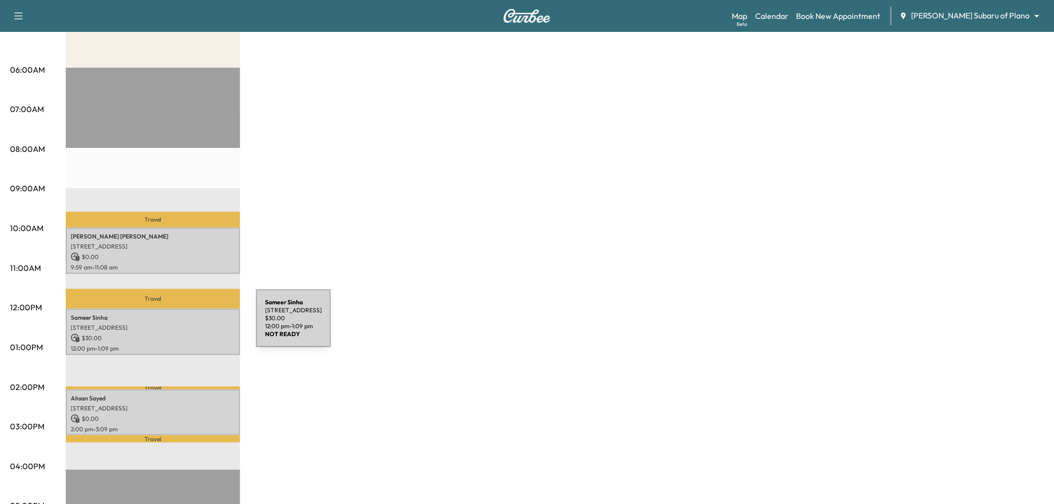
click at [181, 324] on p "8408 Memorial Ln. #5208, Plano, TX 75024" at bounding box center [153, 328] width 164 height 8
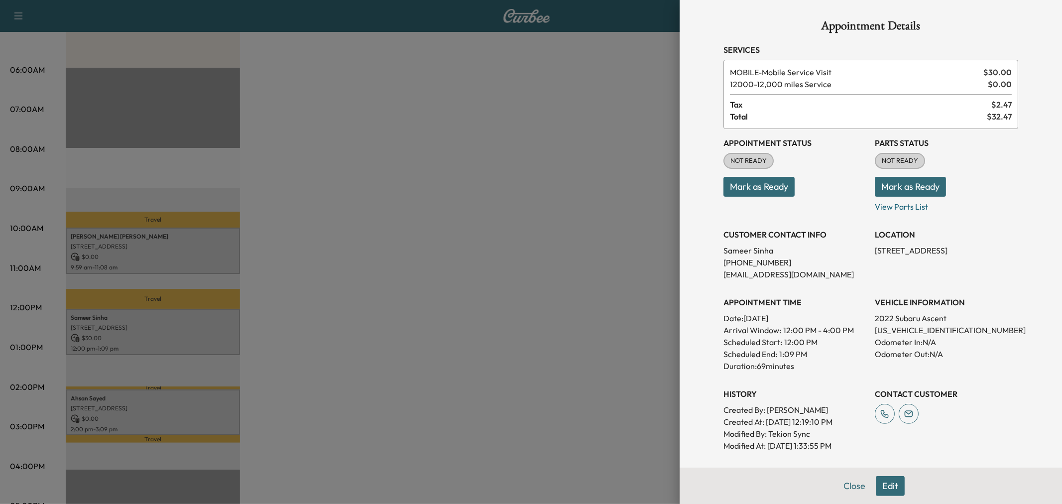
click at [176, 416] on div at bounding box center [531, 252] width 1062 height 504
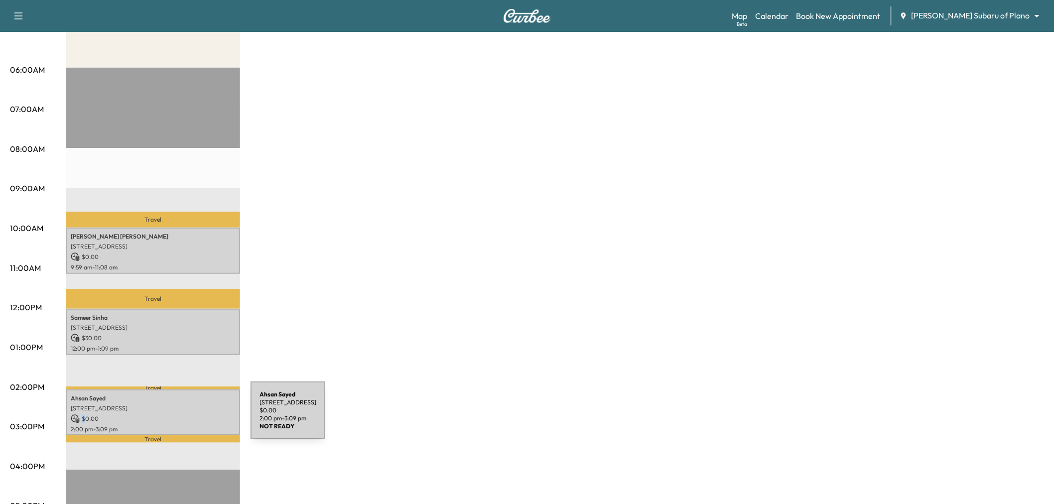
click at [176, 416] on p "$ 0.00" at bounding box center [153, 418] width 164 height 9
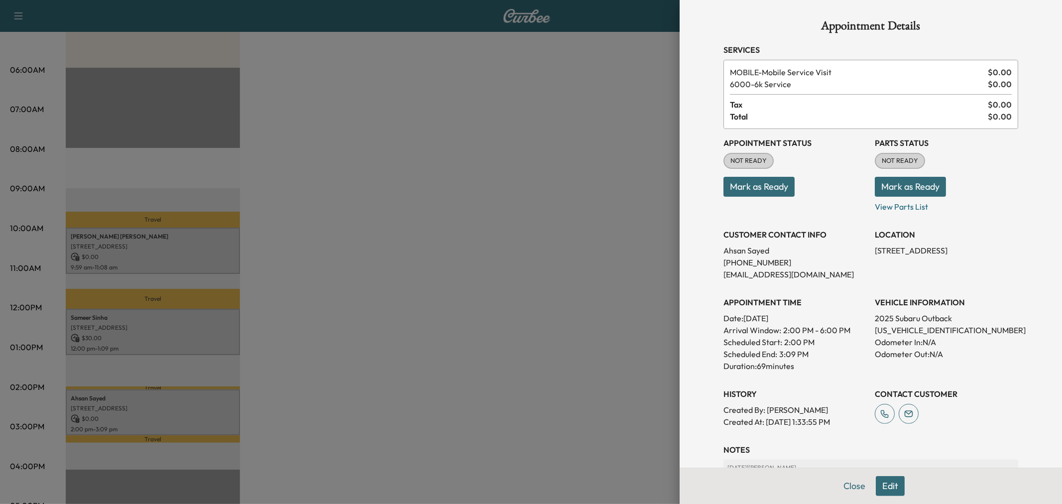
click at [293, 336] on div at bounding box center [531, 252] width 1062 height 504
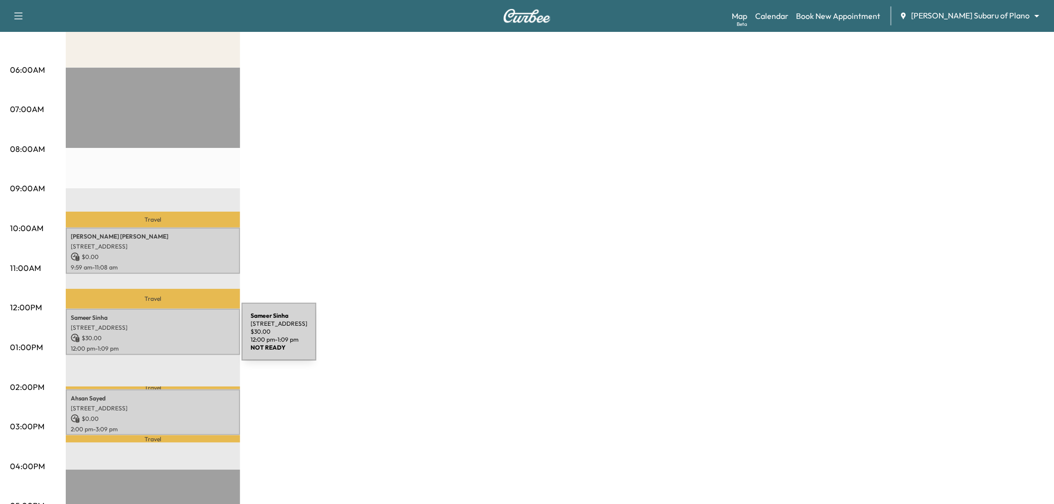
click at [167, 338] on p "$ 30.00" at bounding box center [153, 338] width 164 height 9
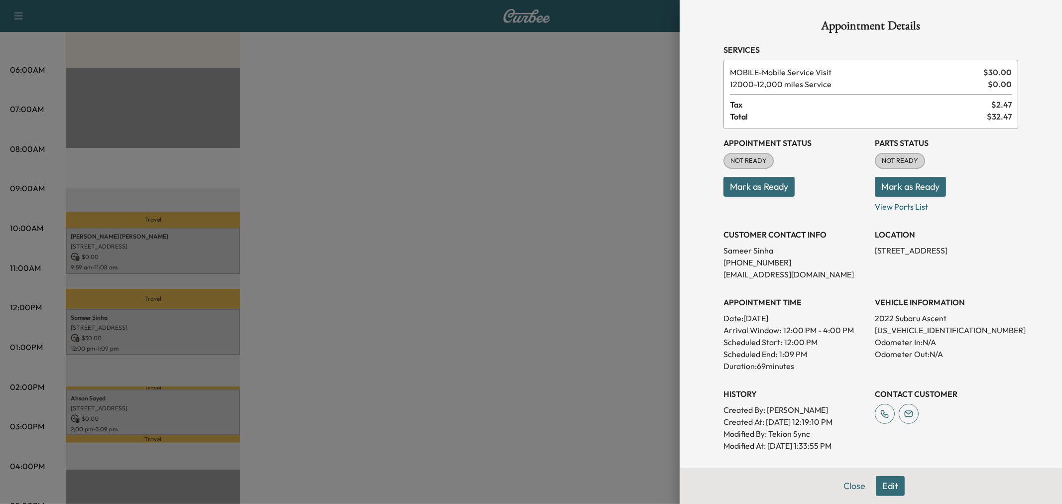
click at [345, 295] on div at bounding box center [531, 252] width 1062 height 504
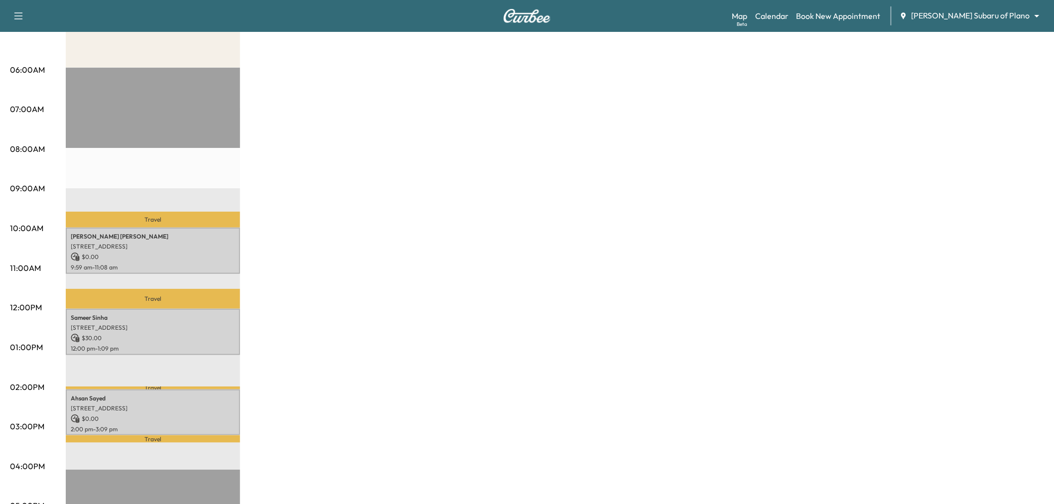
scroll to position [0, 0]
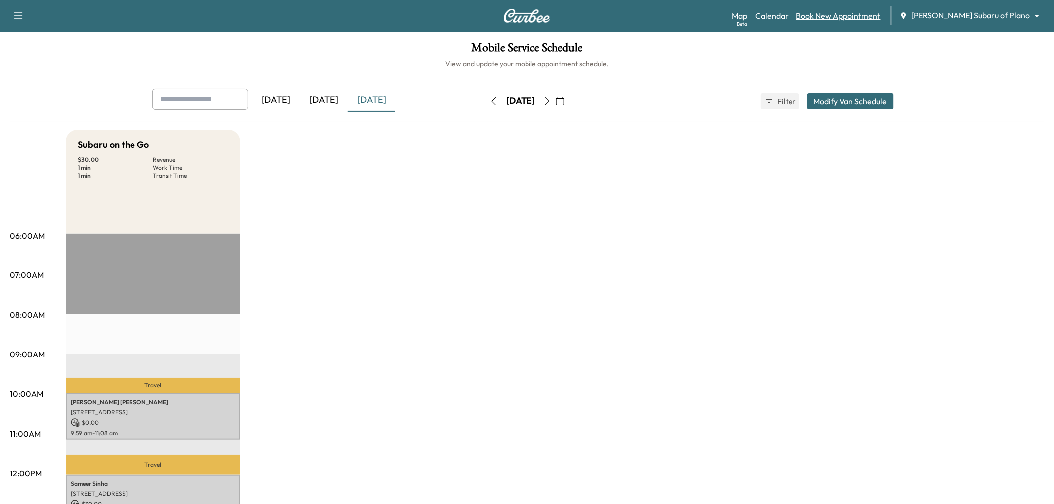
click at [874, 15] on link "Book New Appointment" at bounding box center [838, 16] width 84 height 12
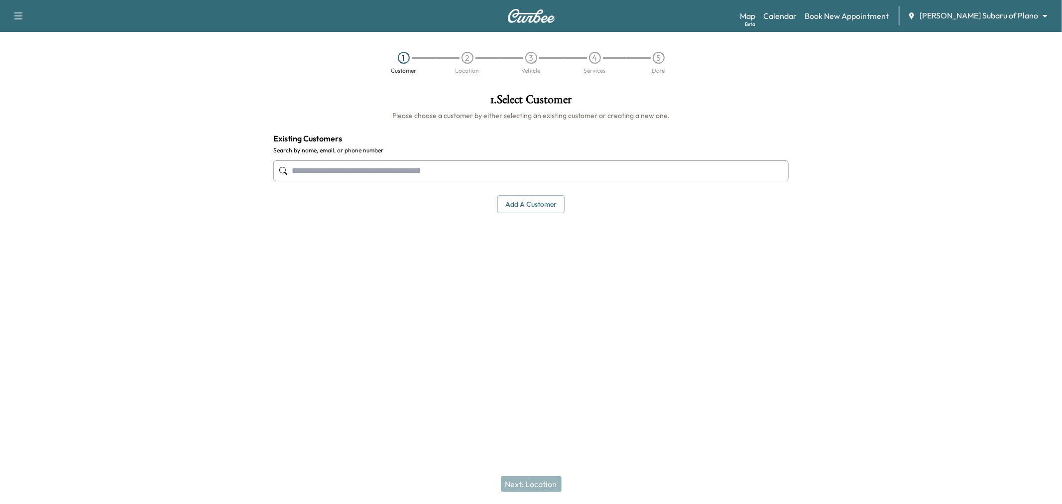
click at [531, 158] on div at bounding box center [530, 170] width 515 height 33
click at [518, 175] on input "text" at bounding box center [530, 170] width 515 height 21
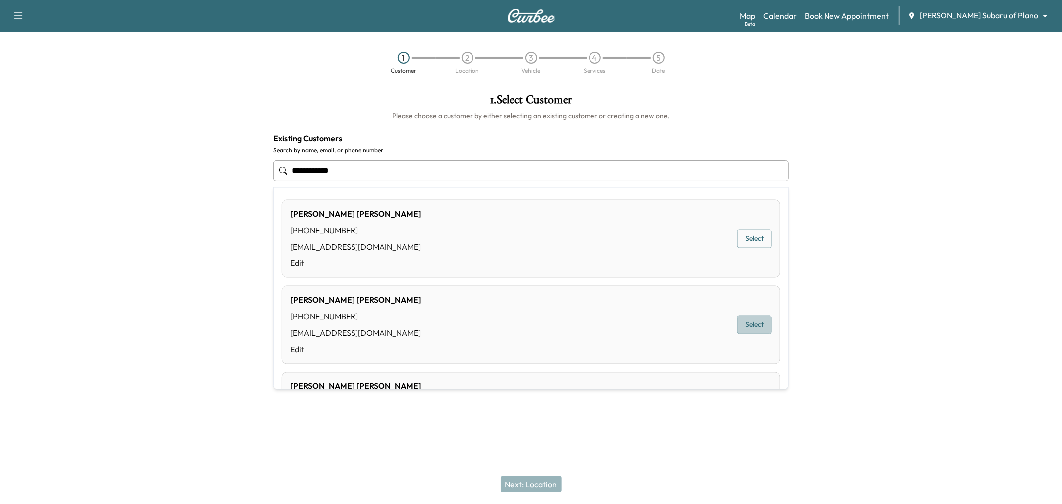
click at [760, 327] on button "Select" at bounding box center [754, 325] width 34 height 18
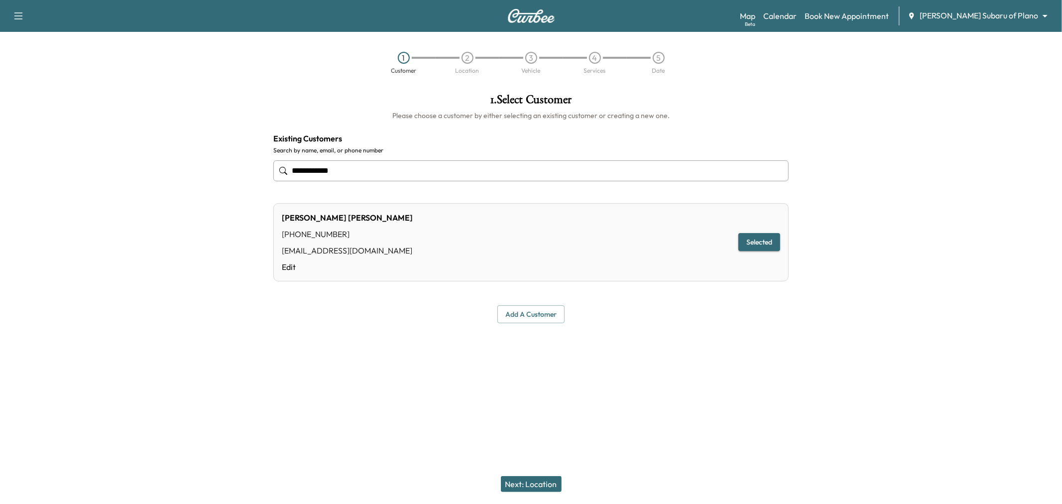
type input "**********"
click at [533, 484] on button "Next: Location" at bounding box center [531, 484] width 61 height 16
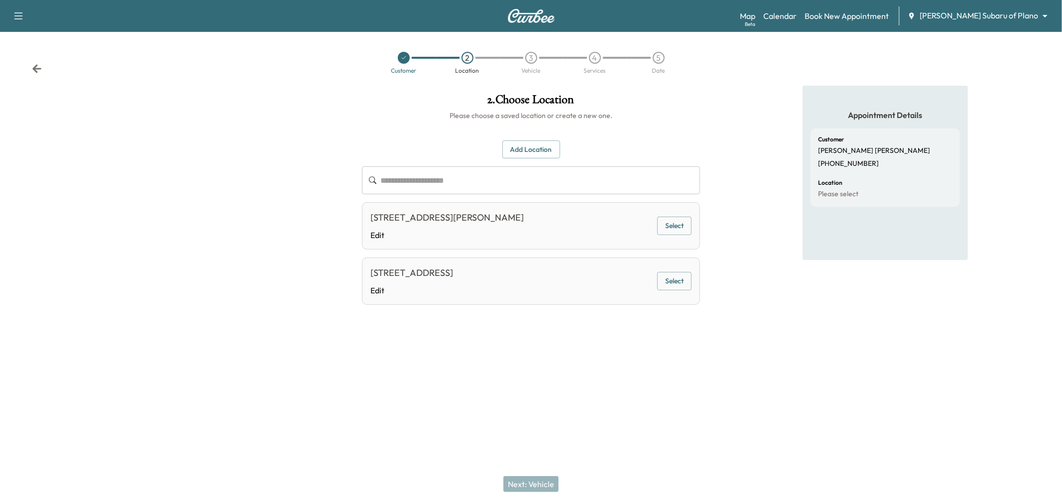
click at [678, 277] on button "Select" at bounding box center [674, 281] width 34 height 18
click at [533, 482] on button "Next: Vehicle" at bounding box center [530, 484] width 55 height 16
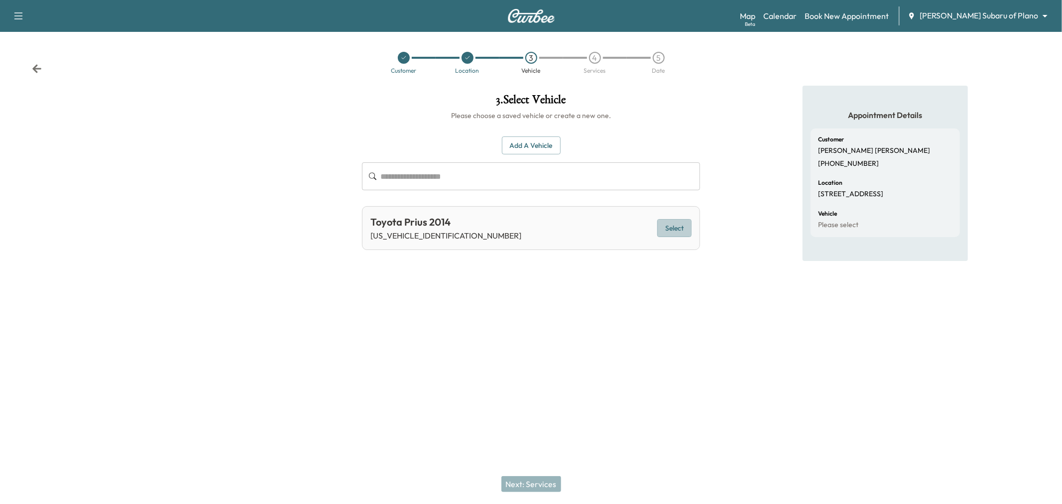
click at [678, 228] on button "Select" at bounding box center [674, 228] width 34 height 18
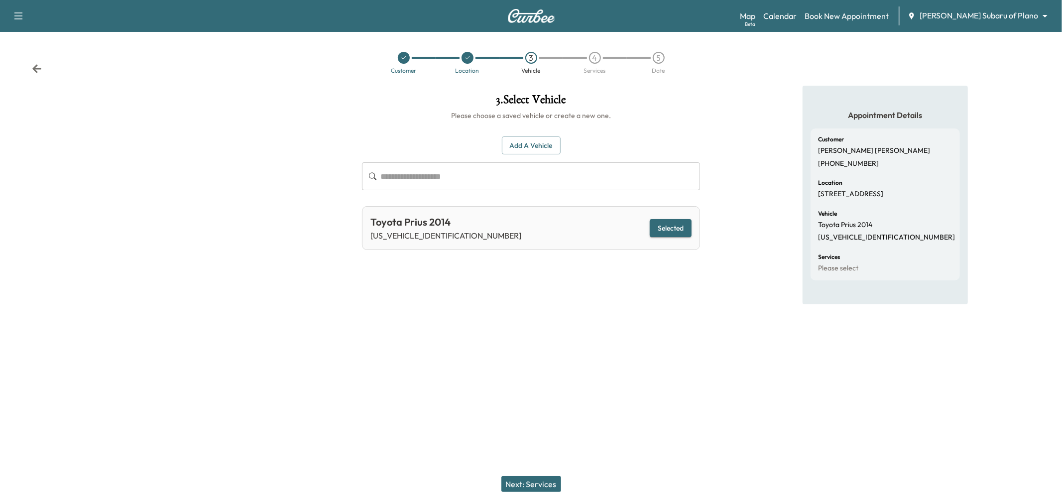
click at [521, 479] on button "Next: Services" at bounding box center [531, 484] width 60 height 16
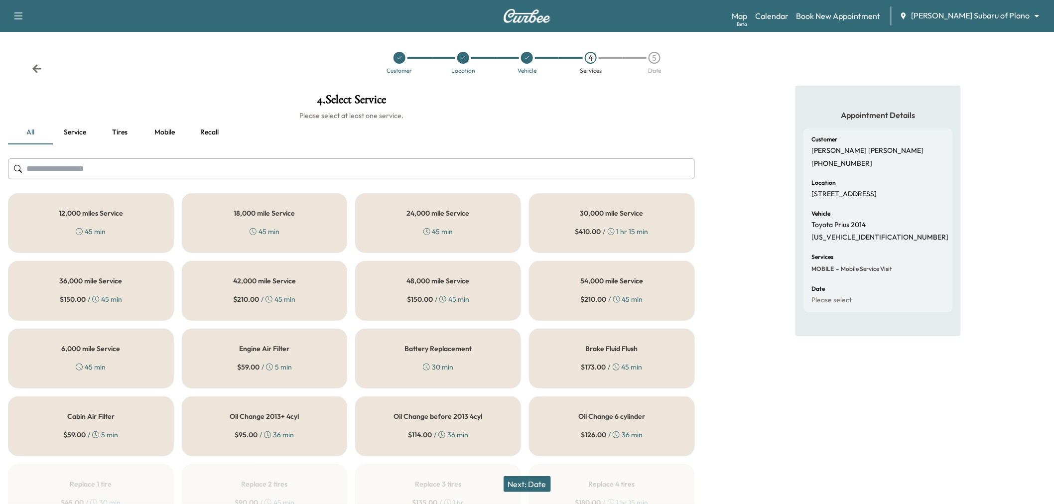
click at [205, 131] on button "Recall" at bounding box center [209, 133] width 45 height 24
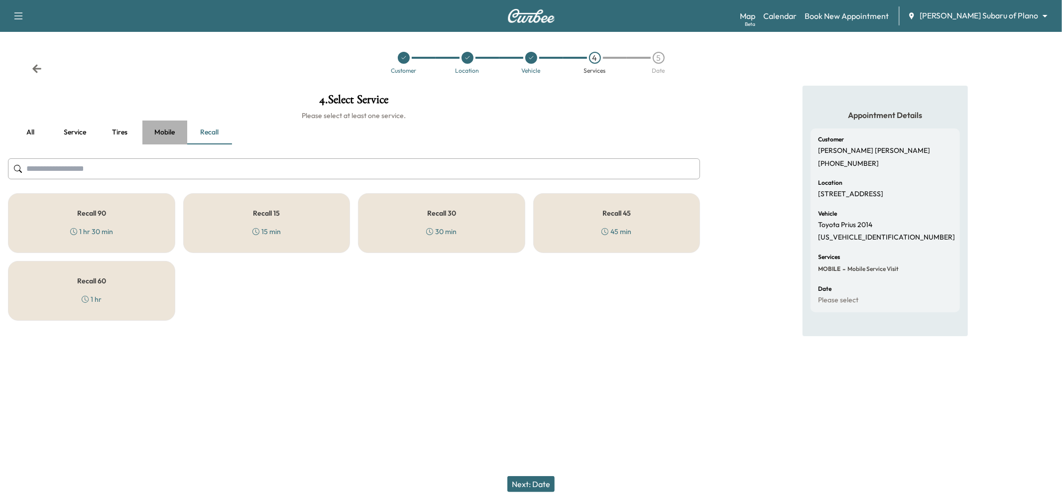
click at [158, 129] on button "Mobile" at bounding box center [164, 133] width 45 height 24
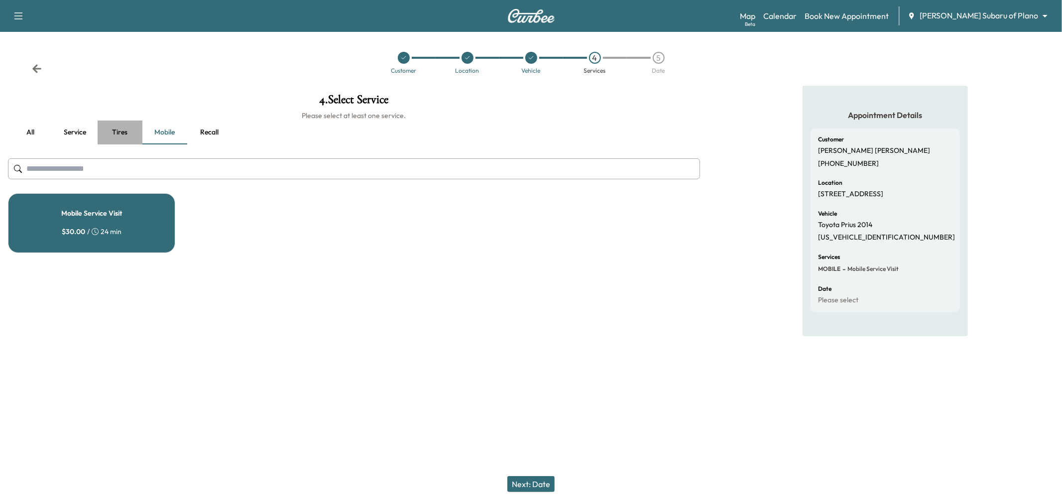
click at [108, 142] on button "Tires" at bounding box center [120, 133] width 45 height 24
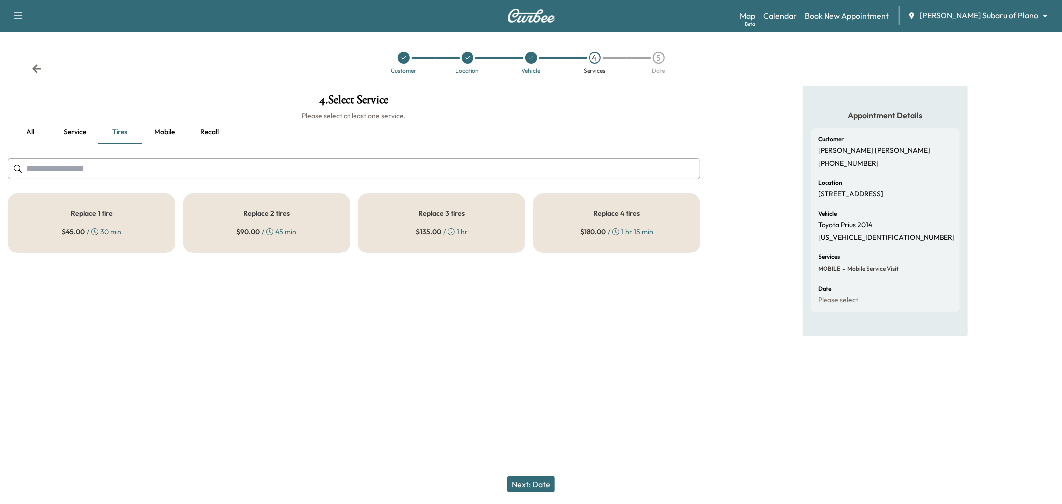
click at [479, 233] on div "Replace 3 tires $ 135.00 / 1 hr" at bounding box center [441, 223] width 167 height 60
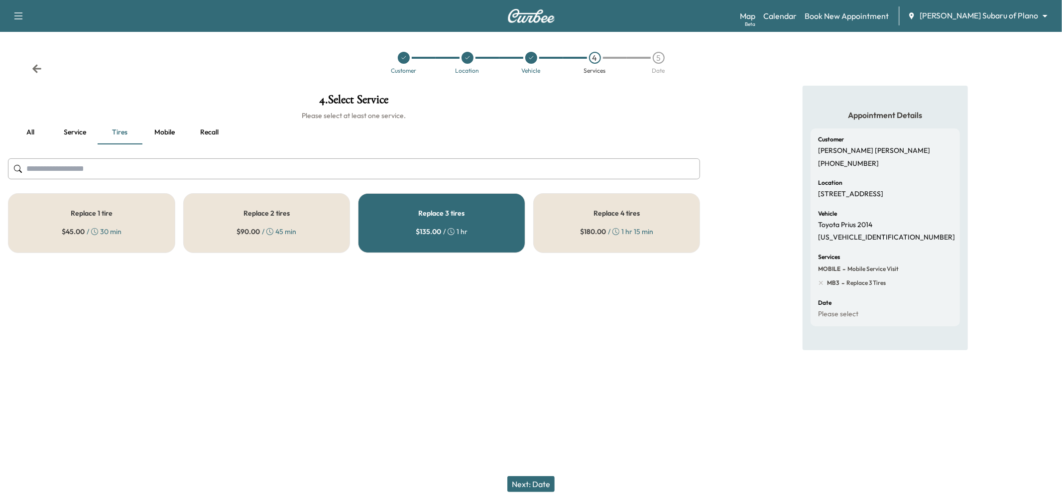
click at [541, 482] on button "Next: Date" at bounding box center [530, 484] width 47 height 16
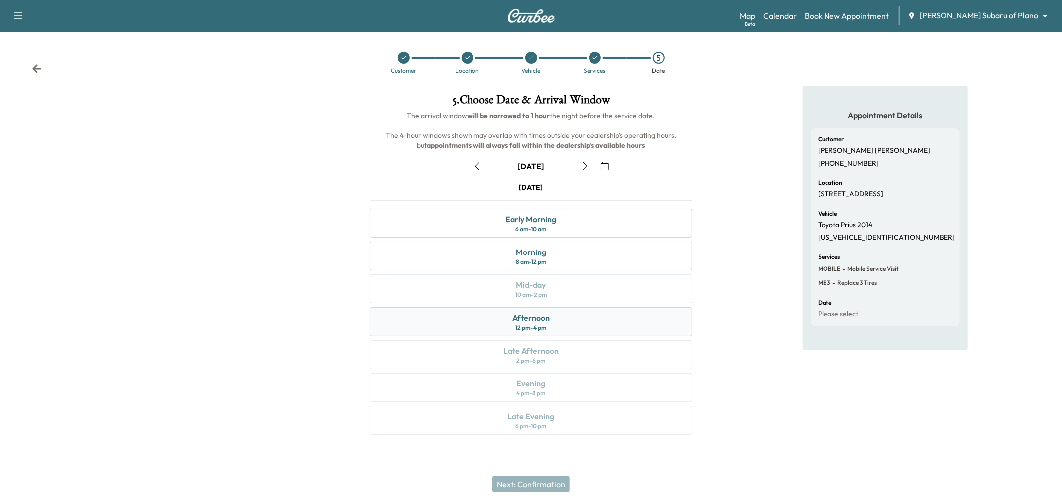
click at [576, 322] on div "Afternoon 12 pm - 4 pm" at bounding box center [531, 321] width 322 height 29
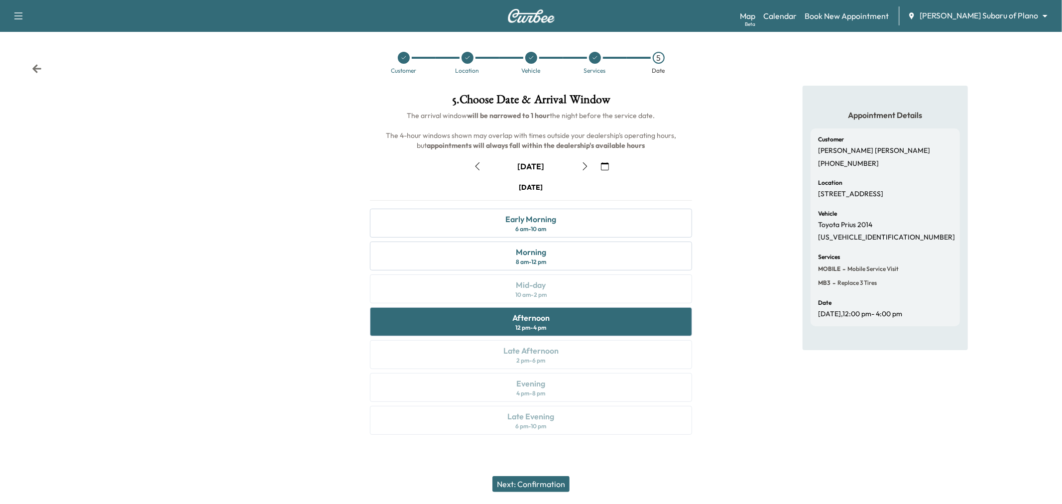
click at [555, 478] on button "Next: Confirmation" at bounding box center [530, 484] width 77 height 16
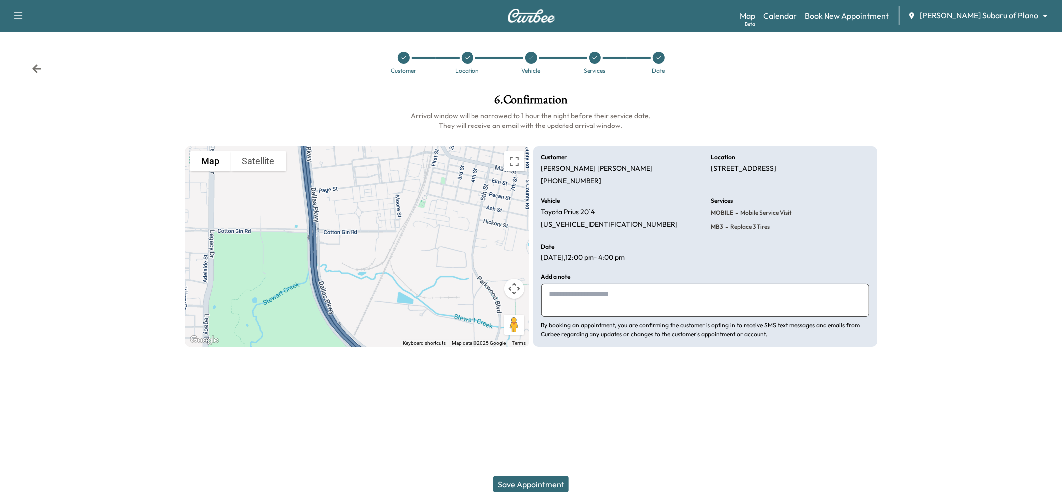
click at [511, 486] on button "Save Appointment" at bounding box center [530, 484] width 75 height 16
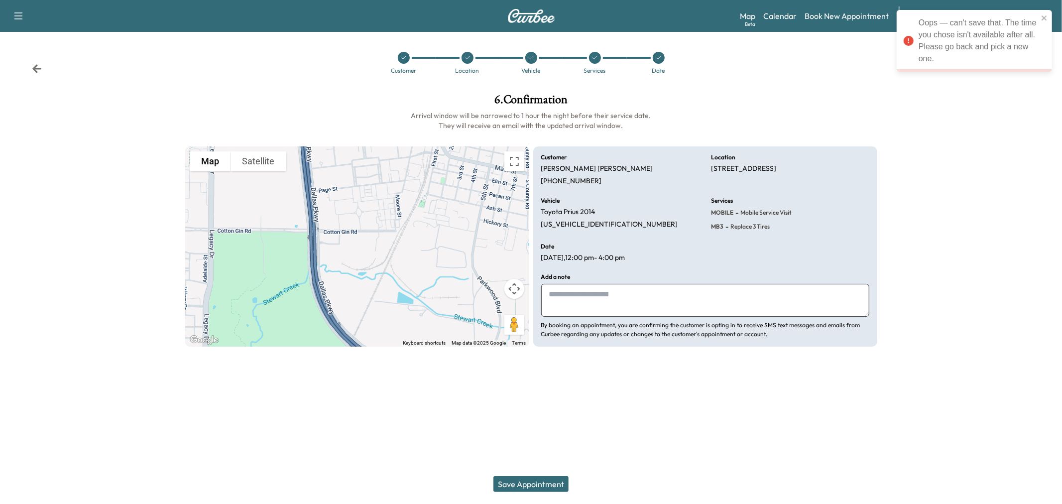
click at [590, 55] on div at bounding box center [595, 58] width 12 height 12
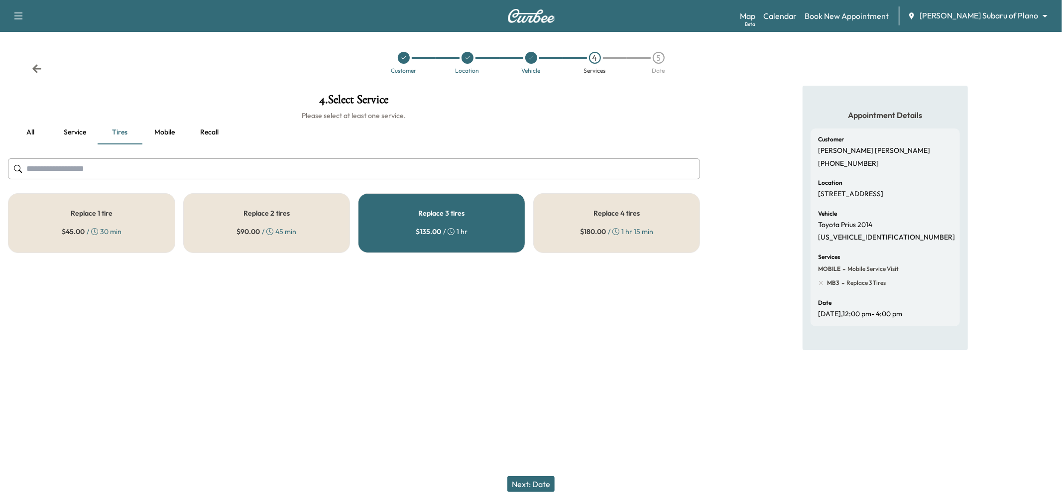
click at [309, 238] on div "Replace 2 tires $ 90.00 / 45 min" at bounding box center [266, 223] width 167 height 60
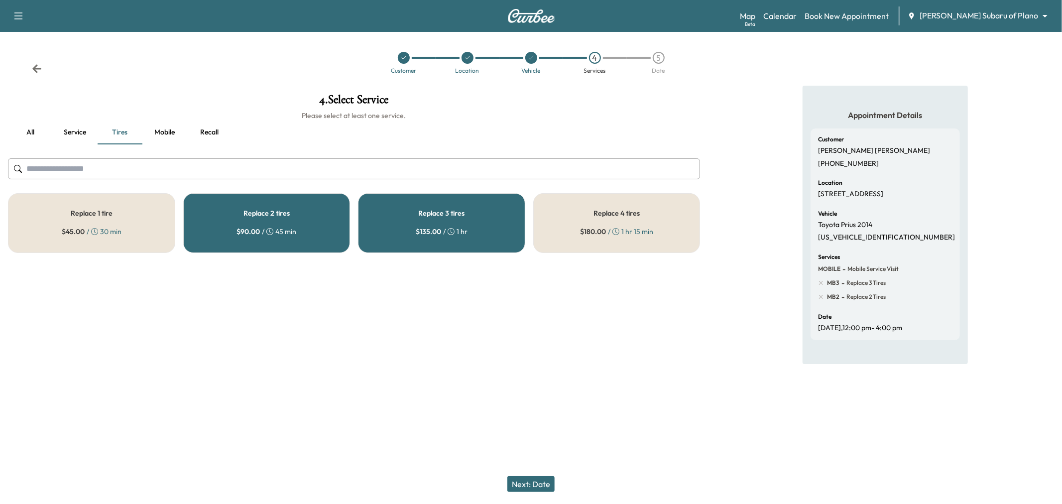
drag, startPoint x: 447, startPoint y: 216, endPoint x: 455, endPoint y: 226, distance: 12.8
click at [448, 216] on h5 "Replace 3 tires" at bounding box center [441, 213] width 46 height 7
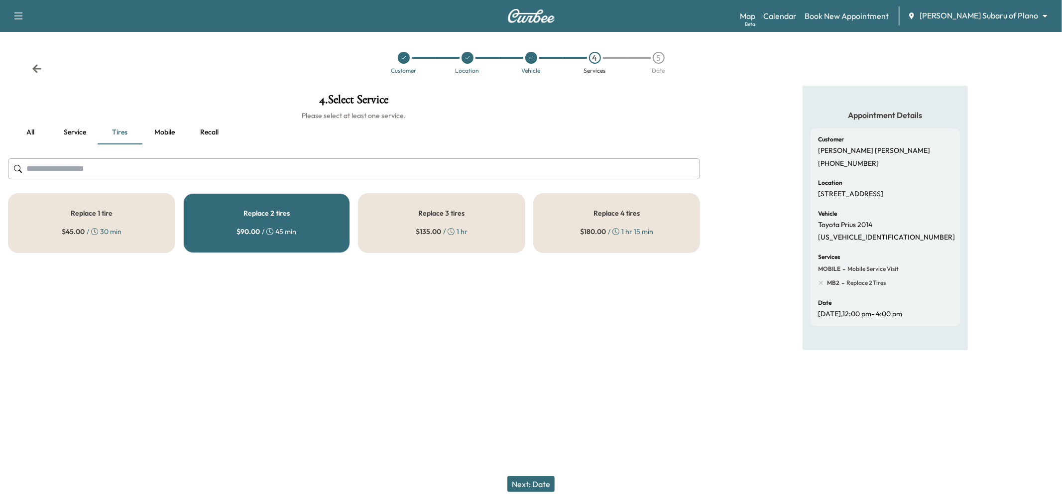
click at [535, 487] on button "Next: Date" at bounding box center [530, 484] width 47 height 16
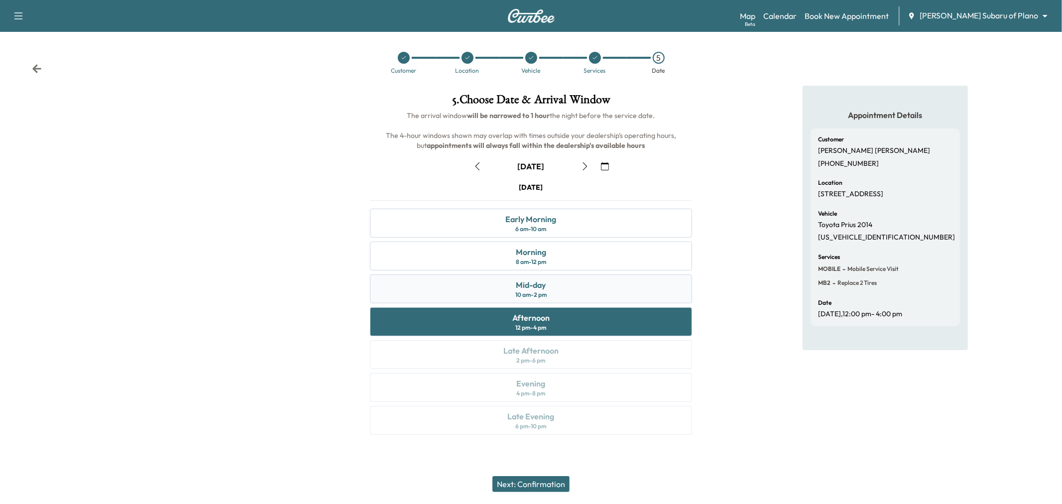
click at [538, 295] on div "10 am - 2 pm" at bounding box center [530, 295] width 31 height 8
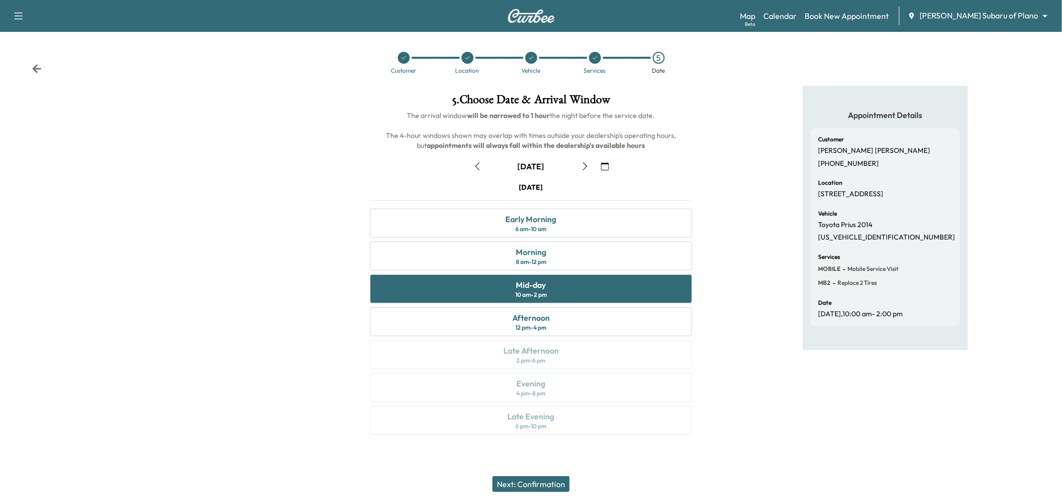
click at [536, 486] on button "Next: Confirmation" at bounding box center [530, 484] width 77 height 16
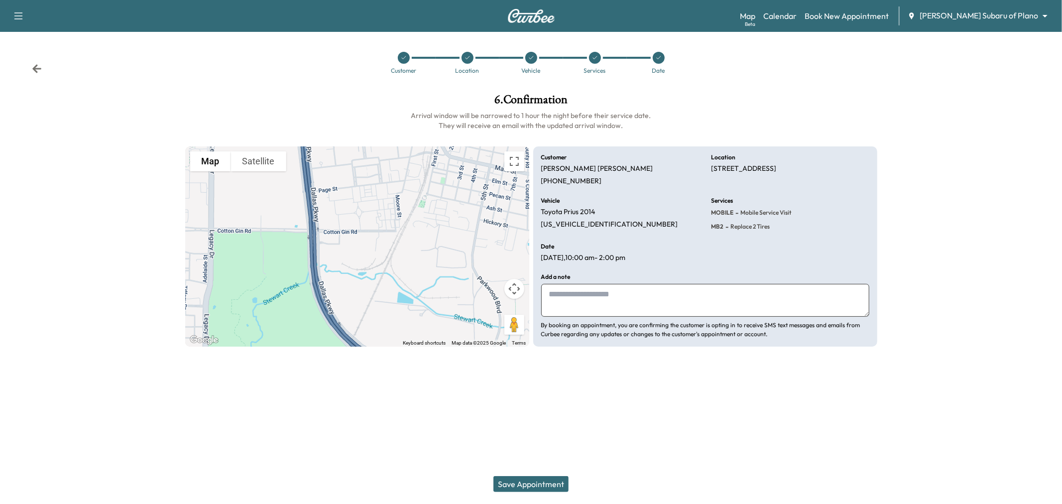
click at [526, 488] on button "Save Appointment" at bounding box center [530, 484] width 75 height 16
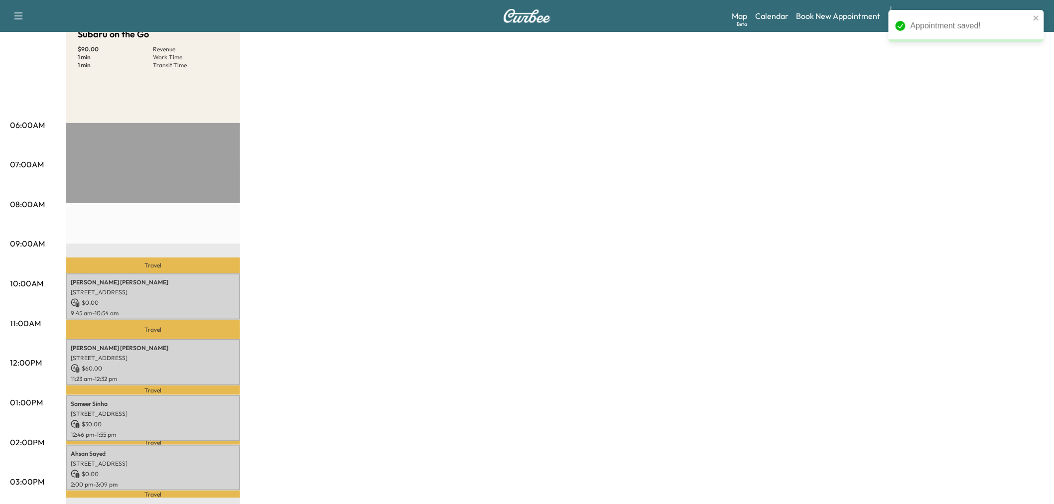
scroll to position [166, 0]
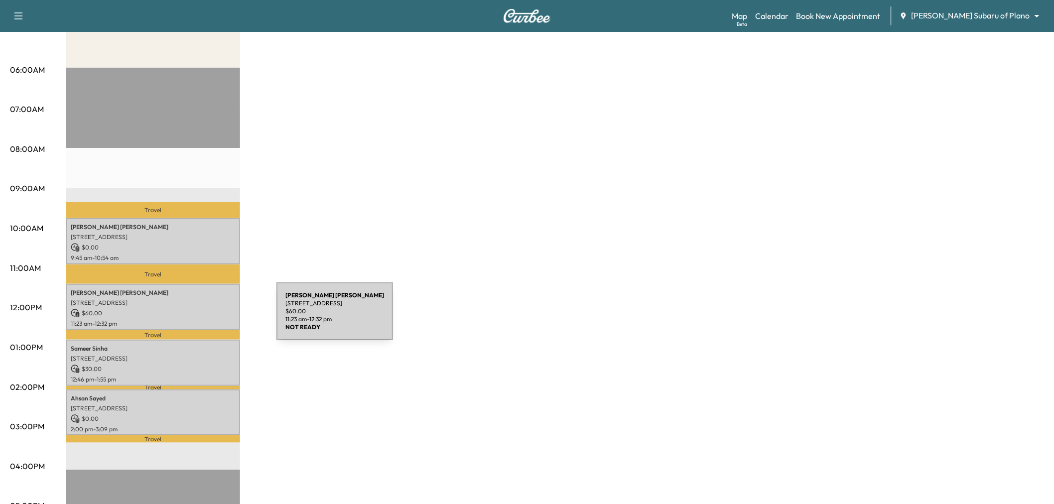
click at [202, 320] on p "11:23 am - 12:32 pm" at bounding box center [153, 324] width 164 height 8
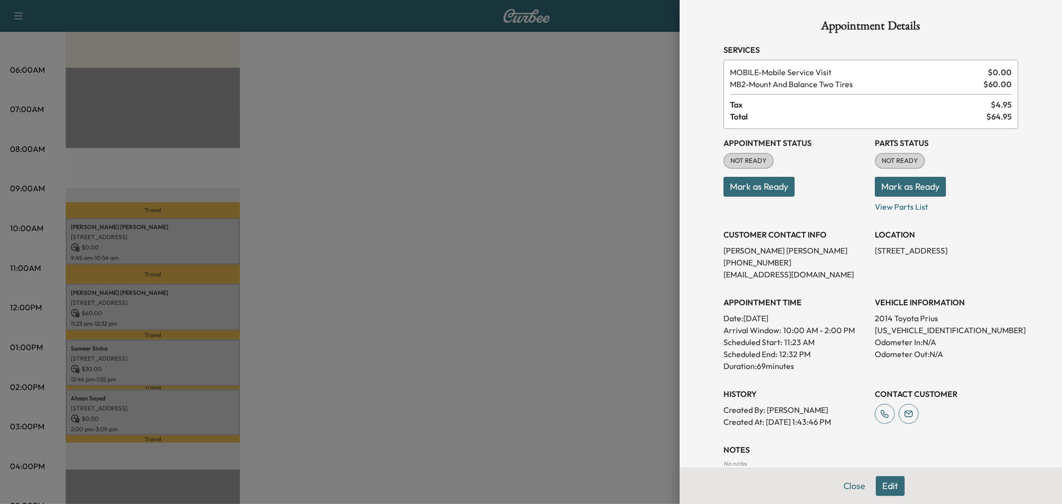
click at [883, 484] on button "Edit" at bounding box center [890, 486] width 29 height 20
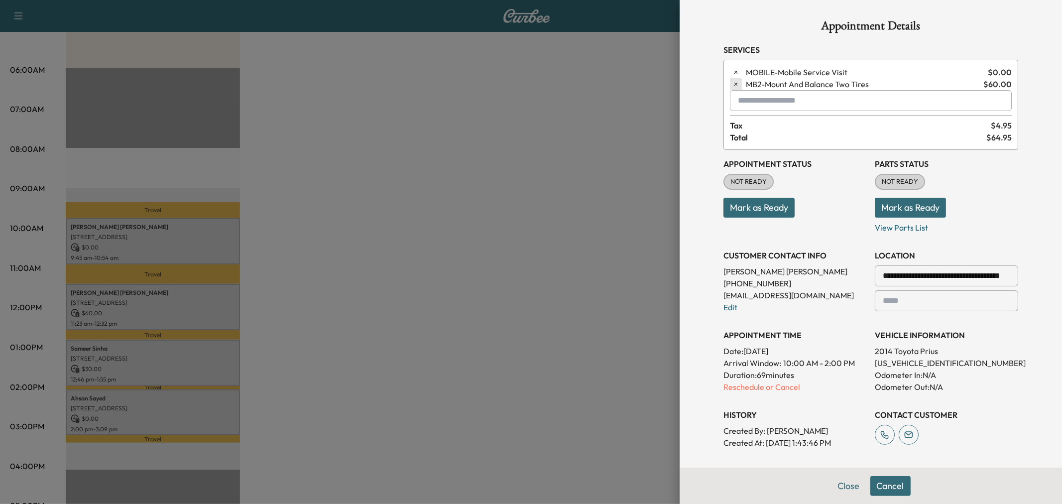
click at [733, 83] on icon "button" at bounding box center [736, 84] width 7 height 7
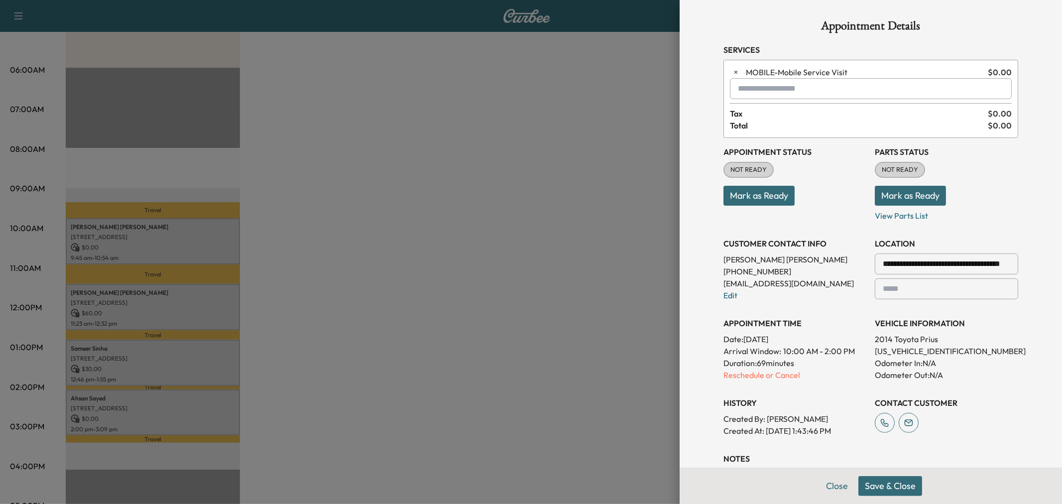
click at [739, 88] on input "text" at bounding box center [871, 88] width 282 height 21
type input "*"
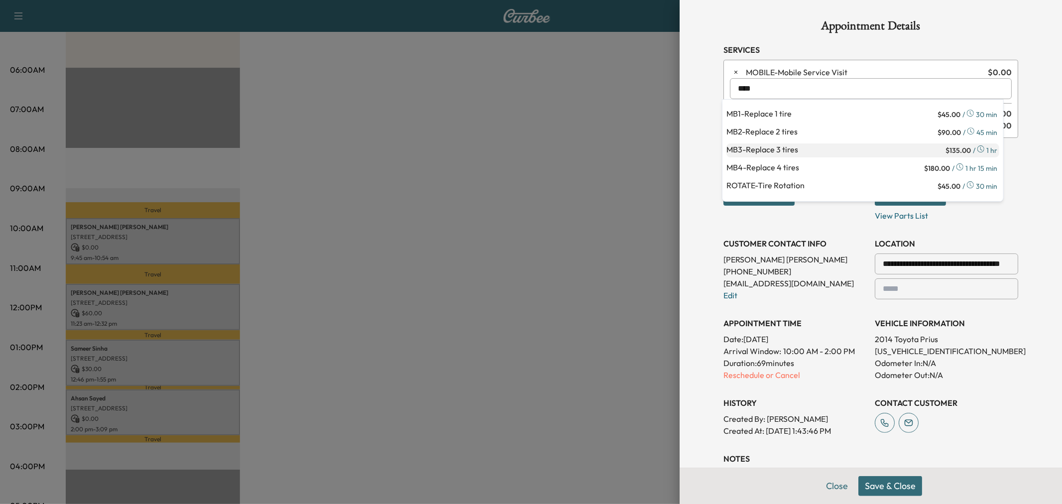
click at [809, 146] on p "MB3 - Replace 3 tires" at bounding box center [835, 150] width 217 height 14
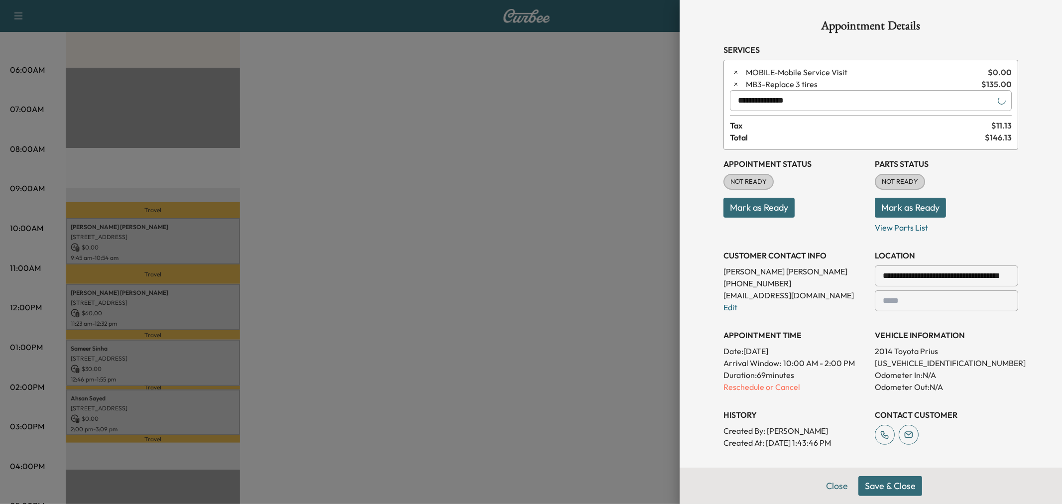
type input "**********"
click at [898, 490] on button "Save & Close" at bounding box center [890, 486] width 64 height 20
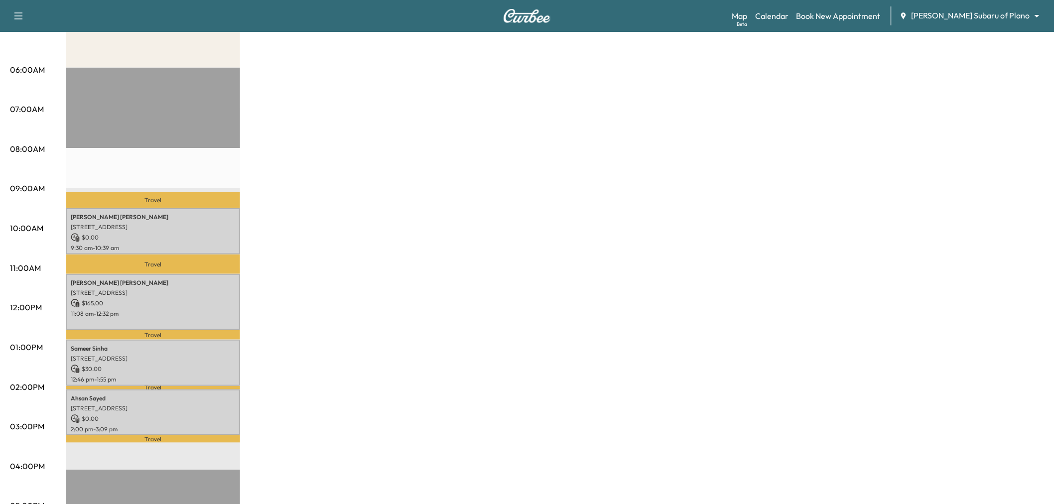
click at [982, 10] on body "Support Log Out Map Beta Calendar Book New Appointment Ewing Subaru of Plano **…" at bounding box center [527, 86] width 1054 height 504
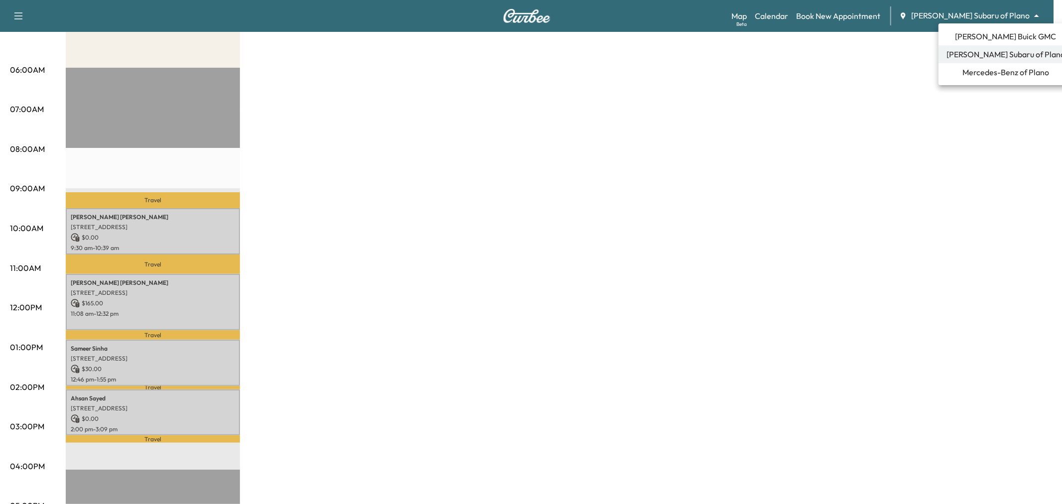
click at [982, 30] on span "Ewing Buick GMC" at bounding box center [1006, 36] width 101 height 12
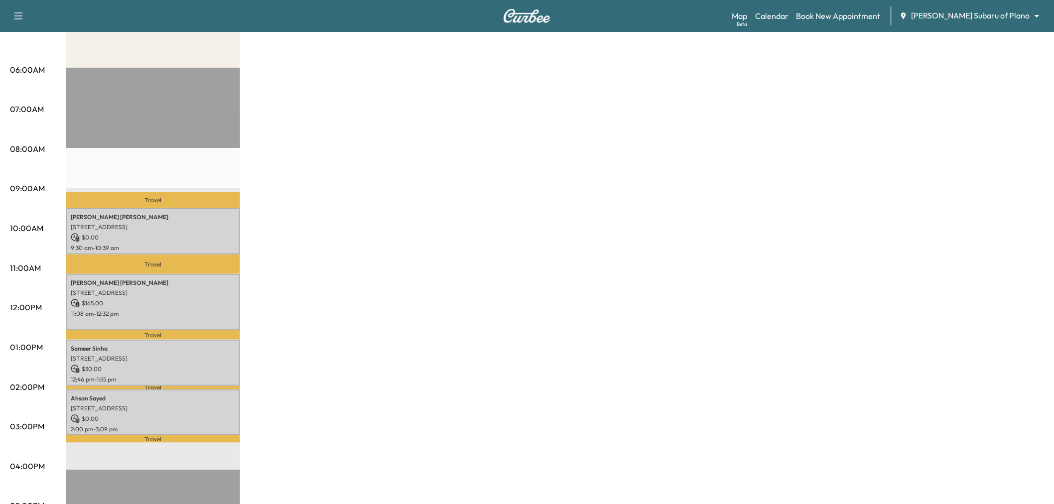
scroll to position [0, 0]
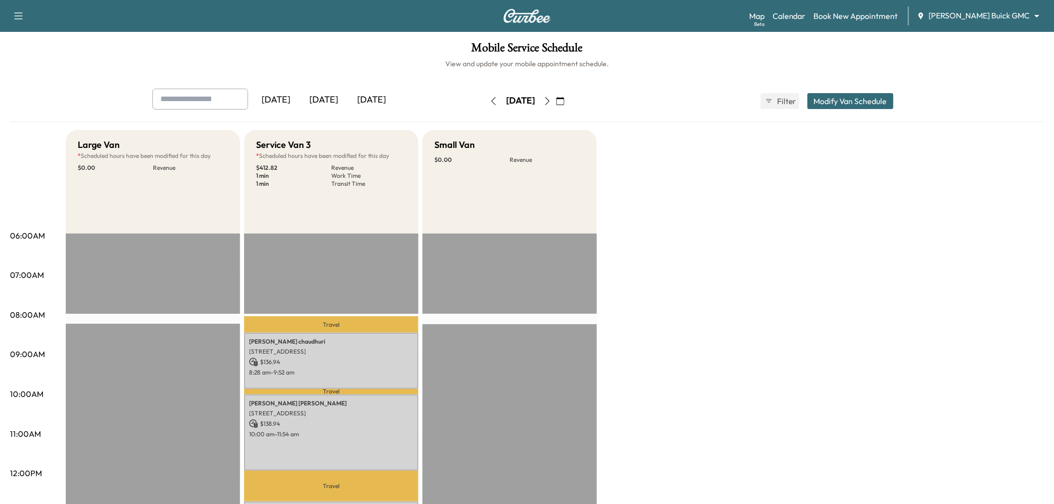
click at [841, 97] on button "Modify Van Schedule" at bounding box center [850, 101] width 86 height 16
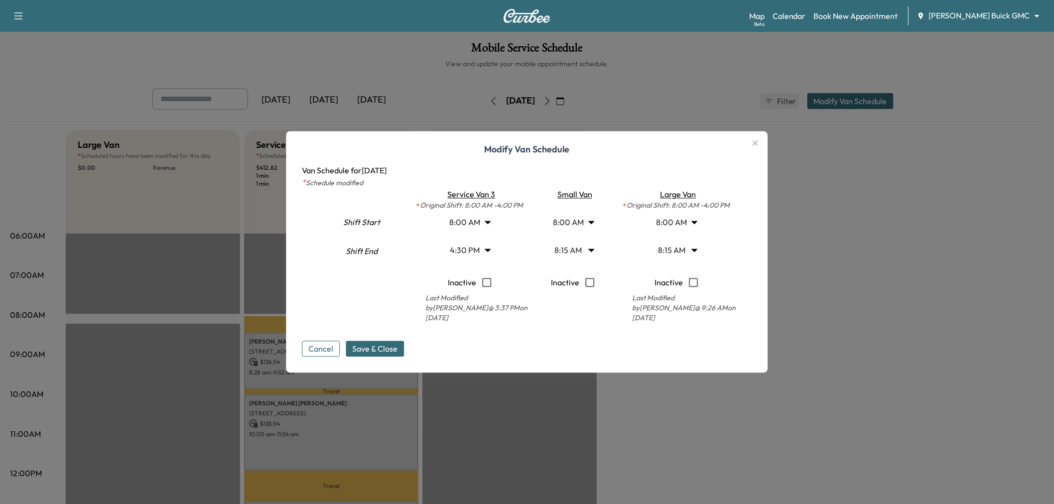
click at [569, 227] on body "Support Log Out Map Beta Calendar Book New Appointment Ewing Buick GMC ********…" at bounding box center [527, 252] width 1054 height 504
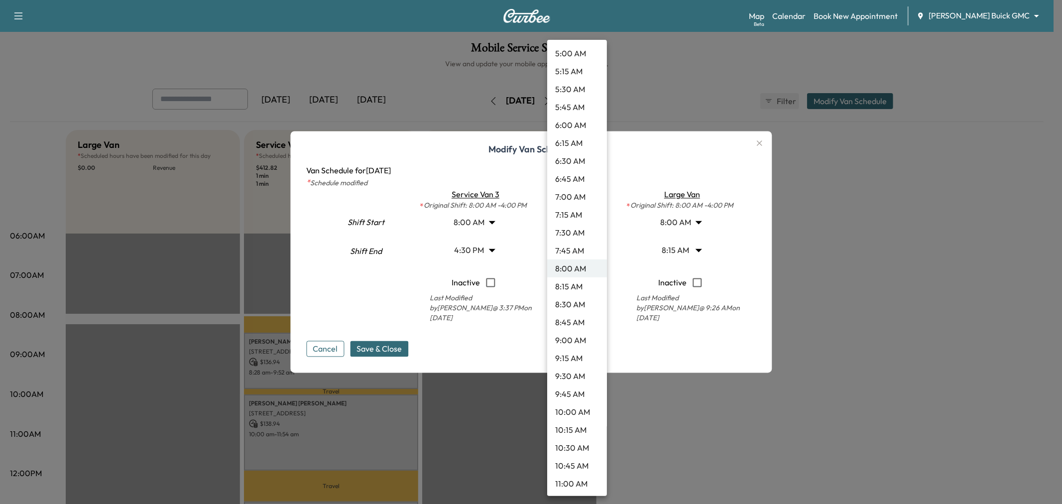
scroll to position [431, 0]
click at [578, 423] on li "11:00 AM" at bounding box center [577, 428] width 60 height 18
type input "**"
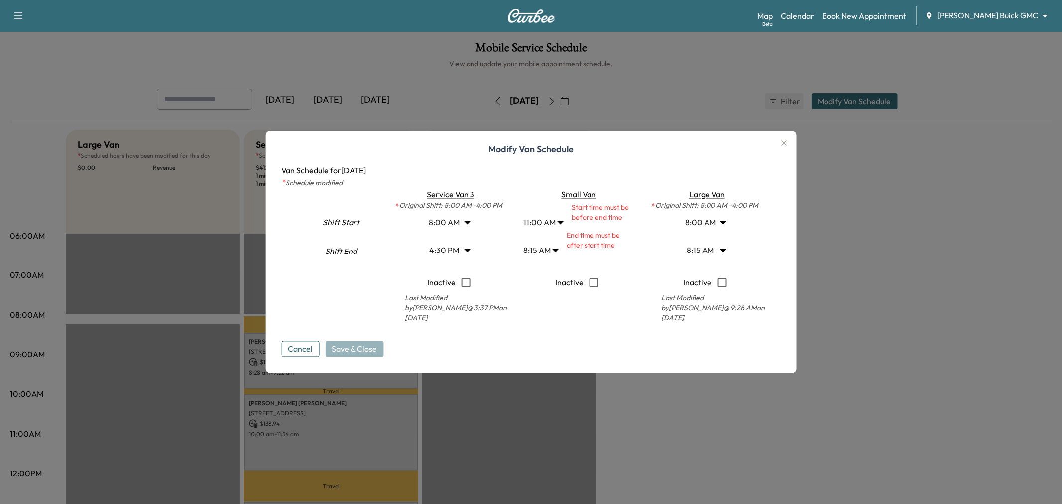
click at [543, 249] on body "Support Log Out Map Beta Calendar Book New Appointment Ewing Buick GMC ********…" at bounding box center [531, 252] width 1062 height 504
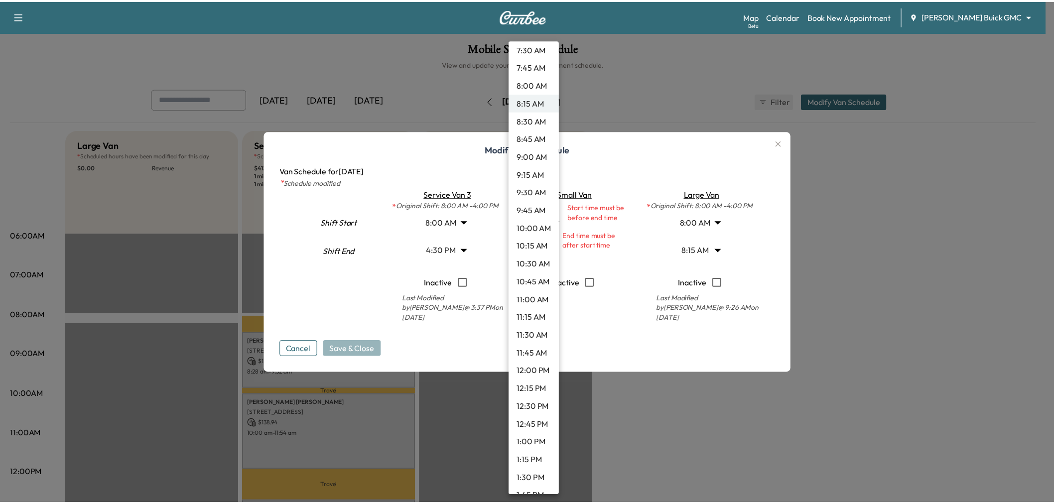
scroll to position [615, 0]
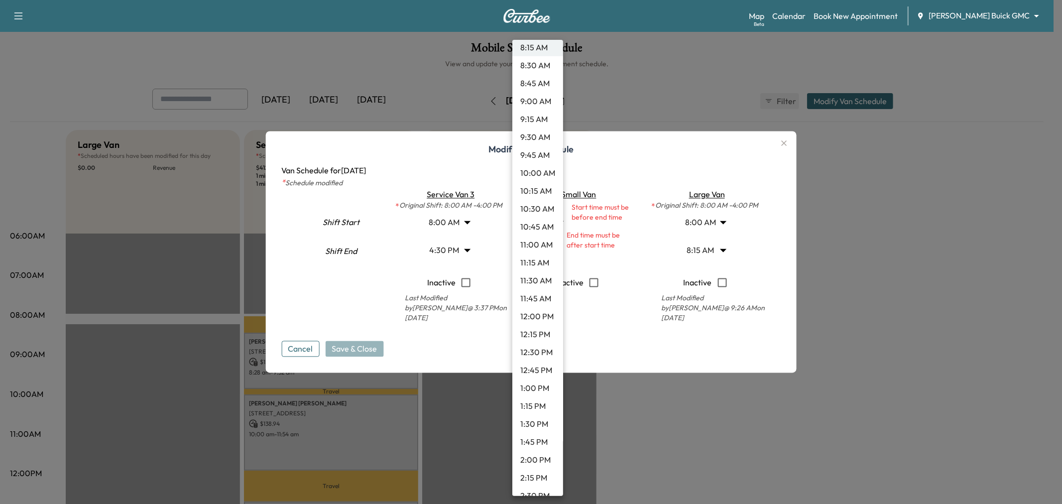
click at [541, 416] on li "1:30 PM" at bounding box center [537, 424] width 51 height 18
type input "****"
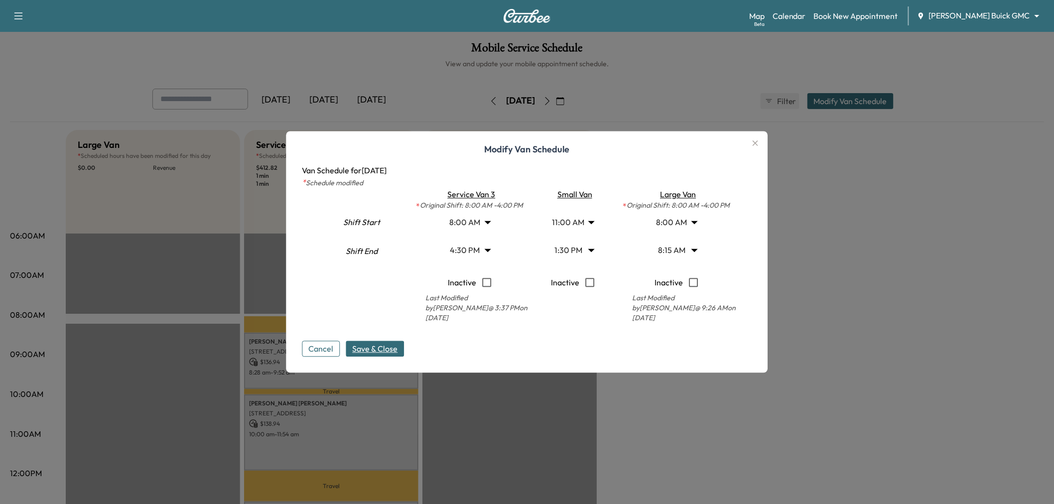
click at [381, 349] on span "Save & Close" at bounding box center [375, 349] width 45 height 12
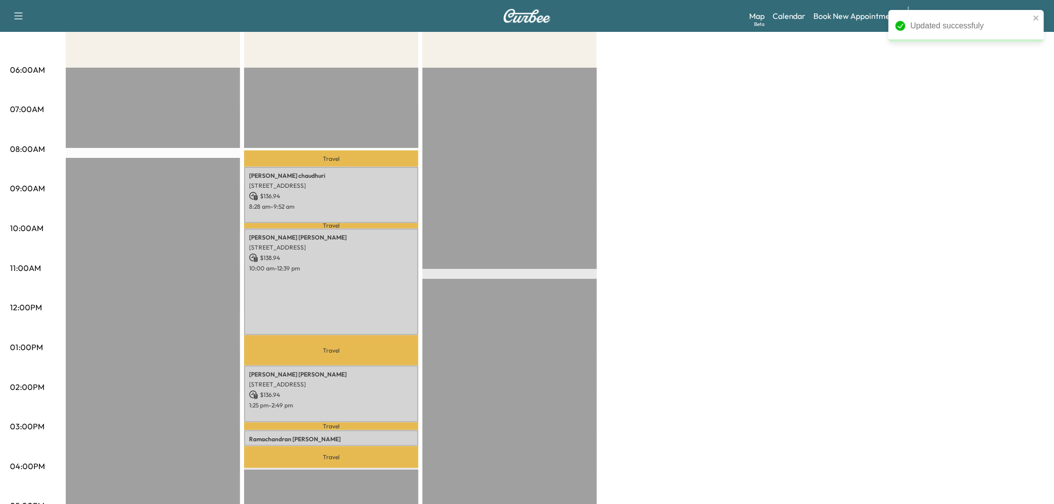
scroll to position [55, 0]
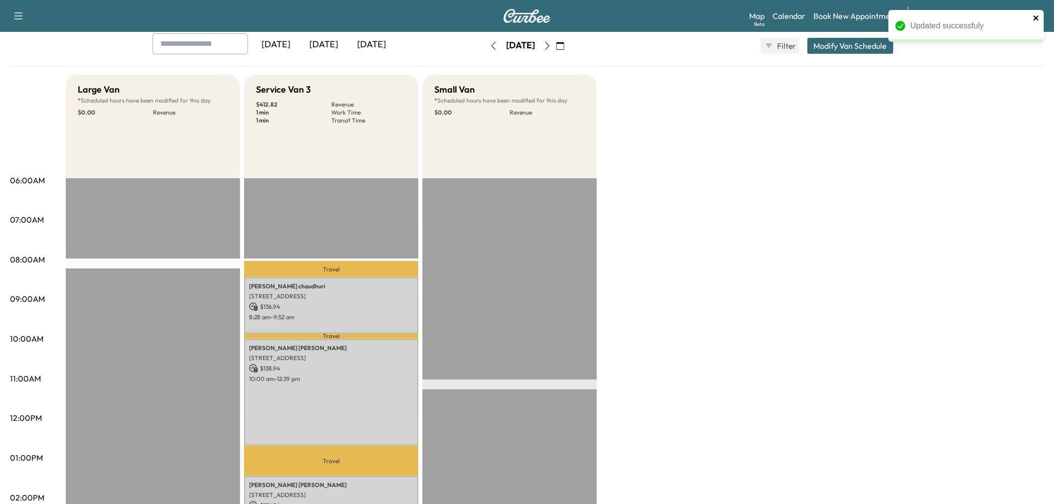
click at [1038, 16] on icon "close" at bounding box center [1036, 18] width 7 height 8
click at [1037, 16] on div "Updated successfuly" at bounding box center [965, 30] width 159 height 44
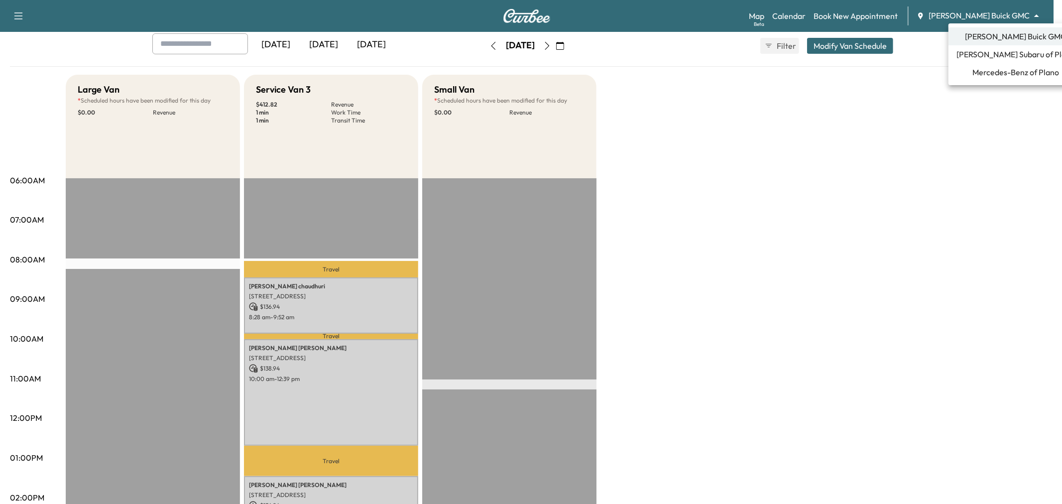
click at [992, 14] on body "Support Log Out Map Beta Calendar Book New Appointment Ewing Buick GMC ********…" at bounding box center [531, 197] width 1062 height 504
click at [1001, 54] on span "Ewing Subaru of Plano" at bounding box center [1016, 54] width 119 height 12
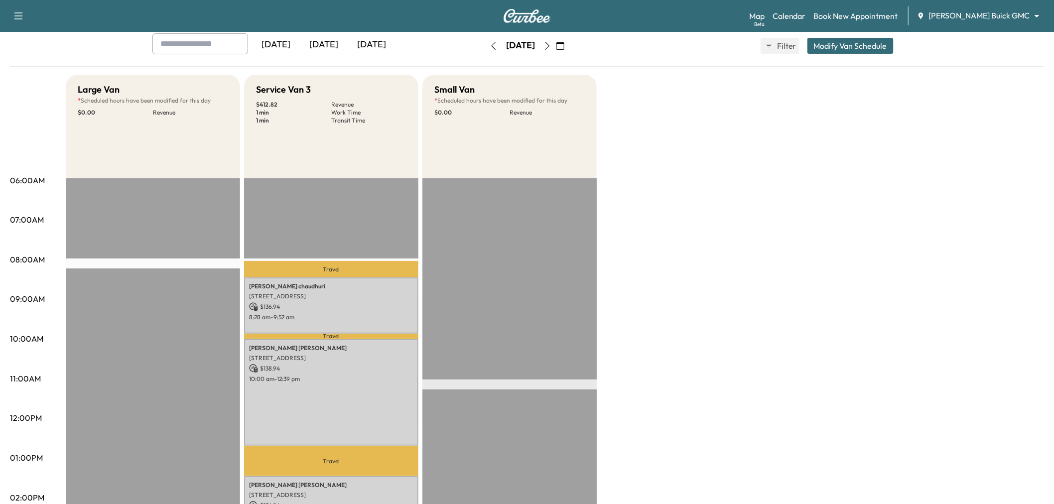
scroll to position [0, 0]
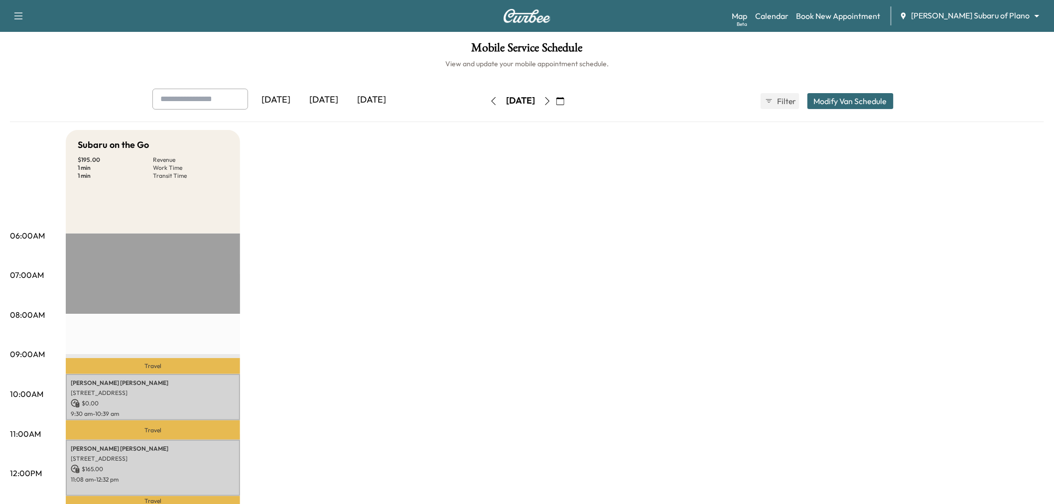
click at [374, 275] on div "Subaru on the Go $ 195.00 Revenue 1 min Work Time 1 min Transit Time Travel Gai…" at bounding box center [555, 503] width 978 height 747
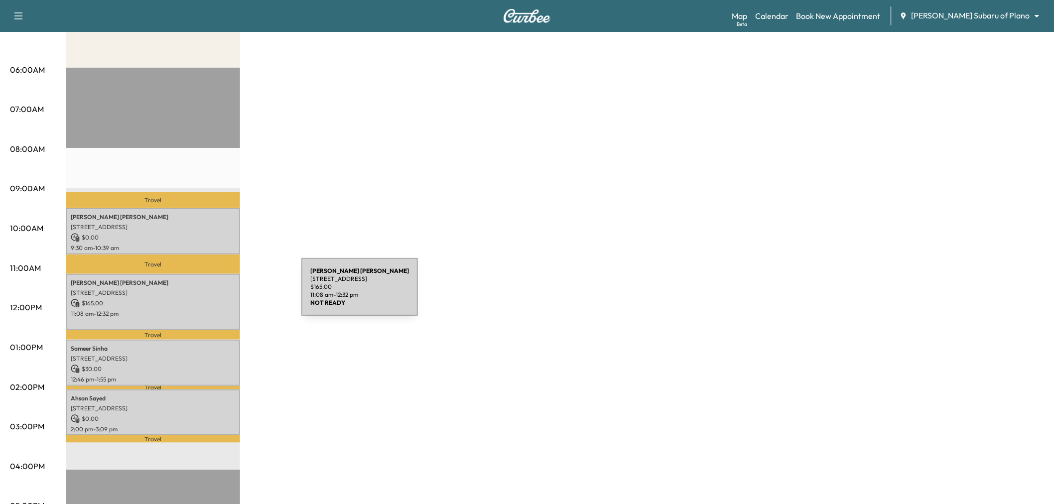
click at [203, 294] on div "John Wallace 8000 Dallas Pkwy, Frisco, TX 75034, USA $ 165.00 11:08 am - 12:32 …" at bounding box center [153, 302] width 174 height 56
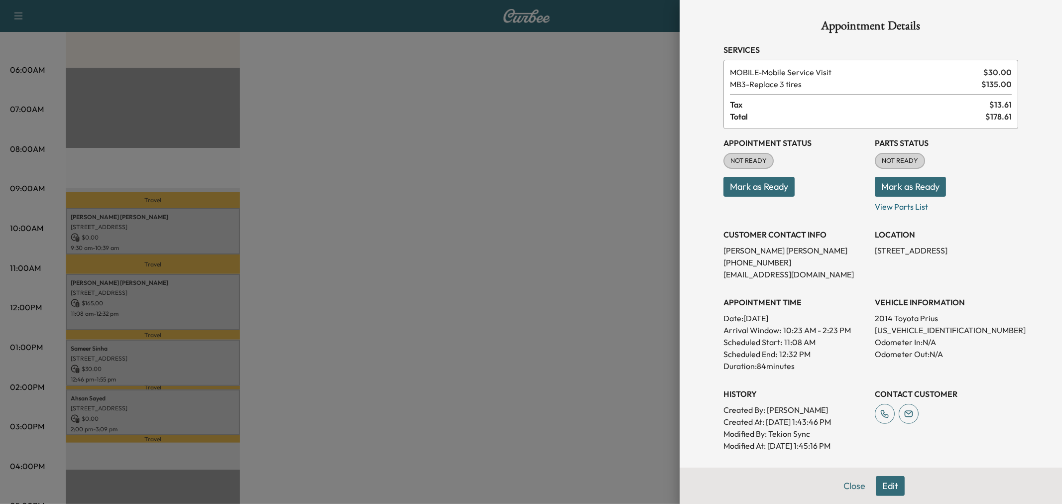
click at [878, 485] on button "Edit" at bounding box center [890, 486] width 29 height 20
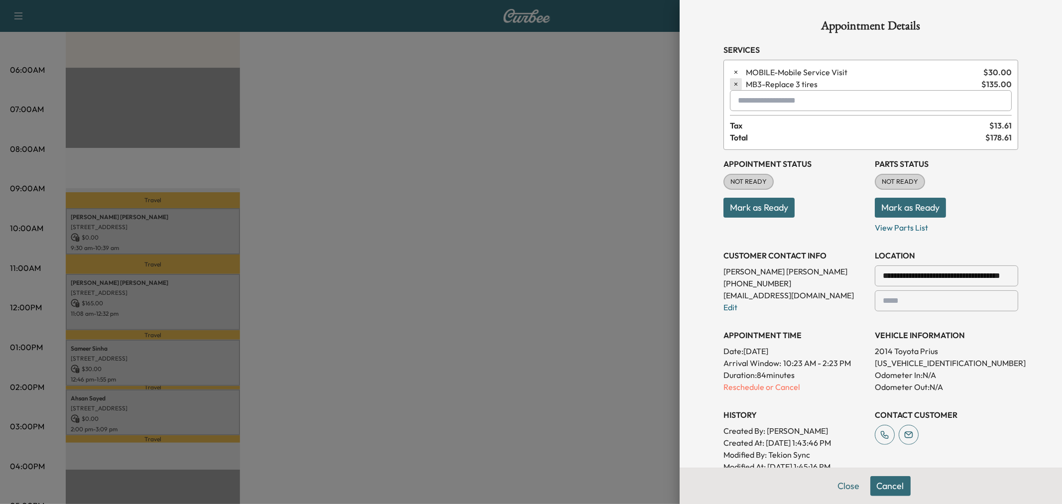
click at [733, 82] on icon "button" at bounding box center [736, 84] width 7 height 7
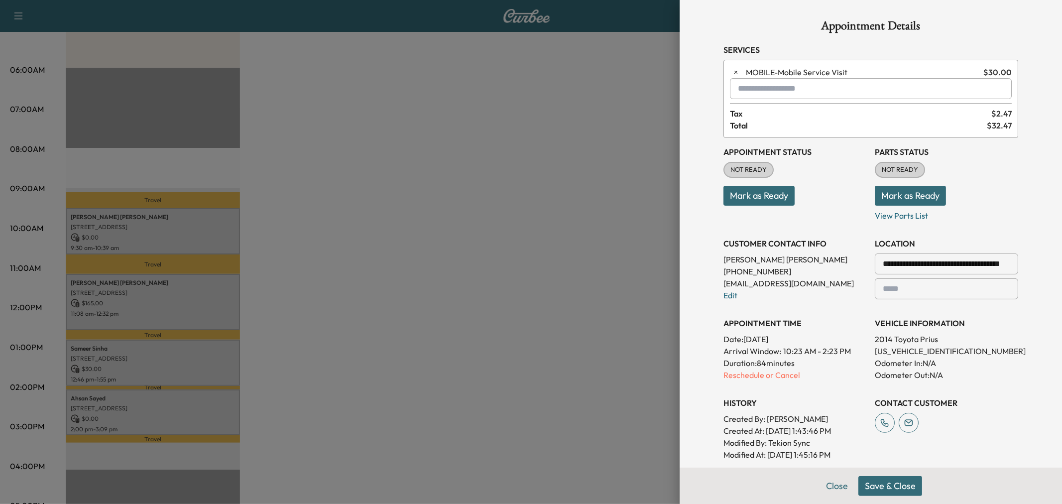
click at [760, 96] on input "text" at bounding box center [871, 88] width 282 height 21
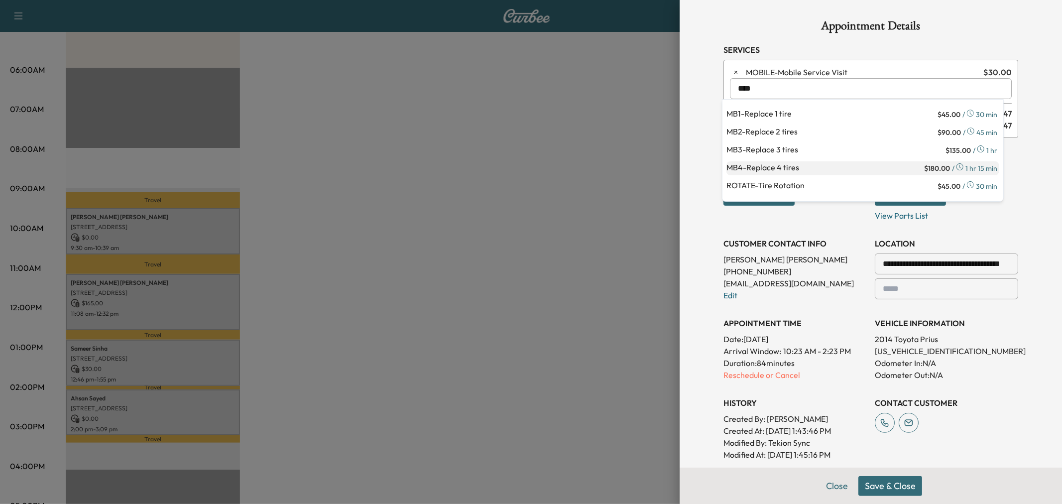
click at [814, 170] on p "MB4 - Replace 4 tires" at bounding box center [825, 168] width 196 height 14
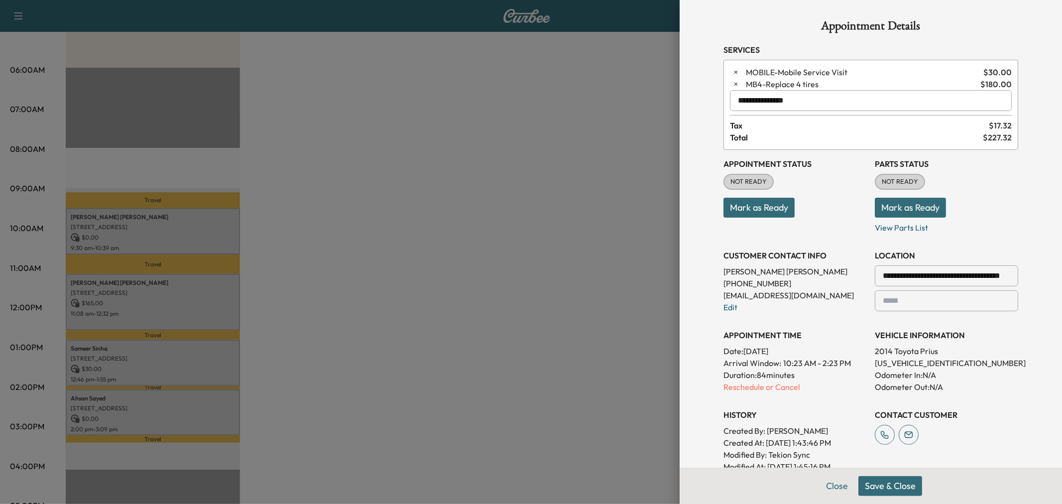
type input "**********"
click at [883, 489] on button "Save & Close" at bounding box center [890, 486] width 64 height 20
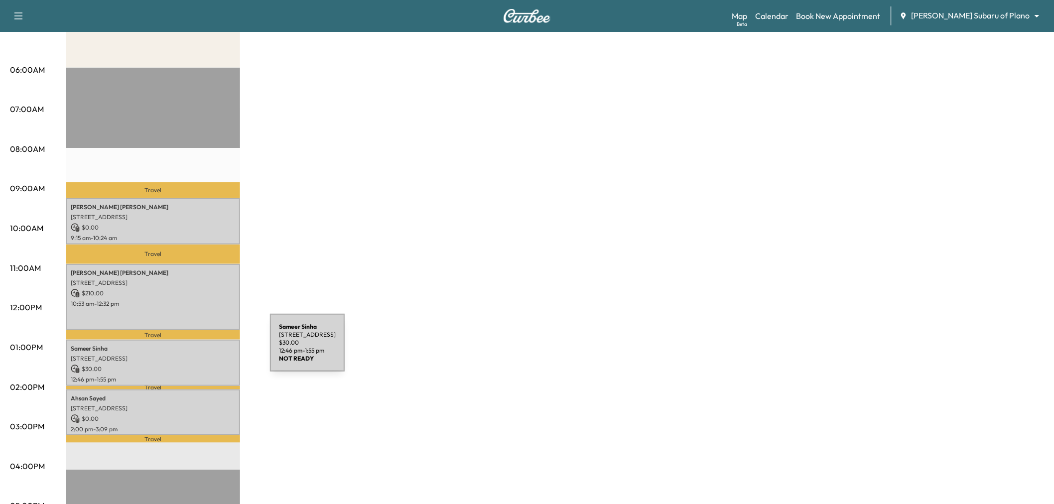
click at [195, 349] on div "Sameer Sinha 8408 Memorial Ln. #5208, Plano, TX 75024 $ 30.00 12:46 pm - 1:55 pm" at bounding box center [153, 363] width 174 height 46
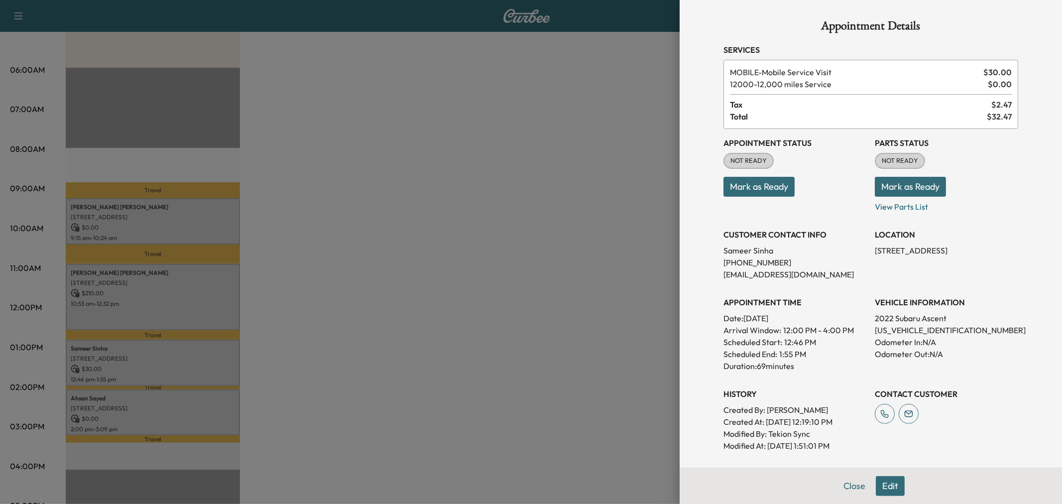
click at [195, 349] on div at bounding box center [531, 252] width 1062 height 504
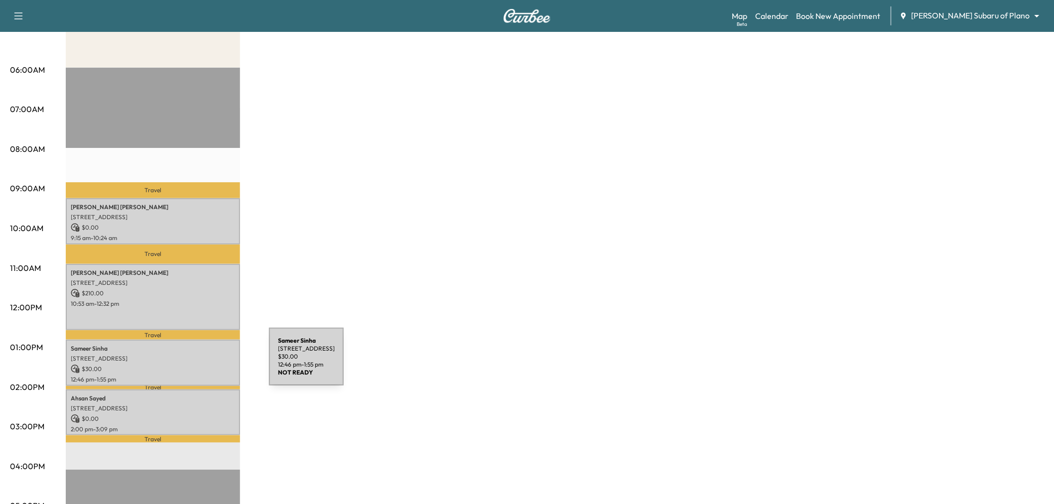
click at [194, 365] on p "$ 30.00" at bounding box center [153, 369] width 164 height 9
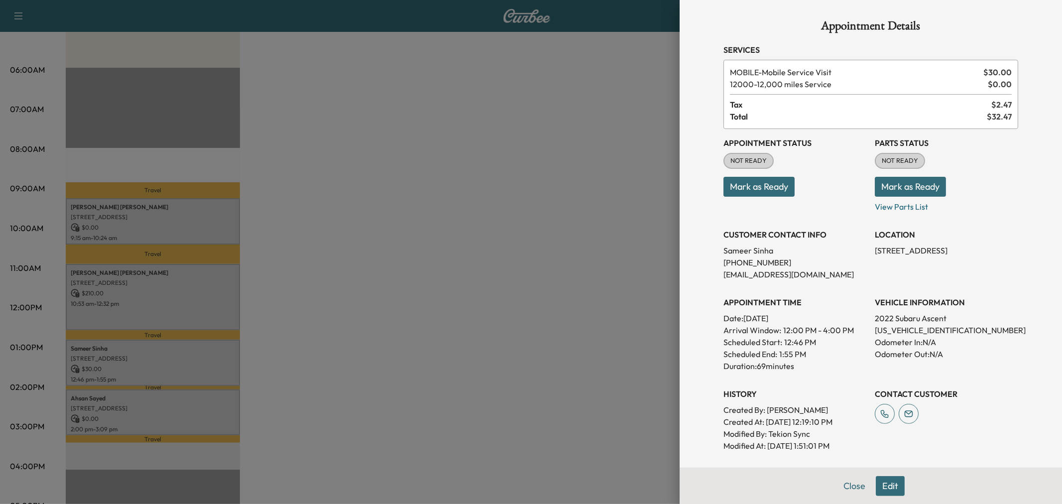
click at [358, 354] on div at bounding box center [531, 252] width 1062 height 504
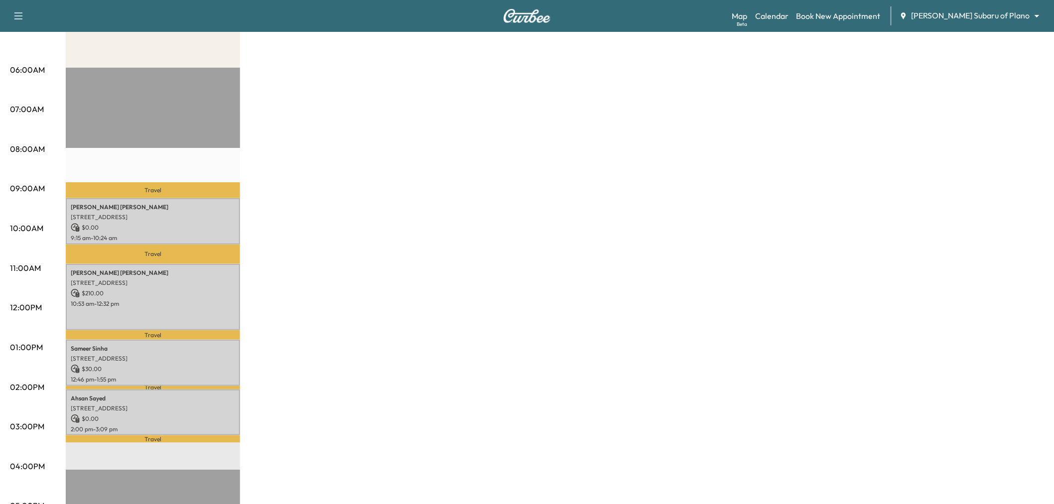
scroll to position [0, 0]
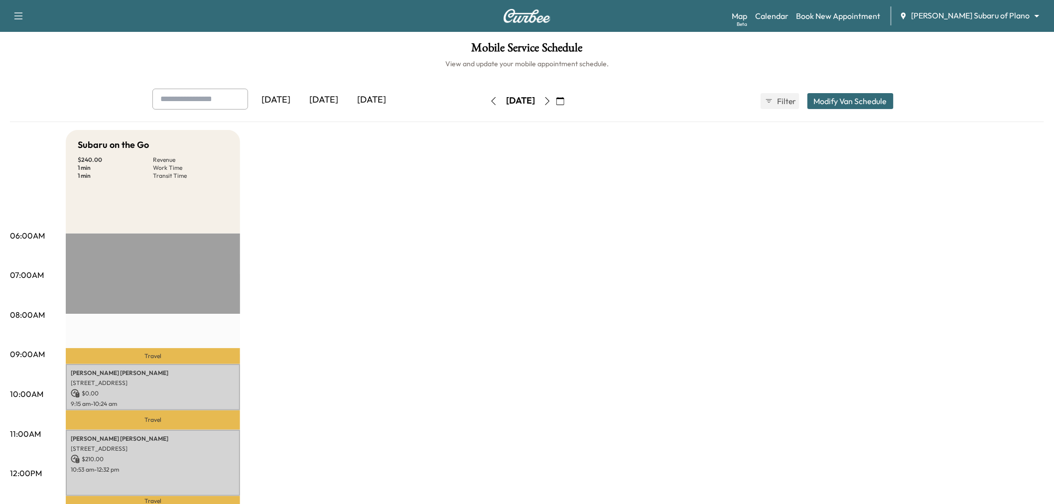
click at [884, 297] on div "Subaru on the Go $ 240.00 Revenue 1 min Work Time 1 min Transit Time Travel Gai…" at bounding box center [555, 503] width 978 height 747
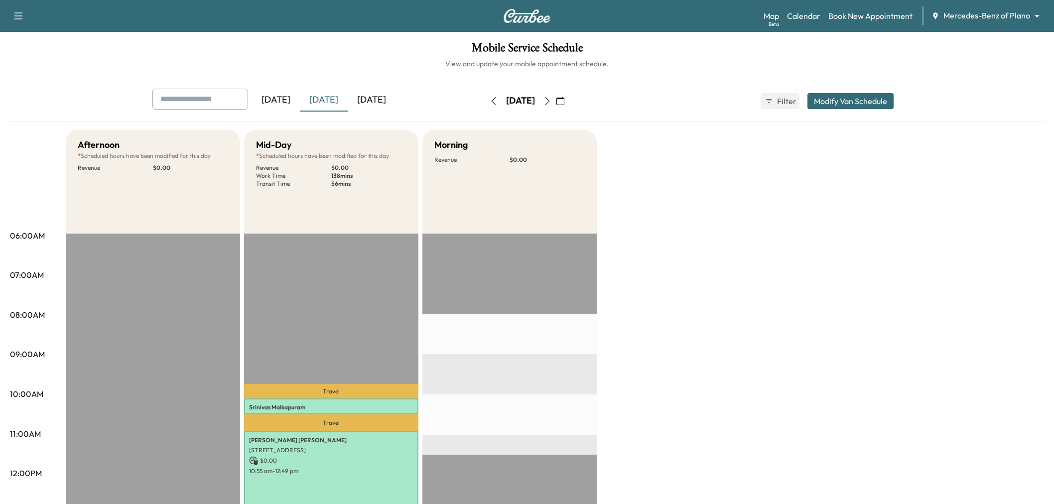
scroll to position [111, 0]
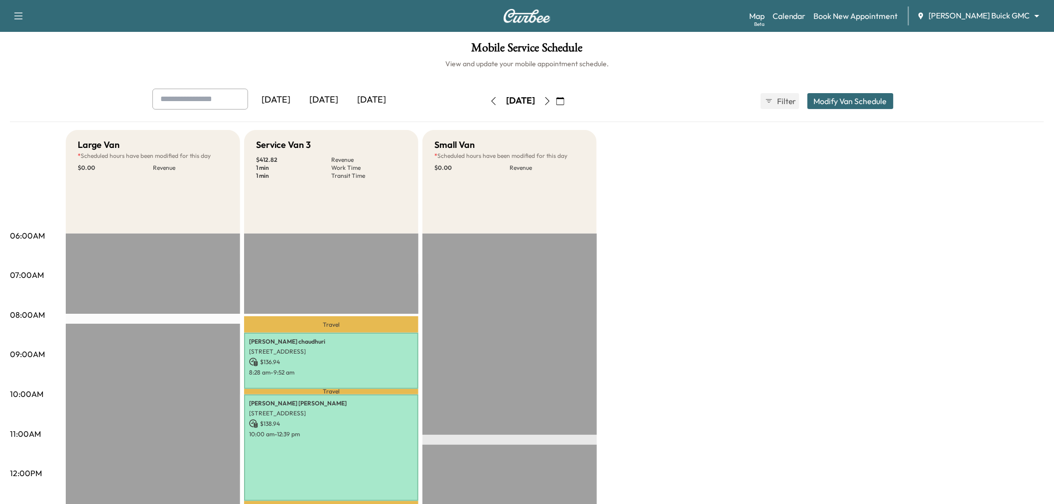
click at [730, 297] on div "Large Van * Scheduled hours have been modified for this day $ 0.00 Revenue EST …" at bounding box center [555, 503] width 978 height 747
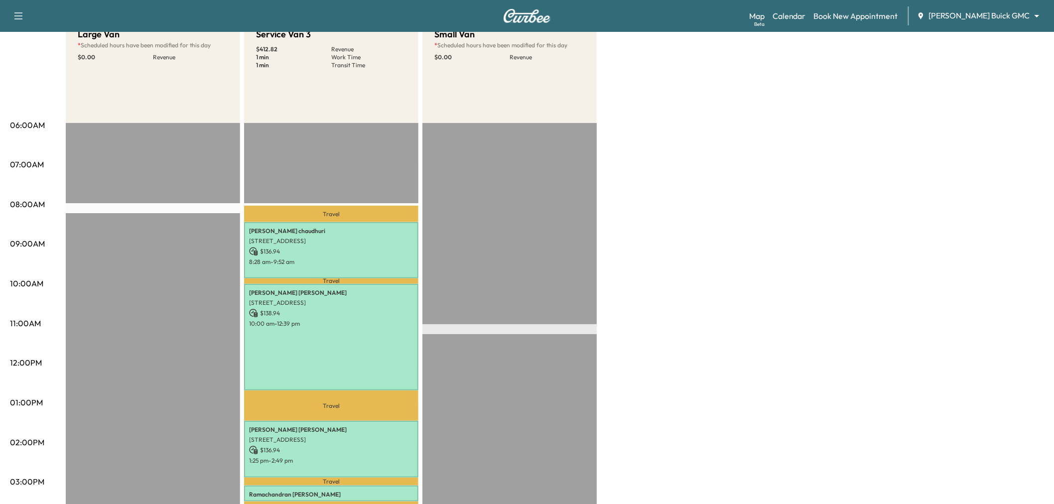
scroll to position [55, 0]
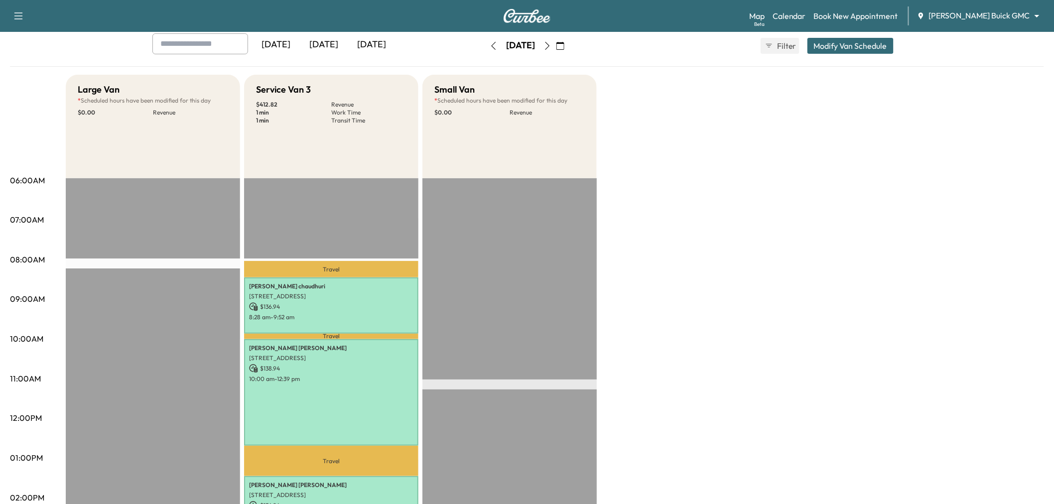
click at [696, 230] on div "Large Van * Scheduled hours have been modified for this day $ 0.00 Revenue EST …" at bounding box center [555, 448] width 978 height 747
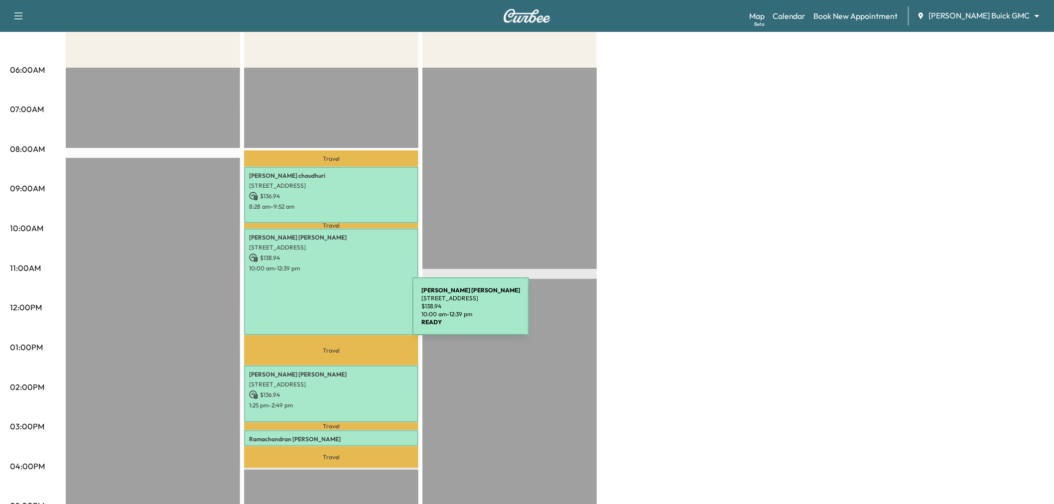
scroll to position [0, 0]
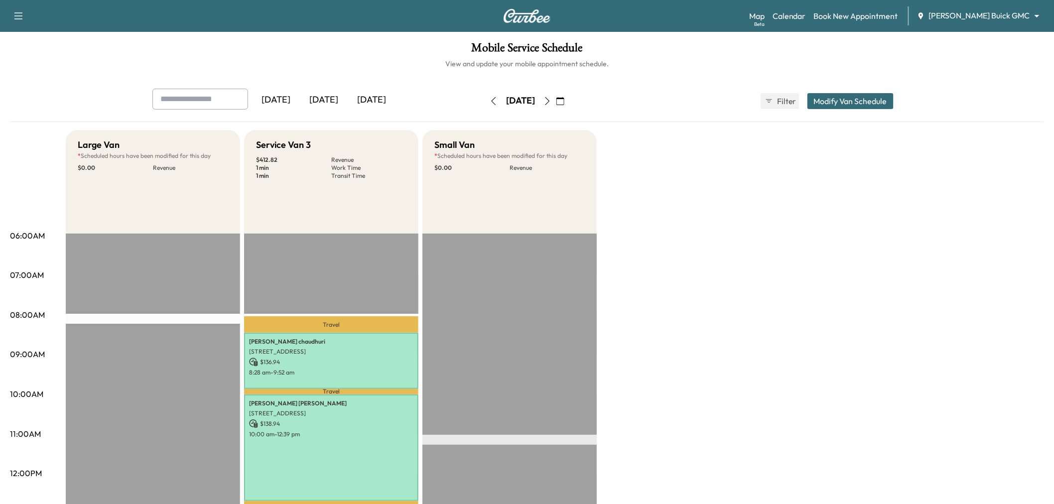
click at [357, 96] on div "[DATE]" at bounding box center [372, 100] width 48 height 23
click at [325, 98] on div "[DATE]" at bounding box center [324, 100] width 48 height 23
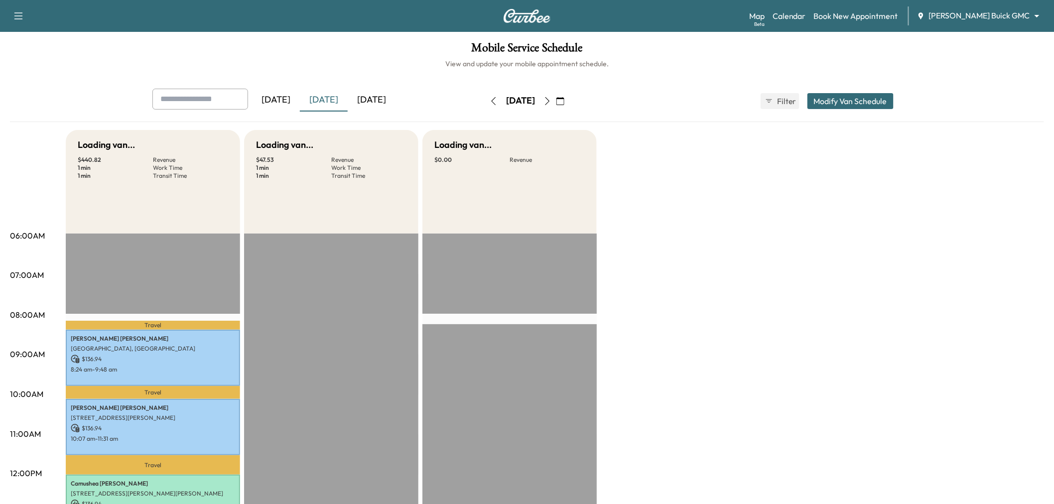
click at [376, 98] on div "[DATE]" at bounding box center [372, 100] width 48 height 23
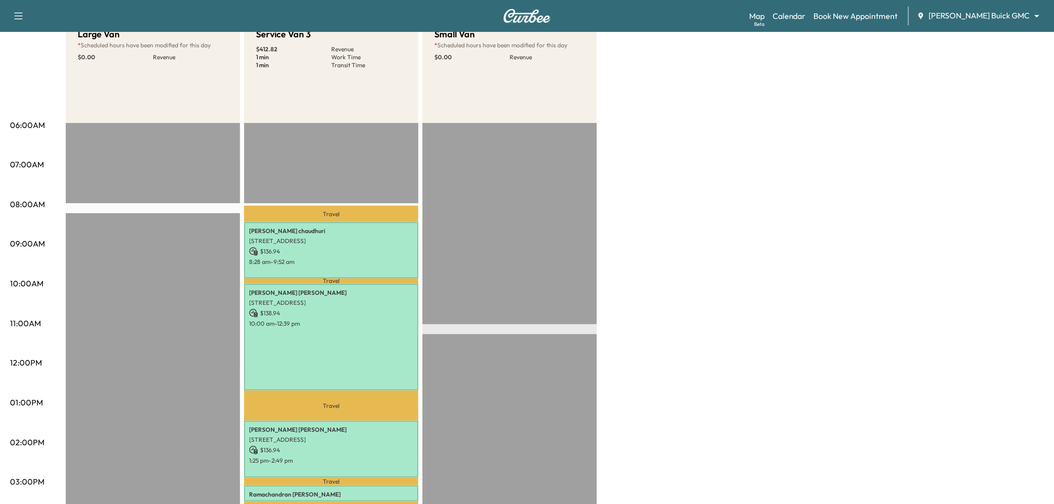
scroll to position [55, 0]
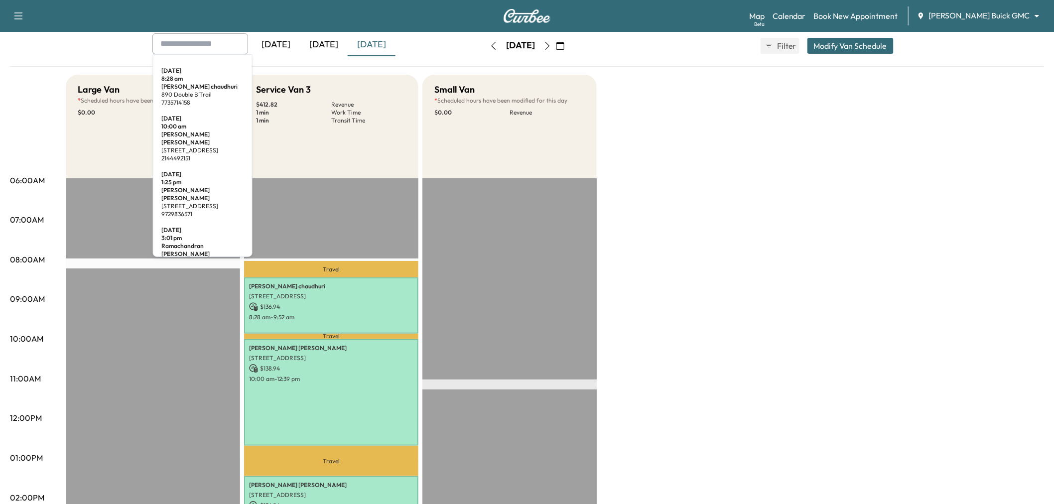
click at [228, 43] on input "text" at bounding box center [200, 43] width 96 height 21
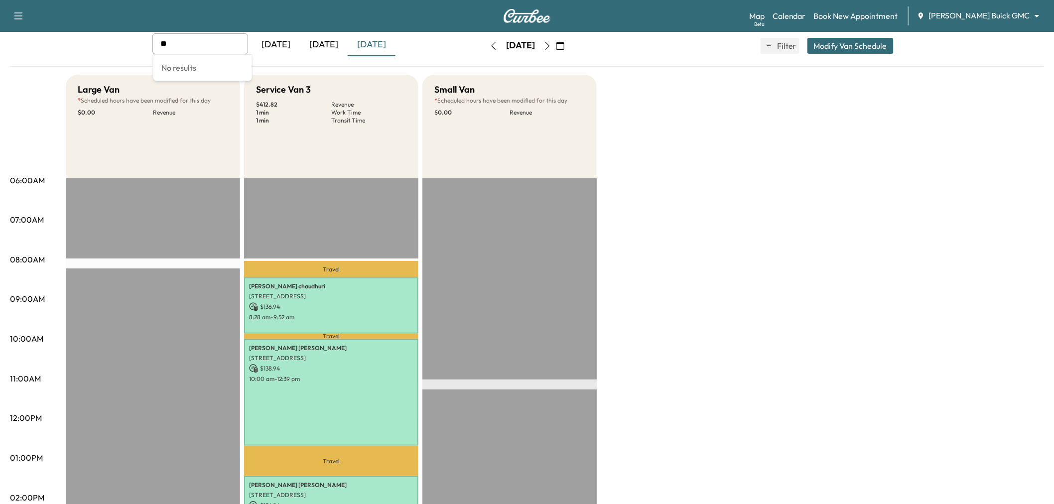
type input "*"
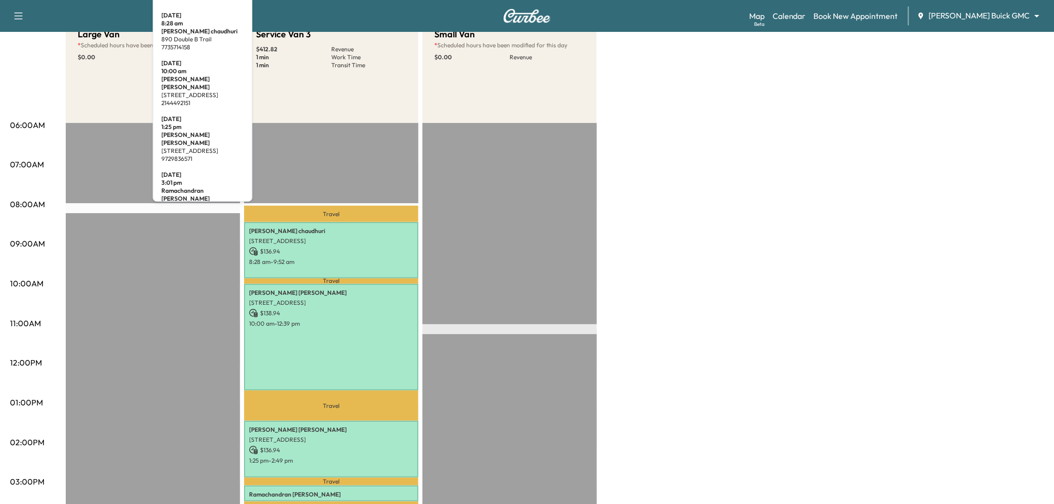
scroll to position [0, 0]
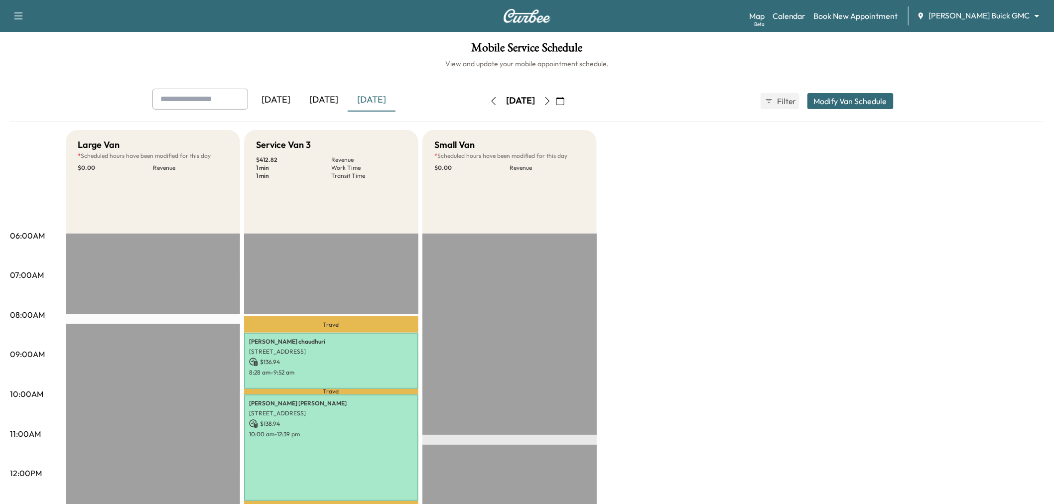
click at [551, 101] on icon "button" at bounding box center [547, 101] width 8 height 8
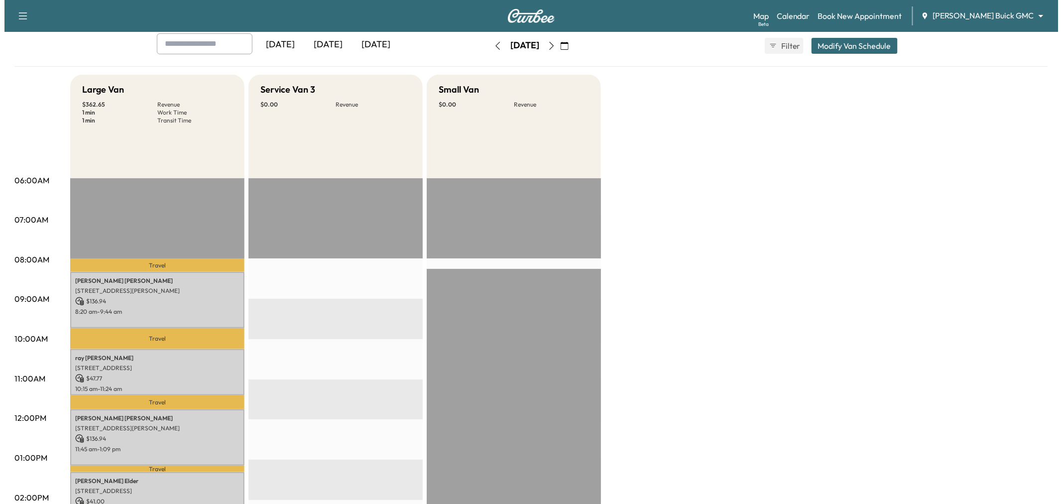
scroll to position [166, 0]
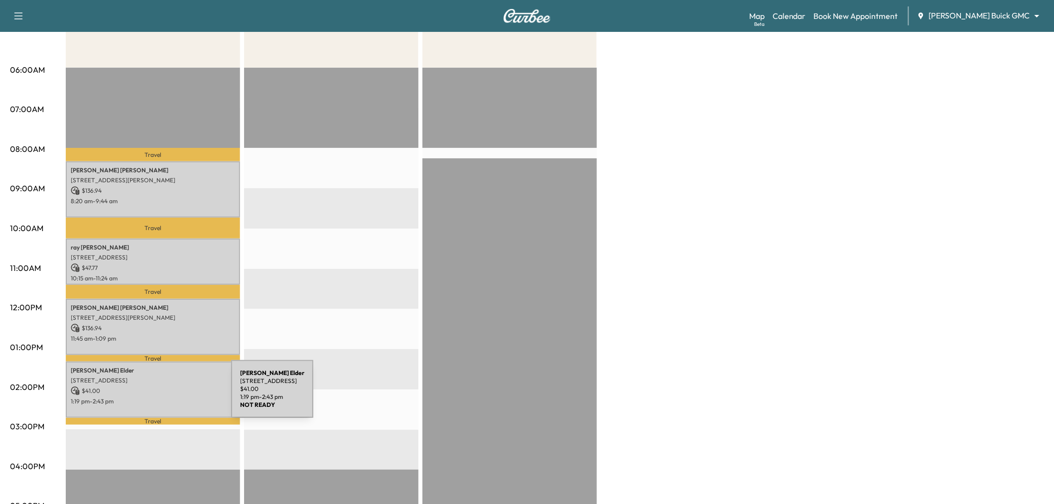
click at [157, 399] on p "1:19 pm - 2:43 pm" at bounding box center [153, 401] width 164 height 8
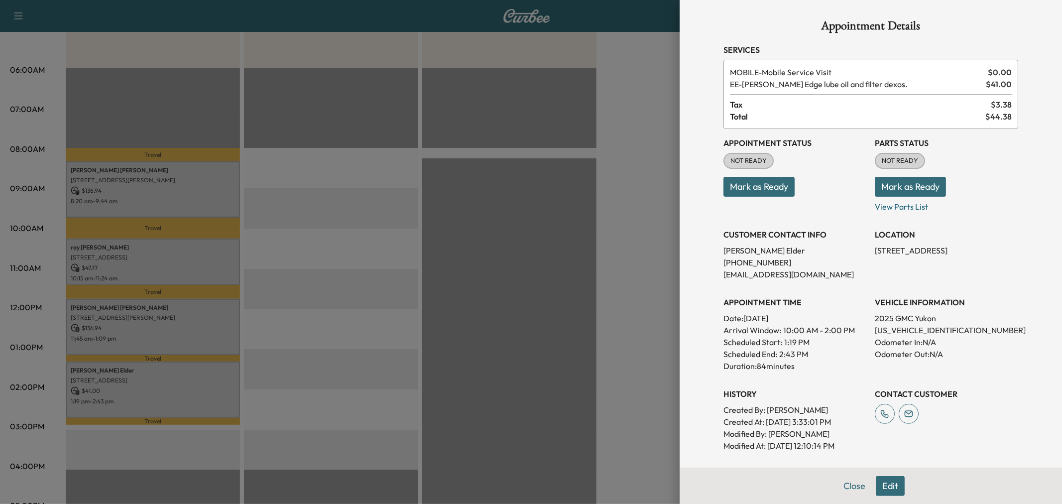
scroll to position [167, 0]
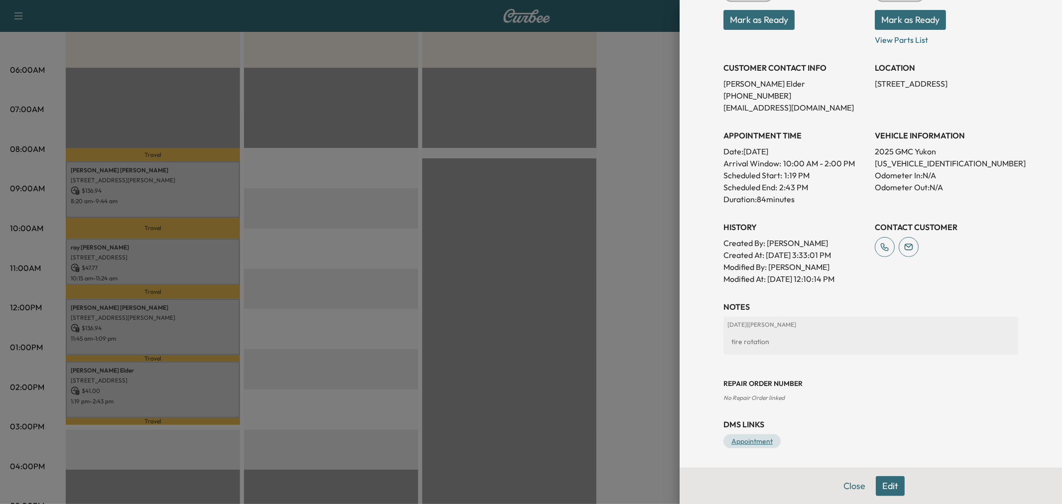
click at [739, 437] on link "Appointment" at bounding box center [752, 441] width 57 height 14
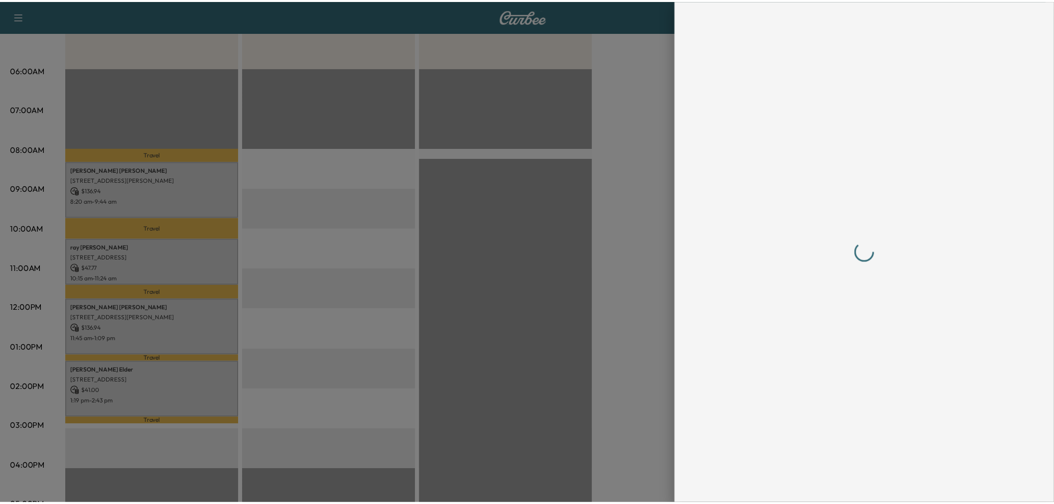
scroll to position [0, 0]
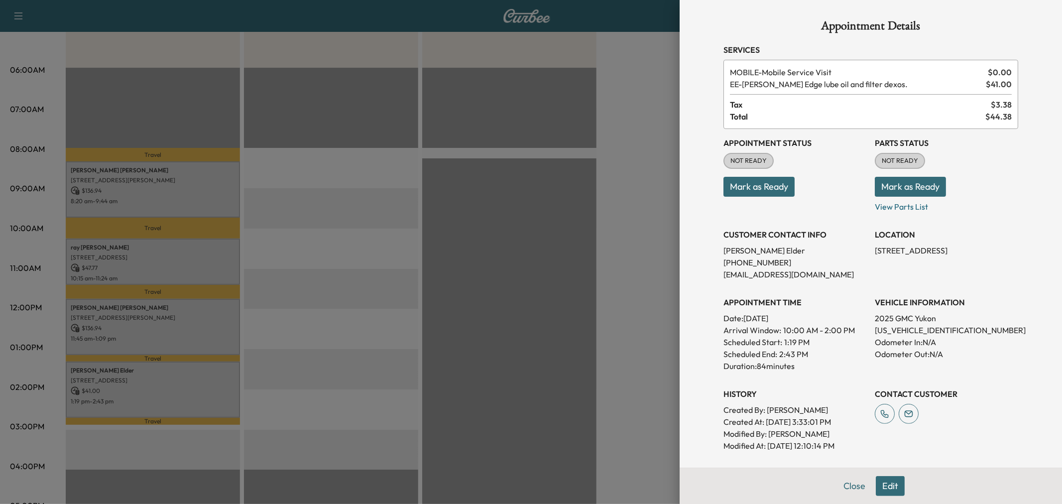
click at [411, 138] on div at bounding box center [531, 252] width 1062 height 504
